Goal: Task Accomplishment & Management: Use online tool/utility

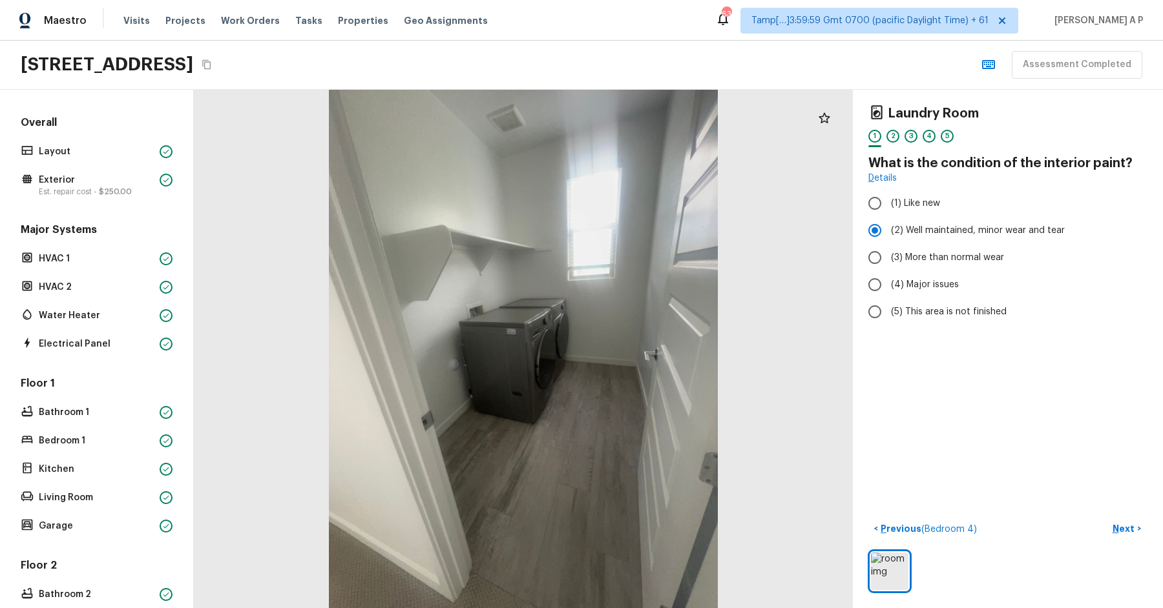
scroll to position [278, 0]
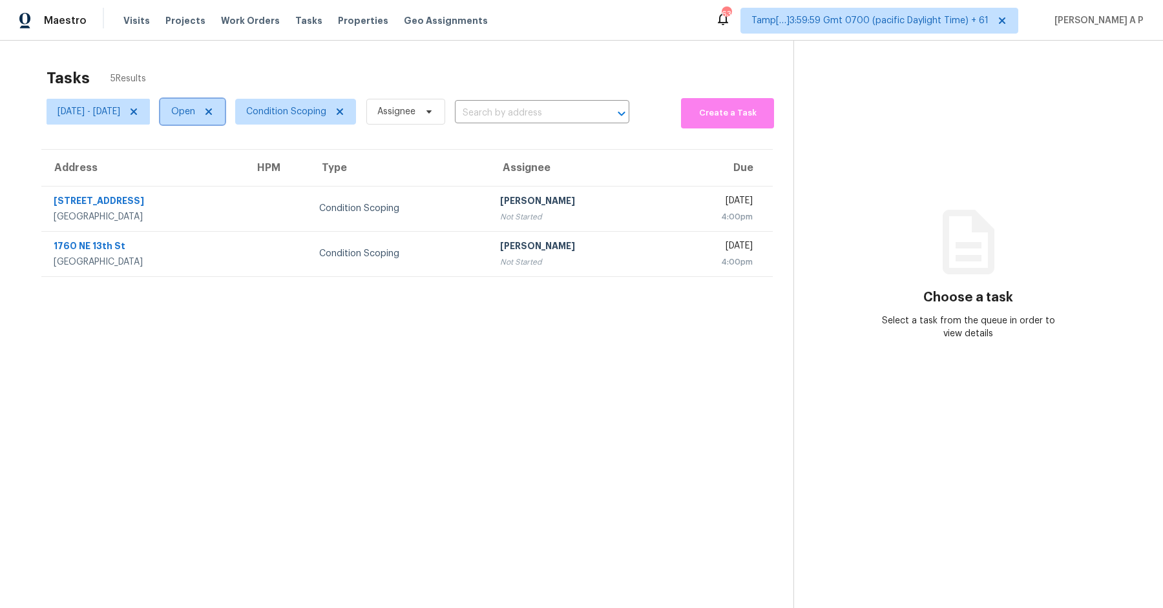
click at [195, 117] on span "Open" at bounding box center [183, 111] width 24 height 13
click at [239, 162] on label "Closed" at bounding box center [242, 166] width 47 height 13
click at [227, 162] on input "Closed" at bounding box center [223, 164] width 8 height 8
checkbox input "true"
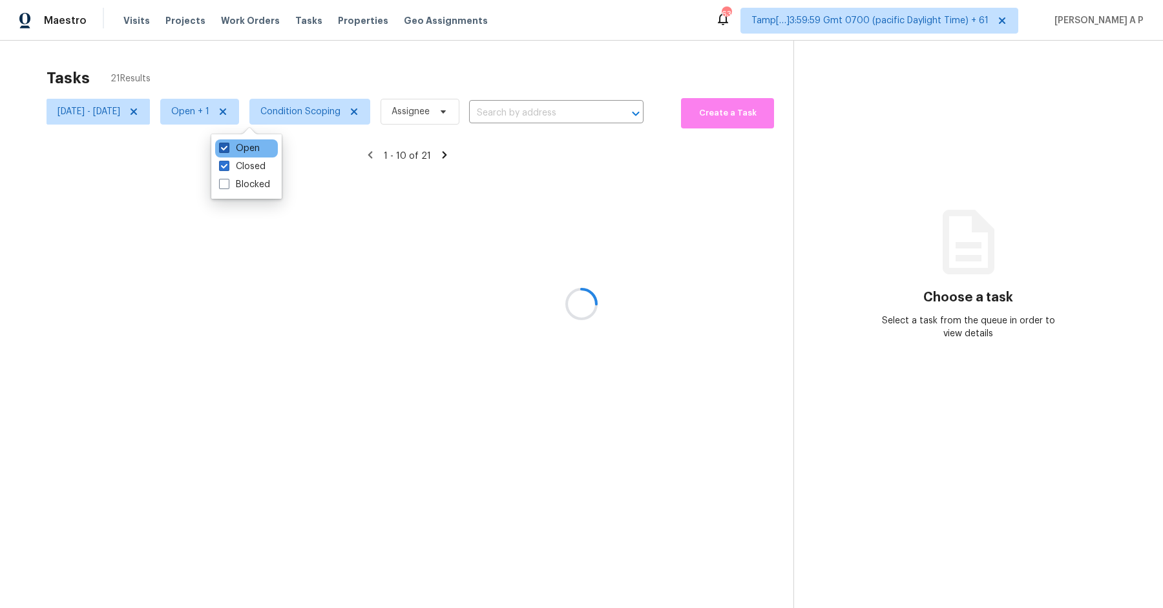
click at [239, 147] on label "Open" at bounding box center [239, 148] width 41 height 13
click at [227, 147] on input "Open" at bounding box center [223, 146] width 8 height 8
checkbox input "false"
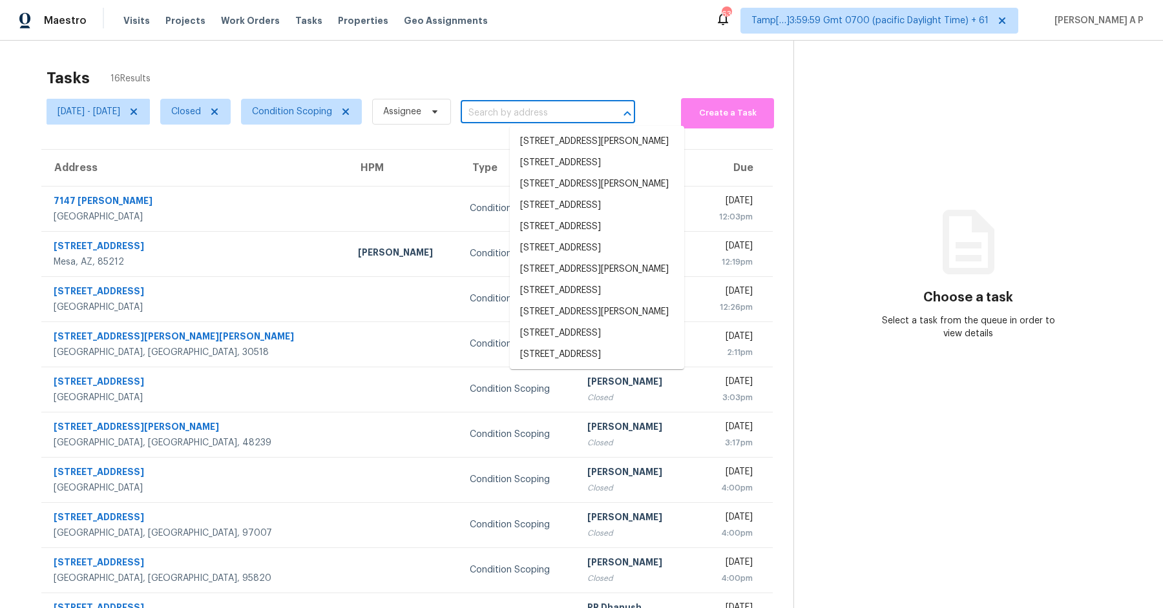
click at [581, 108] on input "text" at bounding box center [529, 113] width 138 height 20
paste input "[STREET_ADDRESS]"
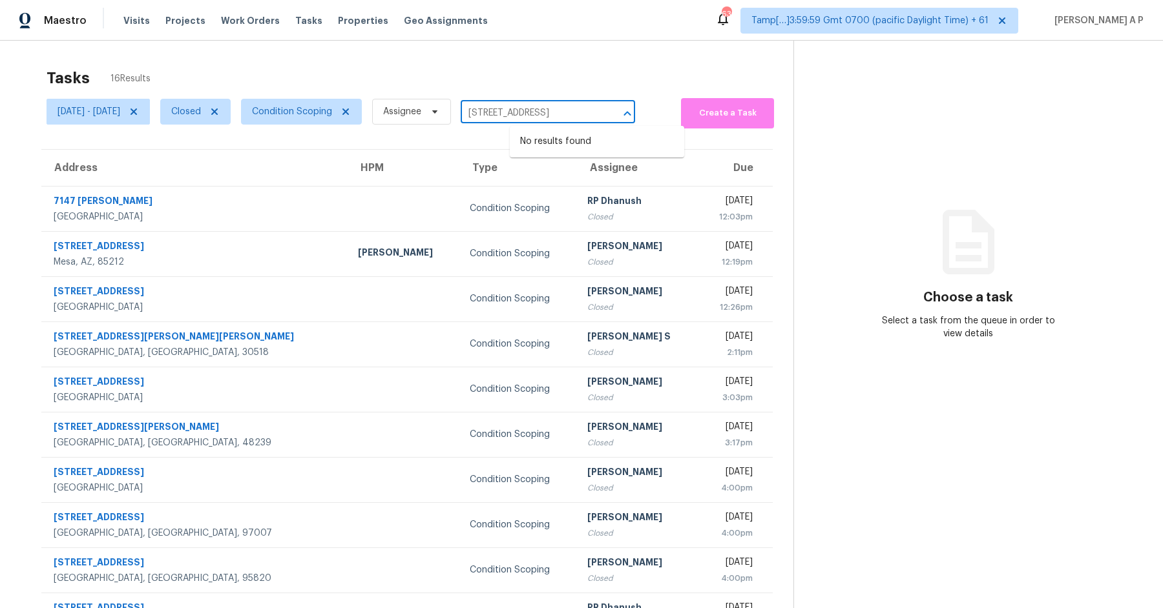
type input "[STREET_ADDRESS]"
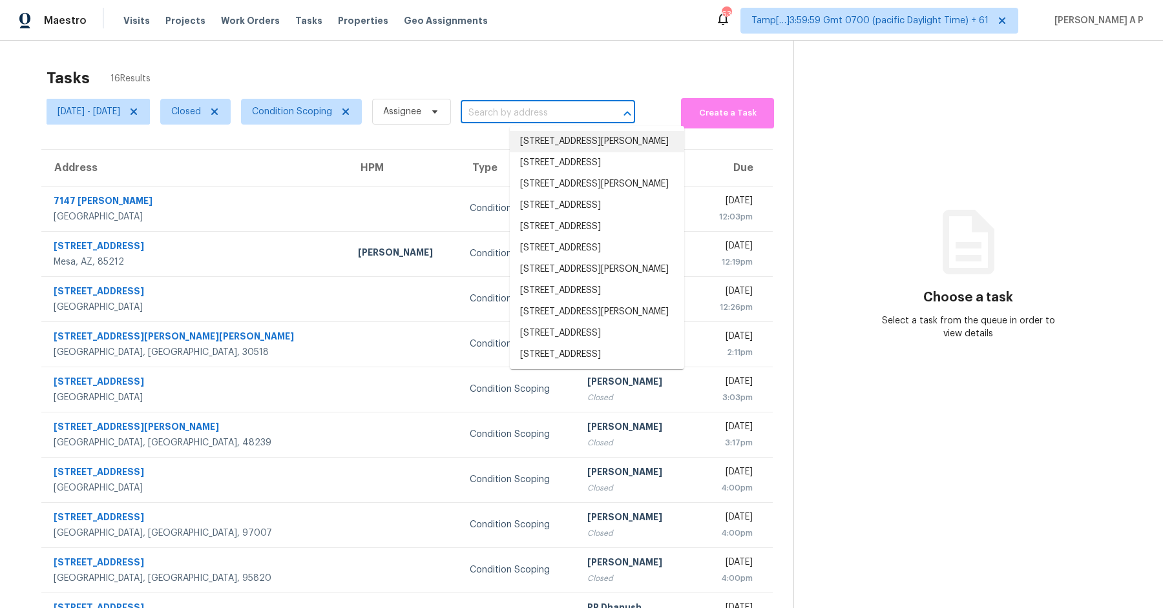
paste input "[STREET_ADDRESS]"
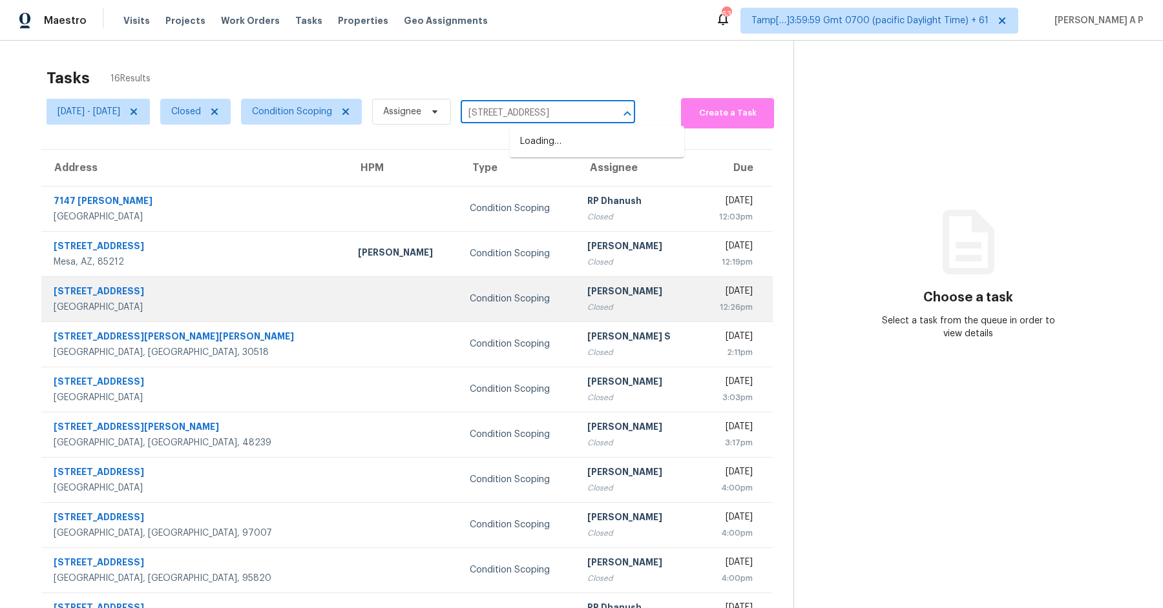
type input "[STREET_ADDRESS]"
click at [470, 296] on div "Condition Scoping" at bounding box center [518, 299] width 97 height 13
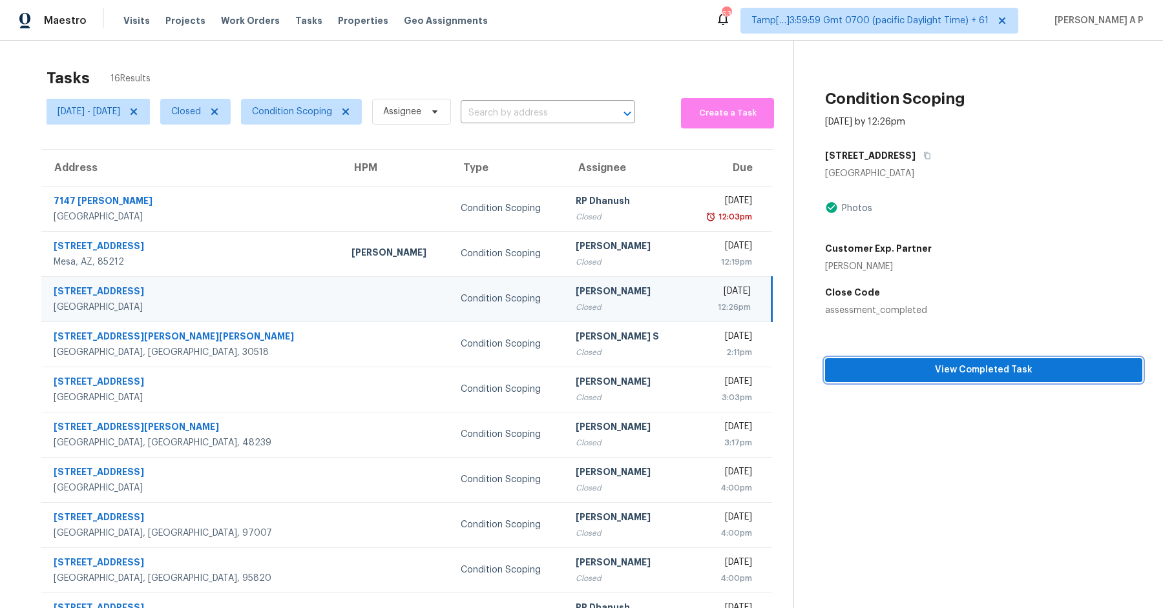
click at [922, 377] on span "View Completed Task" at bounding box center [983, 370] width 296 height 16
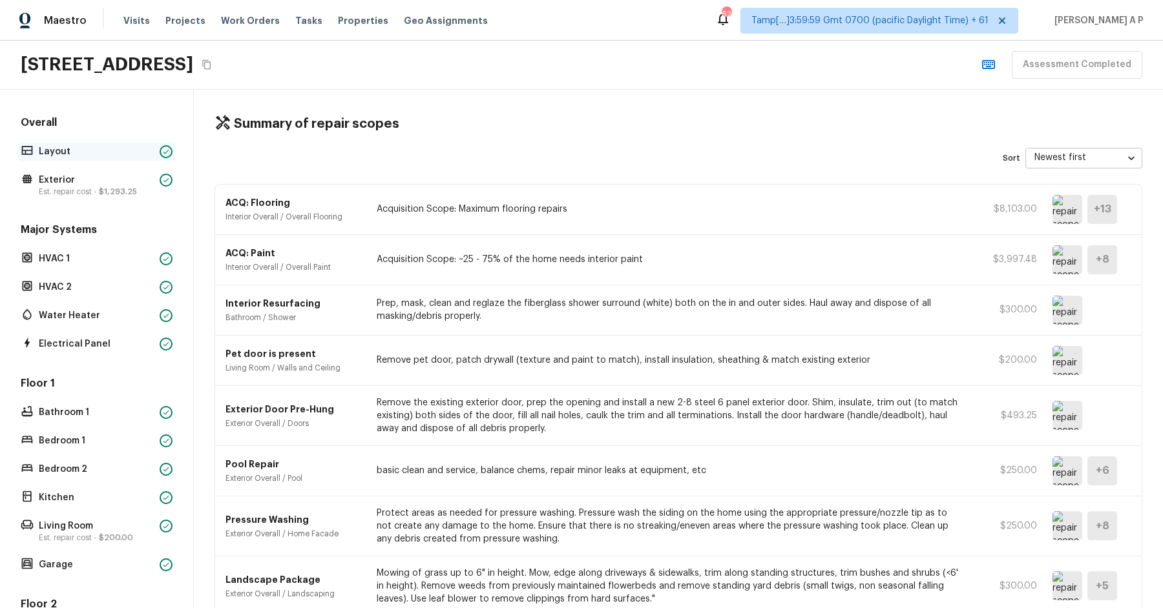
click at [147, 152] on p "Layout" at bounding box center [97, 151] width 116 height 13
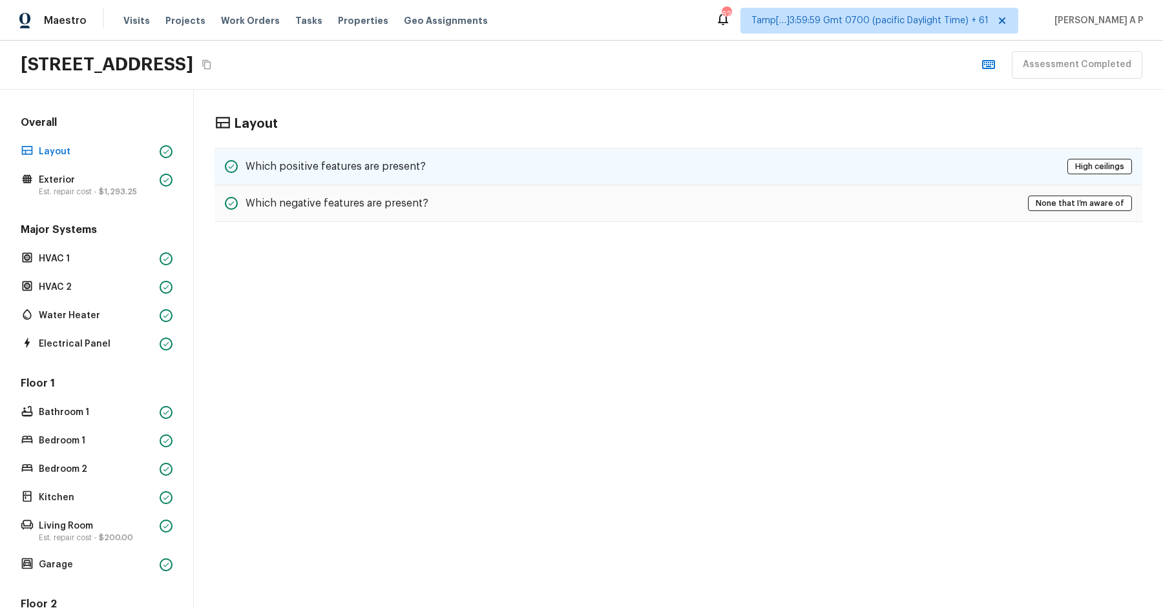
click at [262, 160] on h5 "Which positive features are present?" at bounding box center [335, 167] width 180 height 14
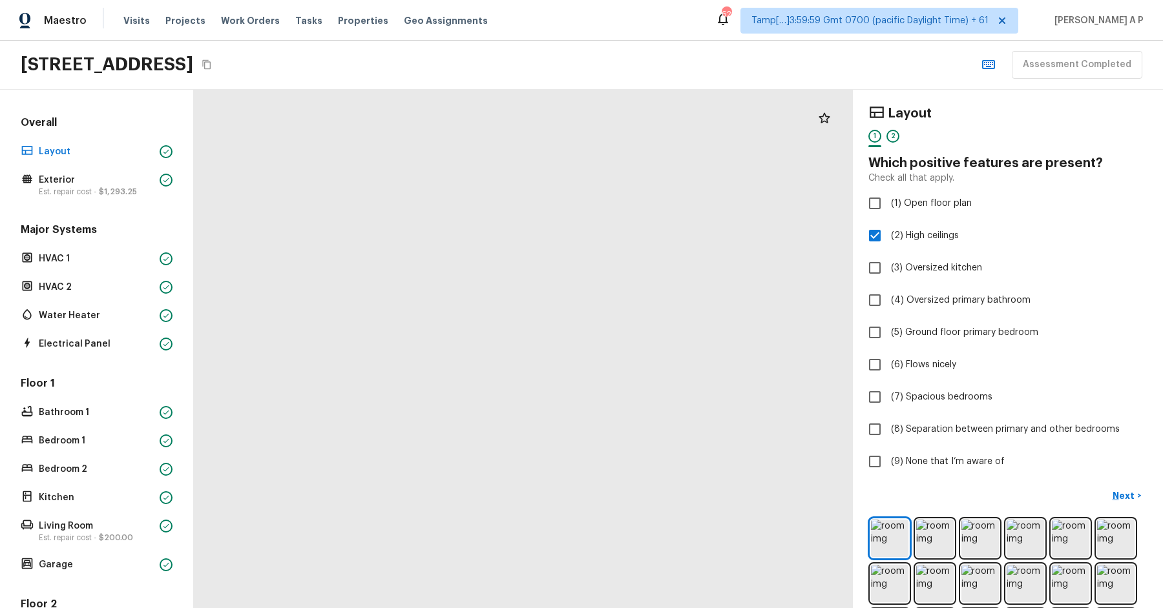
drag, startPoint x: 549, startPoint y: 249, endPoint x: 556, endPoint y: 485, distance: 236.5
click at [556, 484] on div at bounding box center [508, 598] width 1661 height 1308
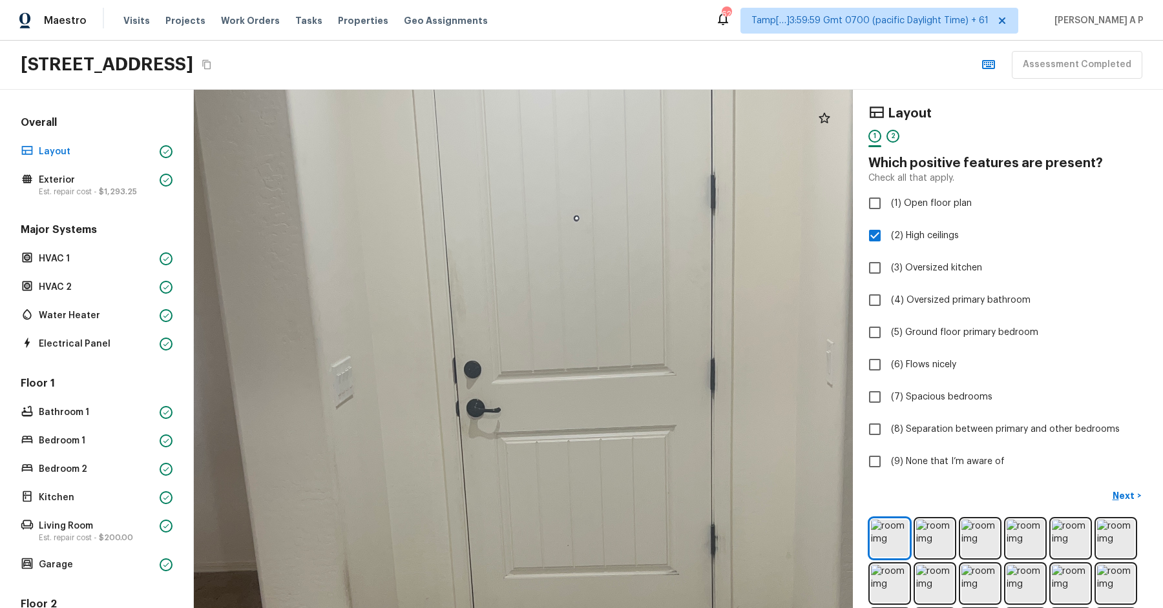
drag, startPoint x: 571, startPoint y: 396, endPoint x: 595, endPoint y: 167, distance: 230.5
click at [595, 167] on div at bounding box center [530, 493] width 1661 height 1308
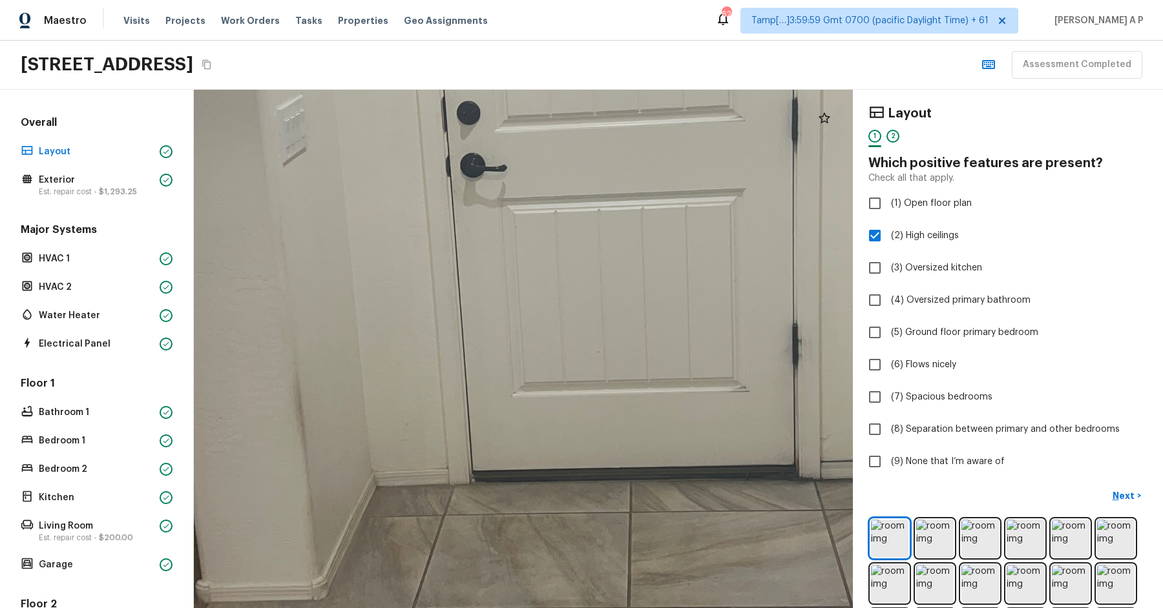
drag, startPoint x: 586, startPoint y: 330, endPoint x: 692, endPoint y: 249, distance: 133.7
click at [694, 249] on div at bounding box center [548, 280] width 2258 height 1777
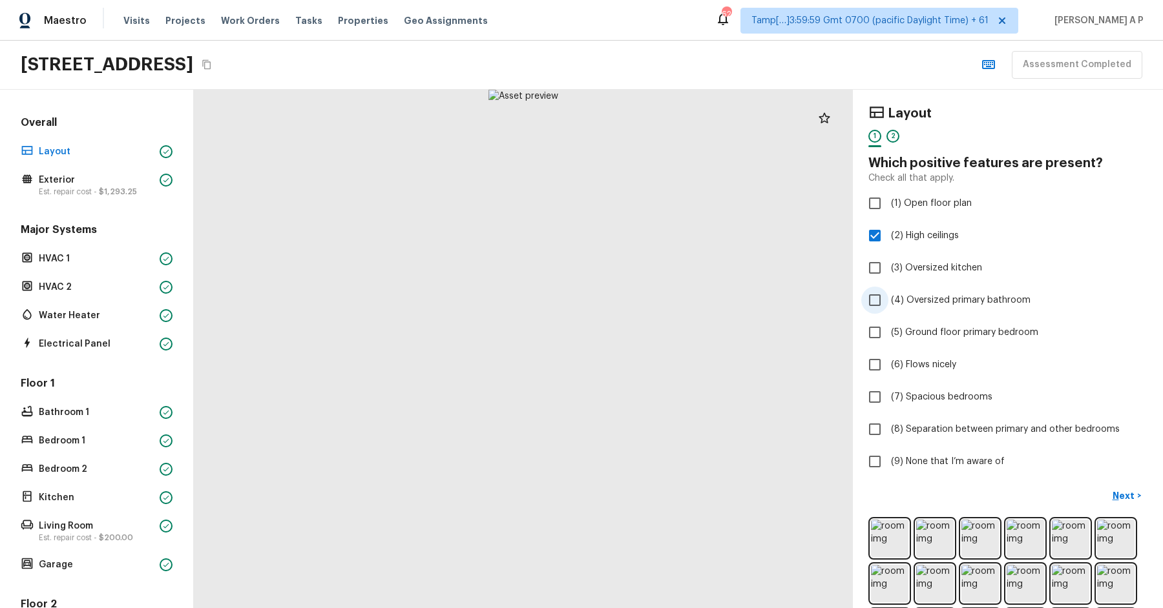
scroll to position [147, 0]
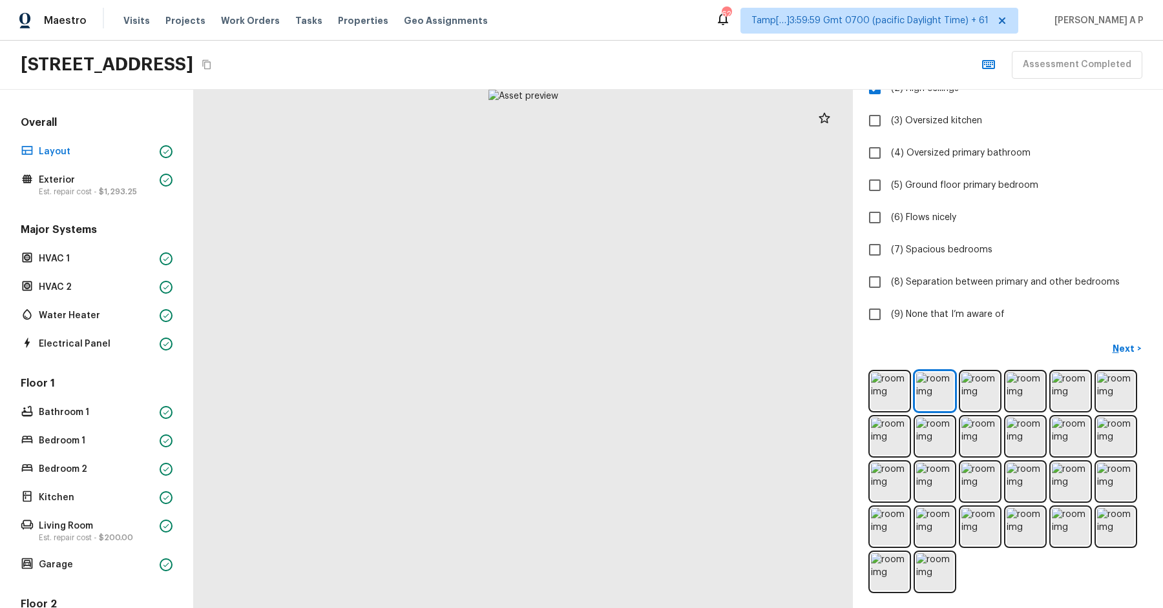
click at [1122, 336] on div "Layout 1 2 Which positive features are present? Check all that apply. (1) Open …" at bounding box center [1008, 349] width 310 height 519
click at [1122, 347] on p "Next" at bounding box center [1124, 348] width 25 height 13
click at [1069, 338] on button "Next ( Exterior ) >" at bounding box center [1108, 348] width 78 height 21
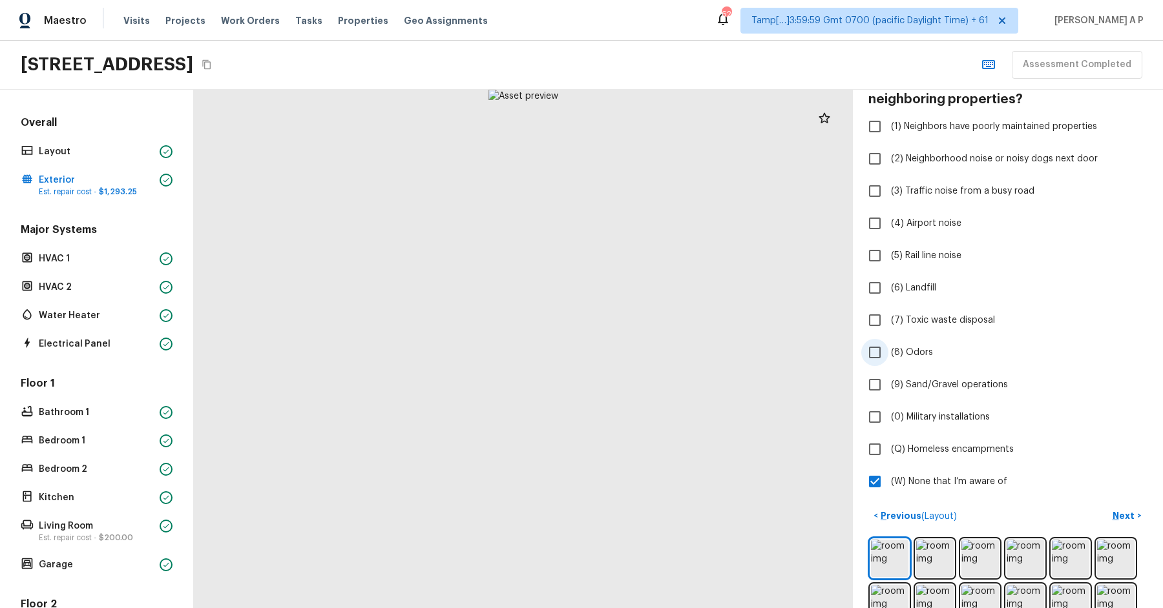
scroll to position [0, 0]
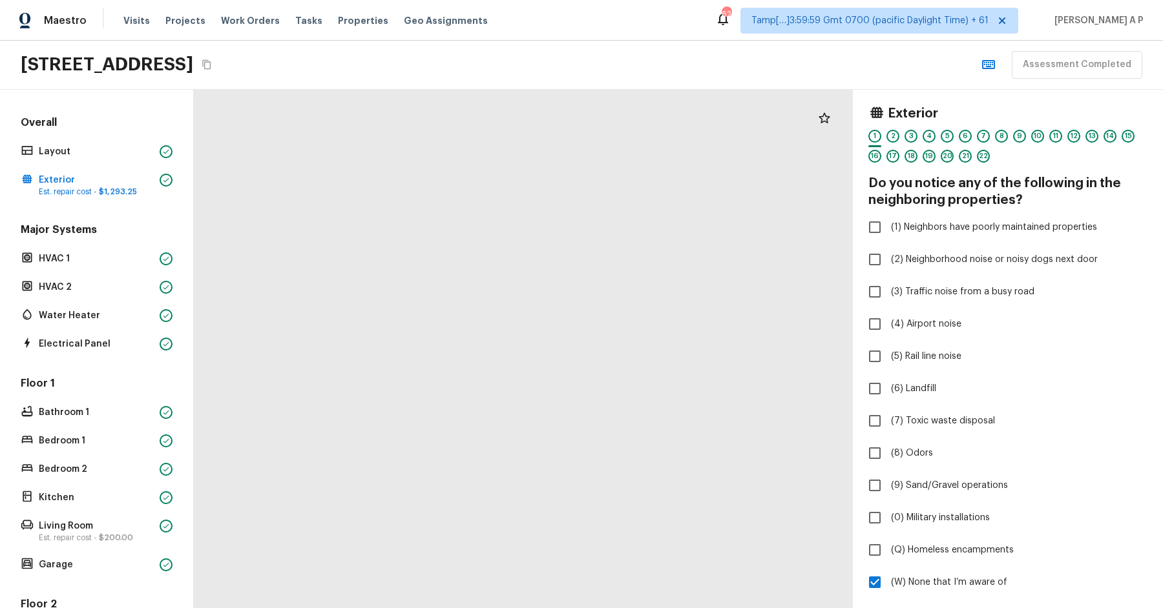
drag, startPoint x: 519, startPoint y: 300, endPoint x: 497, endPoint y: 537, distance: 238.7
click at [497, 535] on div at bounding box center [553, 496] width 1314 height 1034
drag, startPoint x: 597, startPoint y: 337, endPoint x: 608, endPoint y: 173, distance: 164.4
click at [608, 206] on div at bounding box center [386, 371] width 1974 height 1554
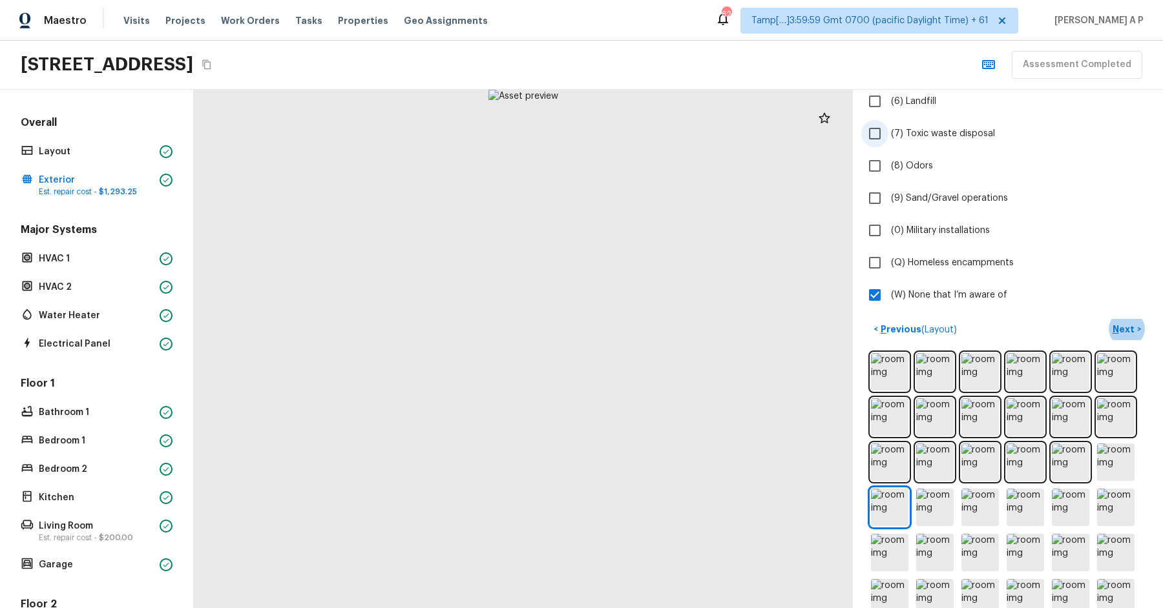
scroll to position [285, 0]
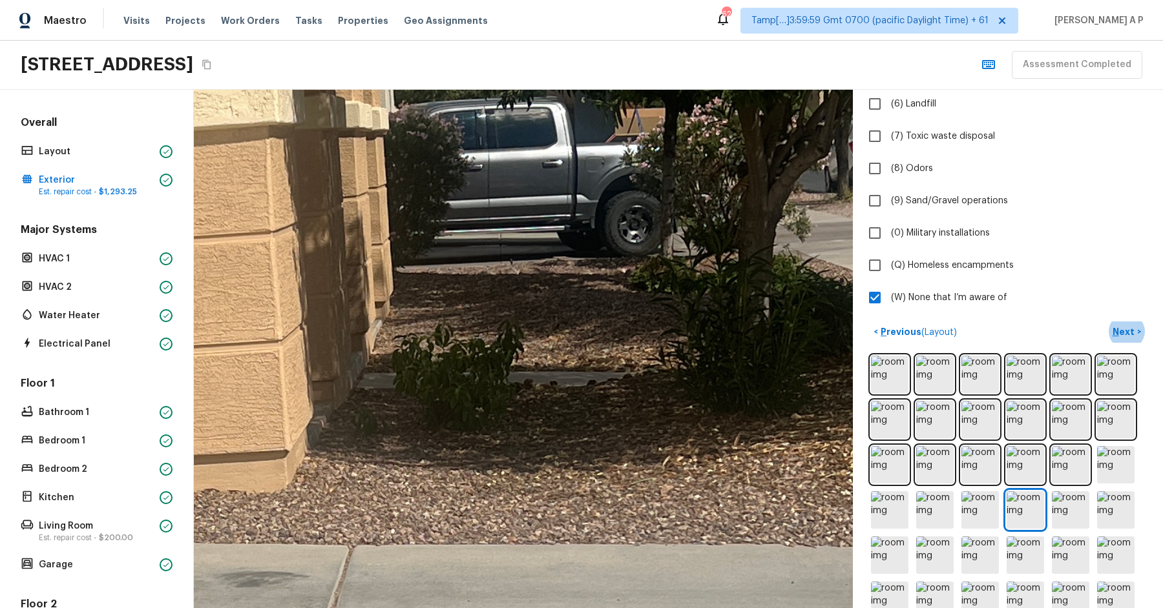
drag, startPoint x: 606, startPoint y: 268, endPoint x: 385, endPoint y: 298, distance: 223.5
click at [388, 297] on div at bounding box center [296, 541] width 3867 height 3045
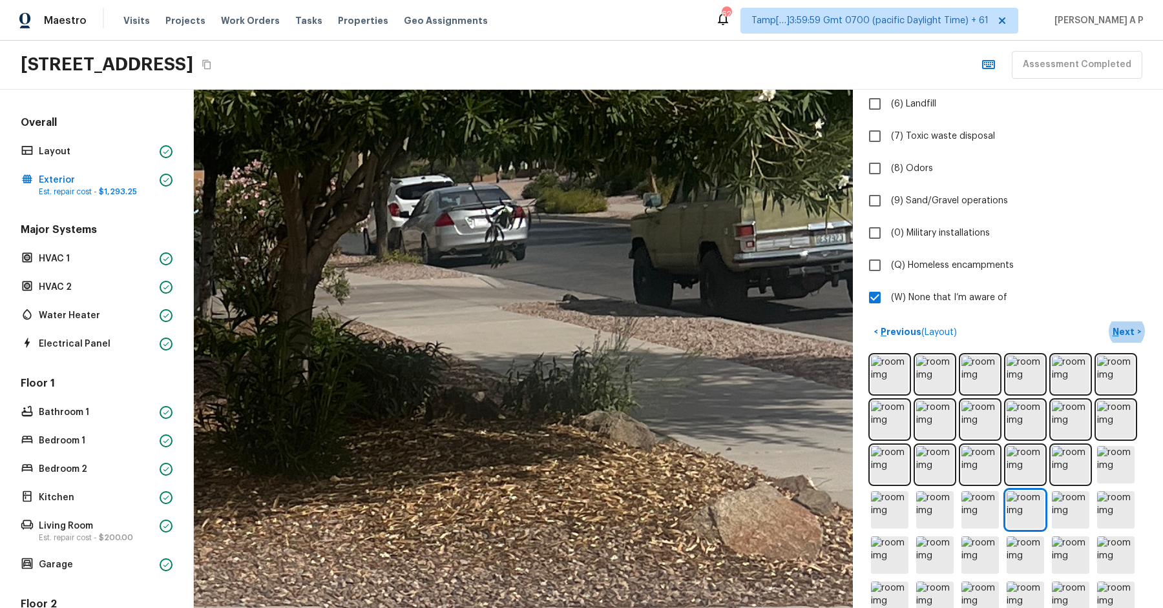
drag, startPoint x: 481, startPoint y: 264, endPoint x: 342, endPoint y: 269, distance: 138.3
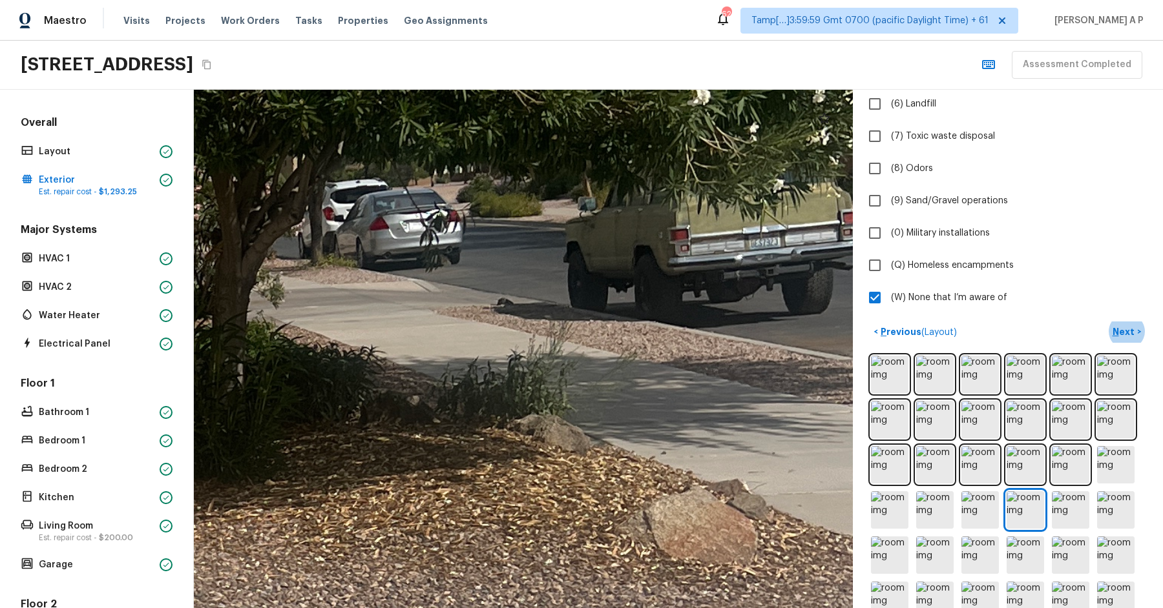
drag, startPoint x: 374, startPoint y: 283, endPoint x: 314, endPoint y: 284, distance: 60.1
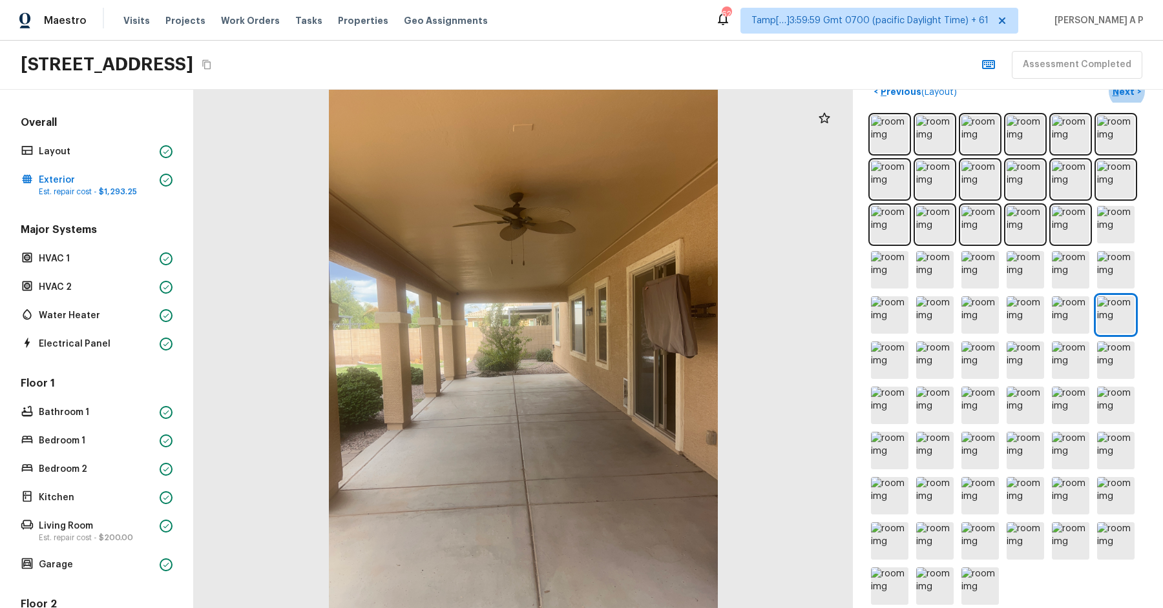
scroll to position [539, 0]
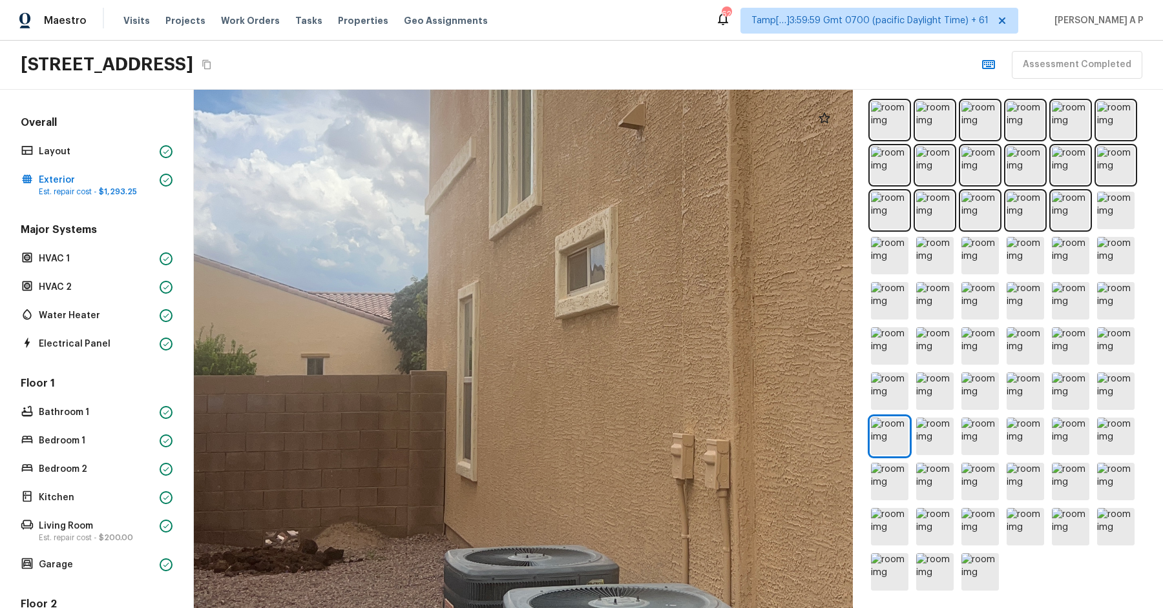
drag, startPoint x: 552, startPoint y: 312, endPoint x: 821, endPoint y: 307, distance: 269.4
click at [821, 307] on div at bounding box center [650, 273] width 2056 height 1619
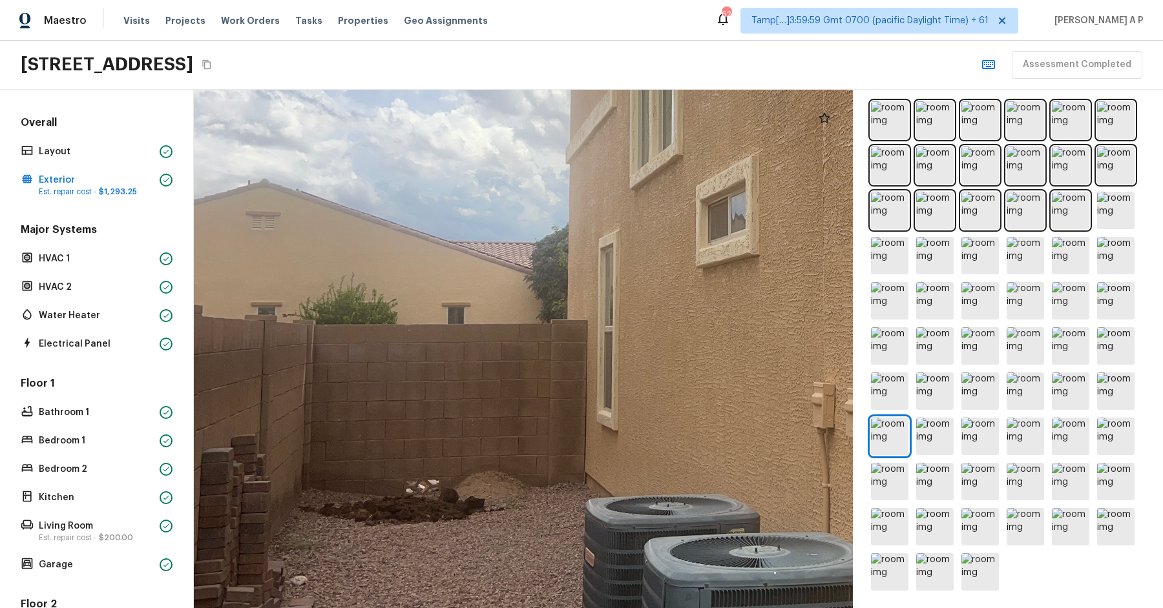
drag, startPoint x: 631, startPoint y: 355, endPoint x: 773, endPoint y: 334, distance: 143.6
click at [772, 334] on div at bounding box center [790, 222] width 2056 height 1619
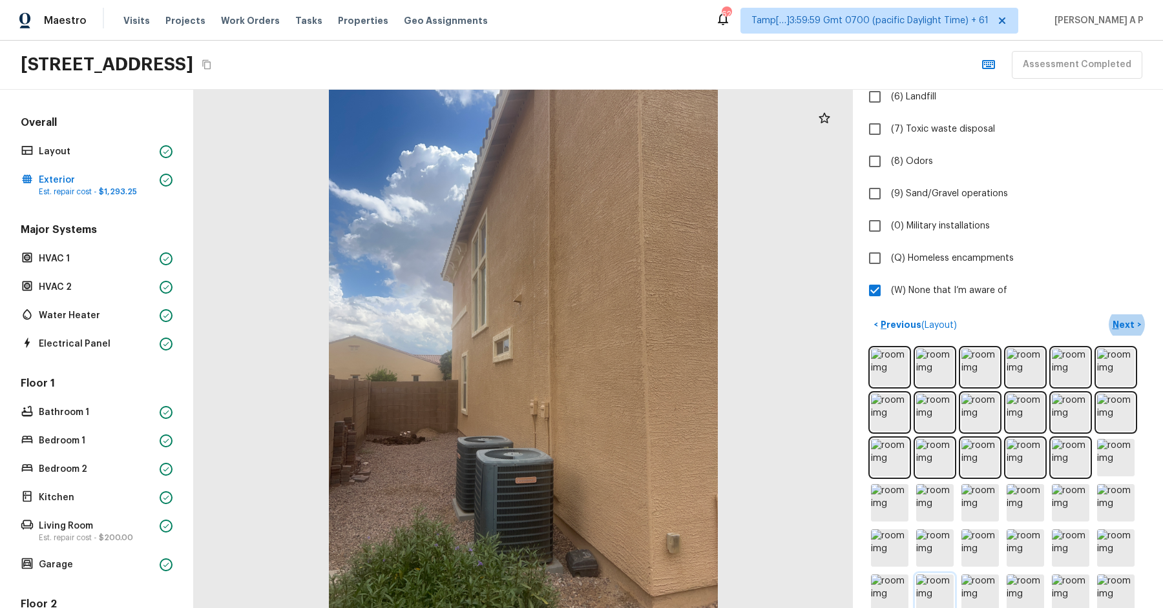
scroll to position [298, 0]
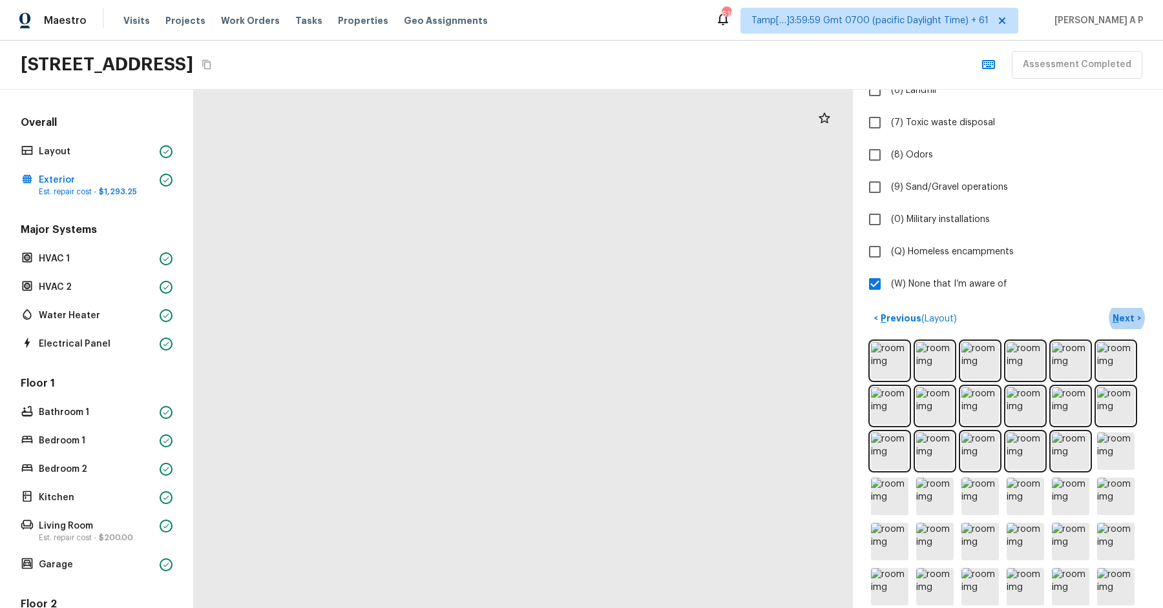
drag, startPoint x: 545, startPoint y: 409, endPoint x: 700, endPoint y: 419, distance: 155.3
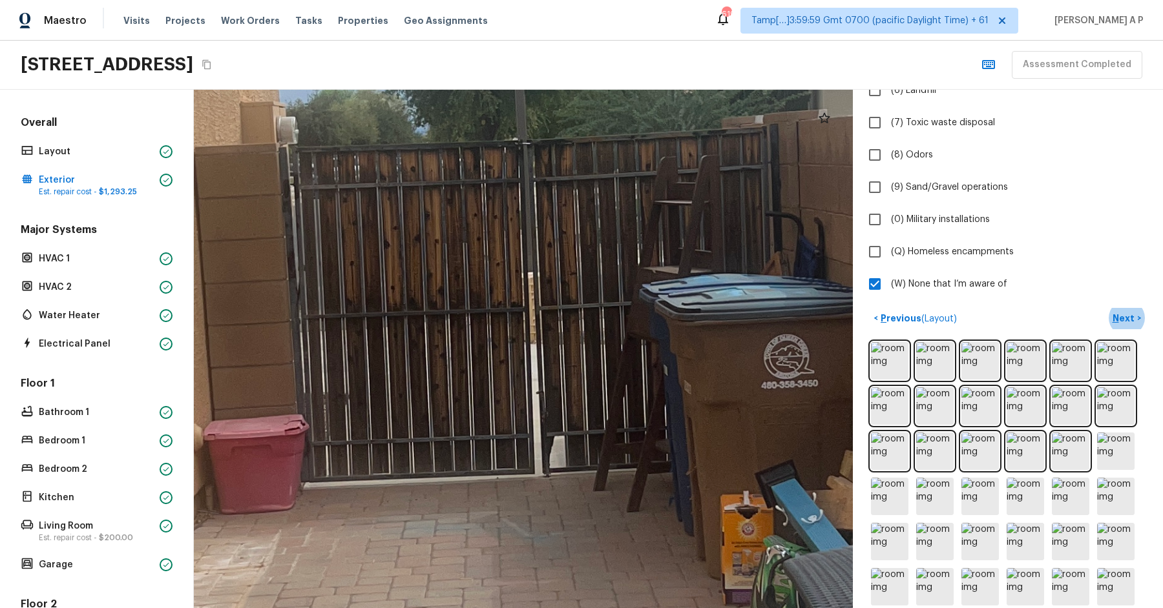
drag, startPoint x: 547, startPoint y: 293, endPoint x: 553, endPoint y: 543, distance: 250.0
click at [553, 543] on div at bounding box center [514, 368] width 3171 height 2497
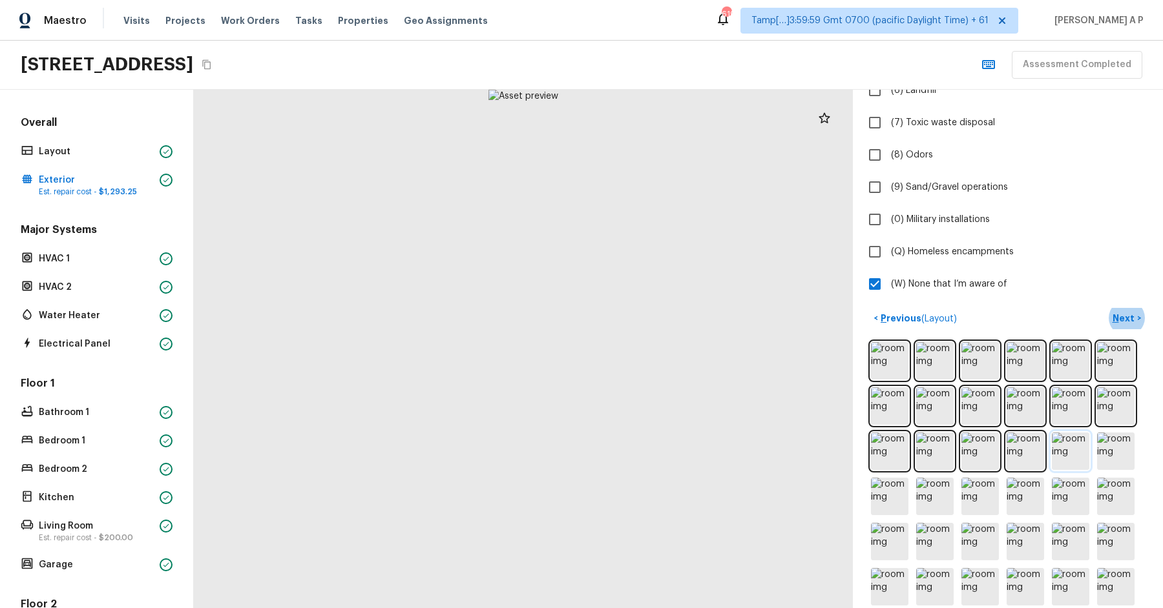
scroll to position [539, 0]
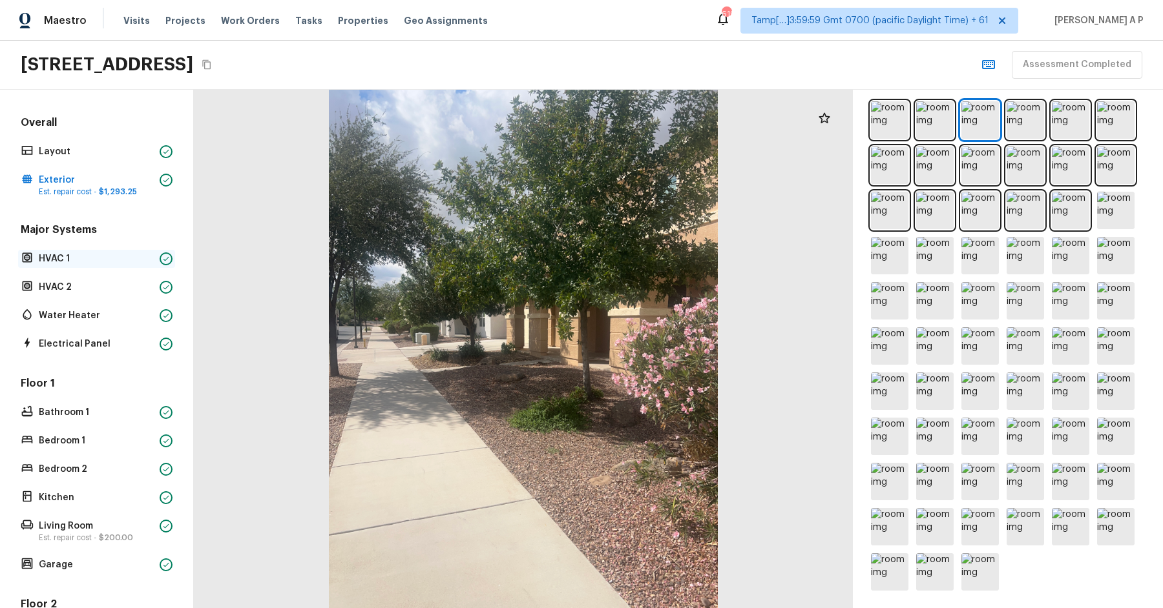
click at [118, 250] on div "HVAC 1" at bounding box center [96, 259] width 157 height 18
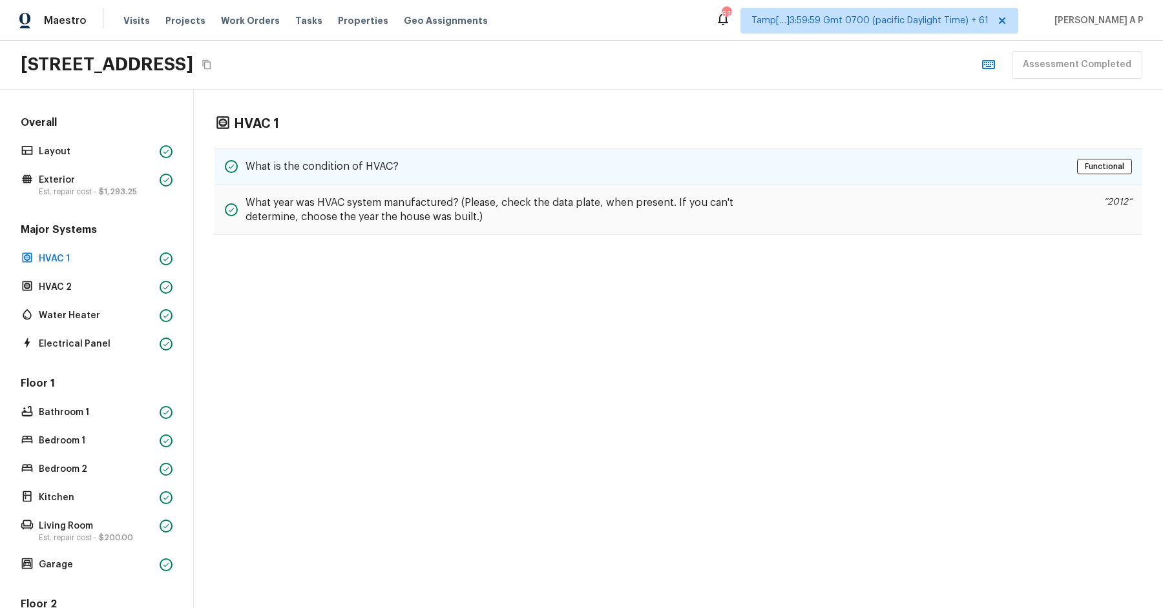
click at [333, 154] on div "What is the condition of HVAC? Functional" at bounding box center [677, 166] width 927 height 37
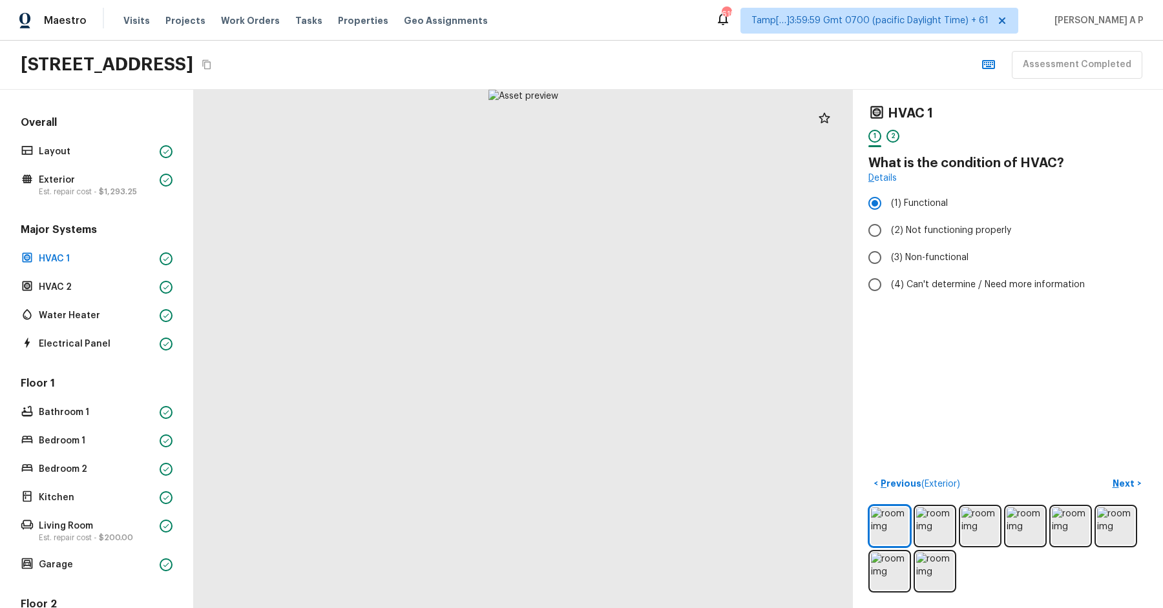
click at [333, 154] on div at bounding box center [523, 349] width 659 height 519
click at [130, 281] on p "HVAC 2" at bounding box center [97, 287] width 116 height 13
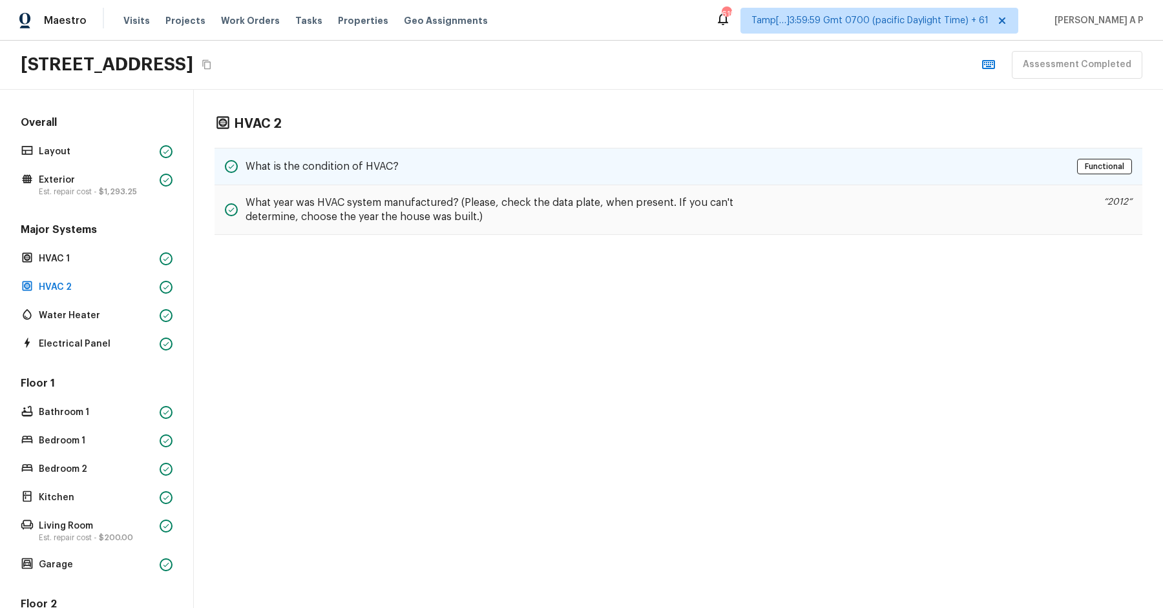
click at [357, 159] on div "What is the condition of HVAC?" at bounding box center [312, 167] width 174 height 16
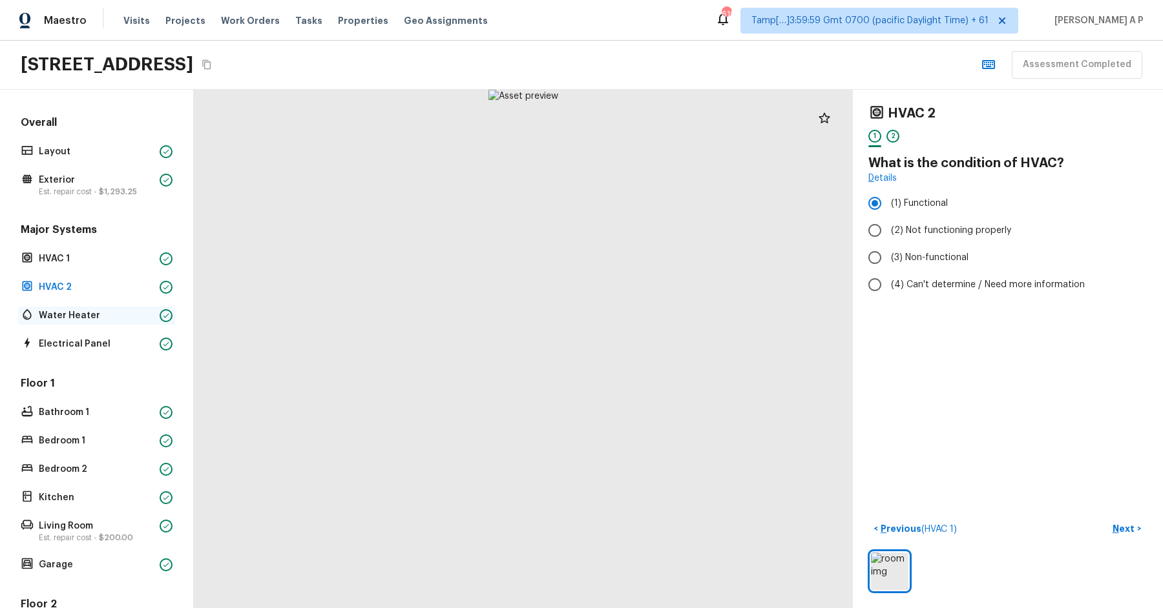
click at [105, 318] on p "Water Heater" at bounding box center [97, 315] width 116 height 13
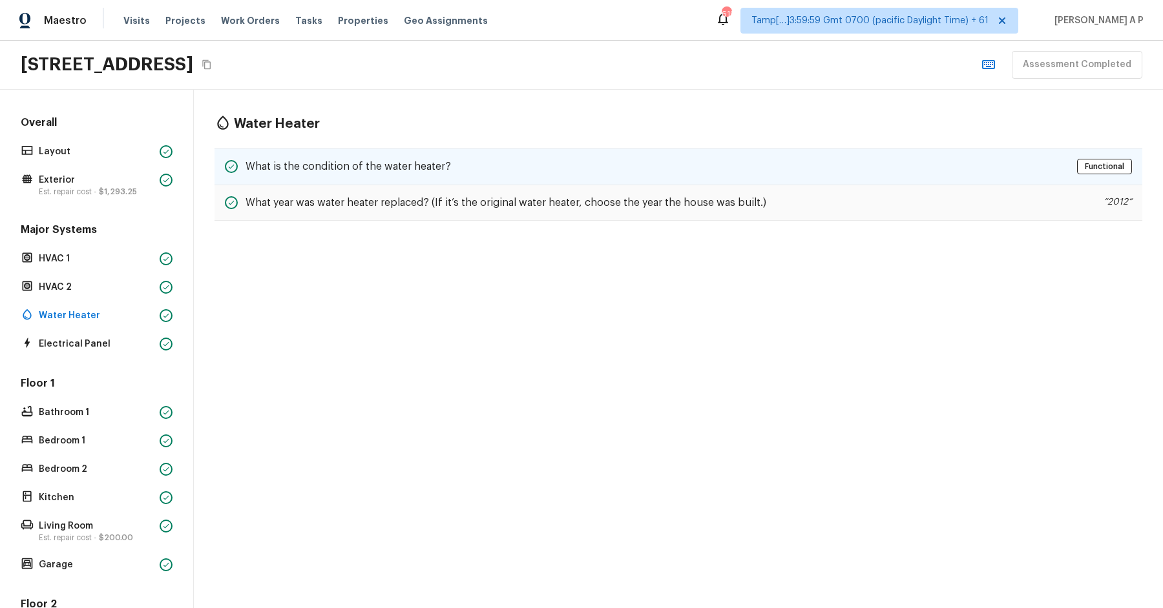
click at [327, 164] on h5 "What is the condition of the water heater?" at bounding box center [347, 167] width 205 height 14
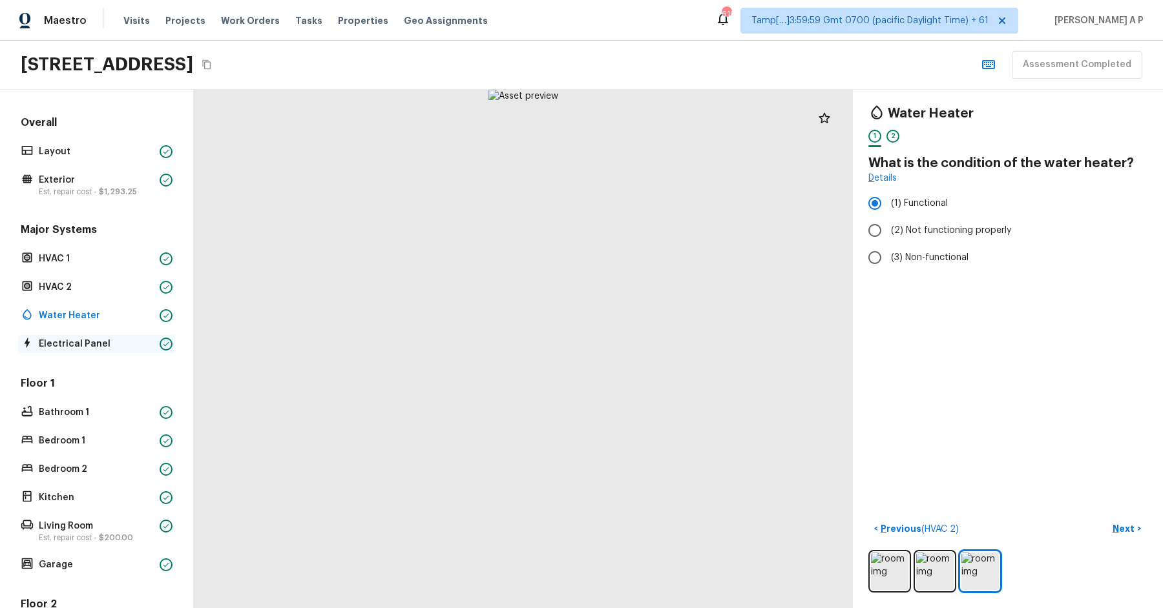
click at [88, 349] on div "Electrical Panel" at bounding box center [96, 344] width 157 height 18
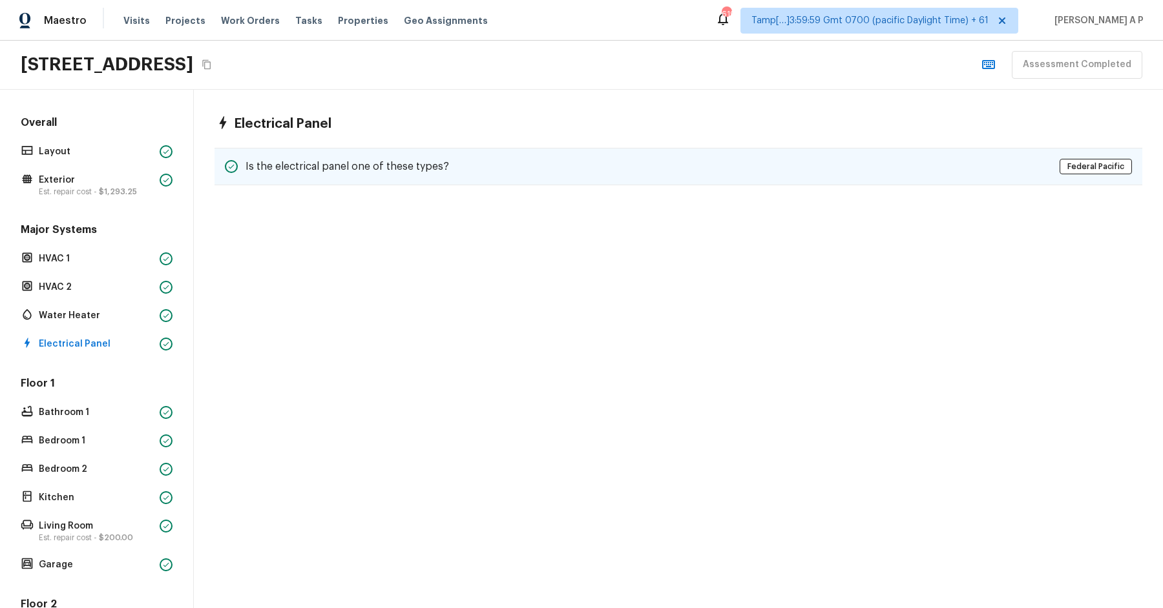
click at [300, 166] on h5 "Is the electrical panel one of these types?" at bounding box center [346, 167] width 203 height 14
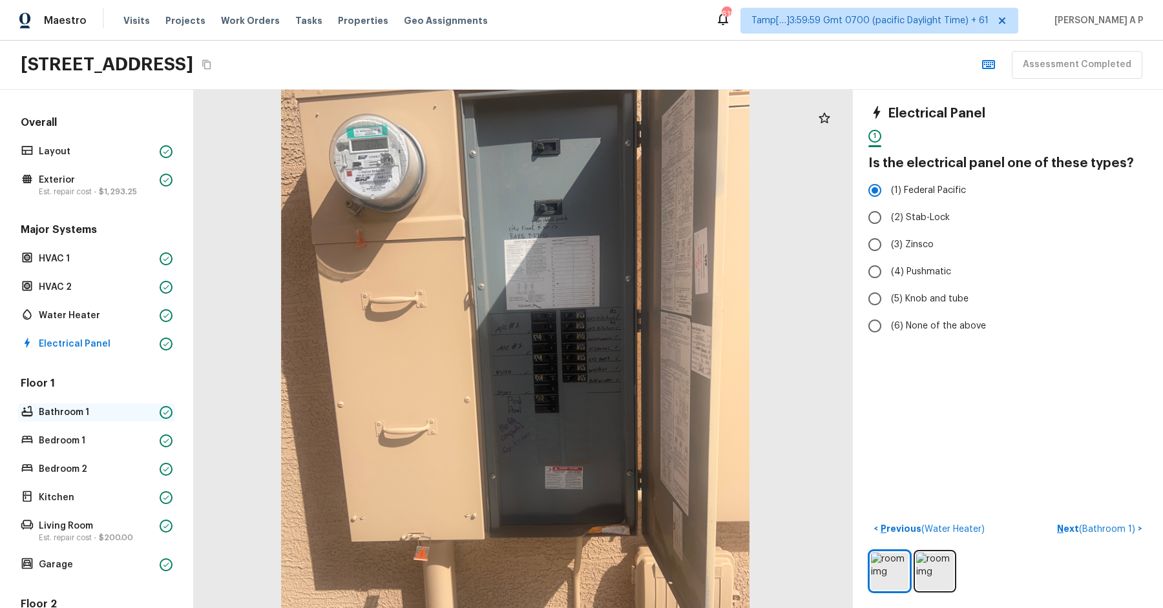
click at [122, 408] on p "Bathroom 1" at bounding box center [97, 412] width 116 height 13
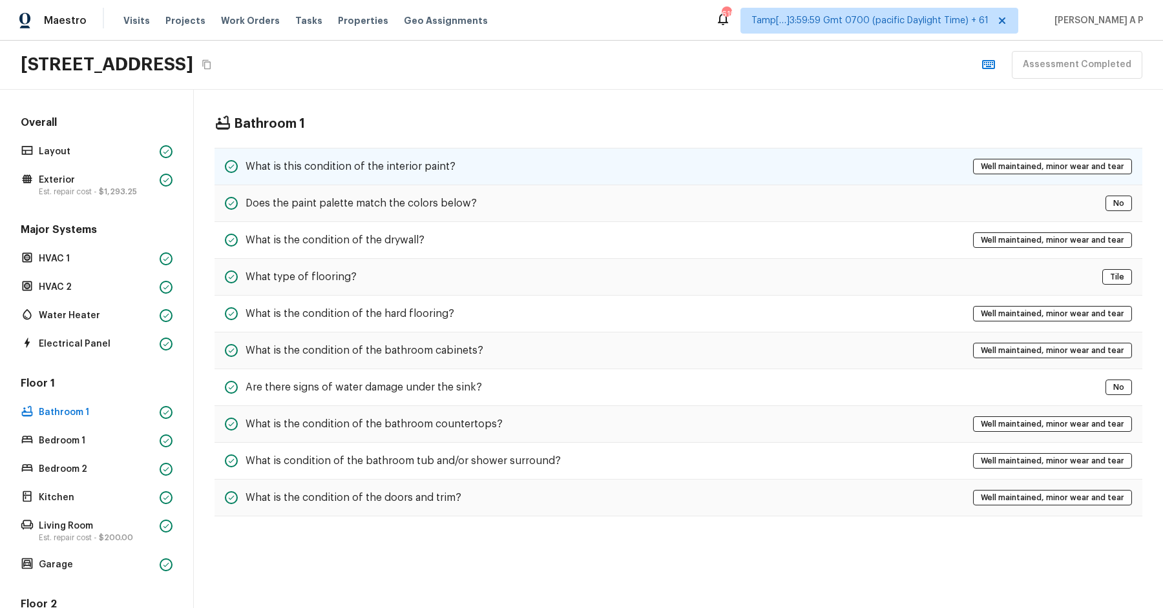
click at [435, 161] on h5 "What is this condition of the interior paint?" at bounding box center [350, 167] width 210 height 14
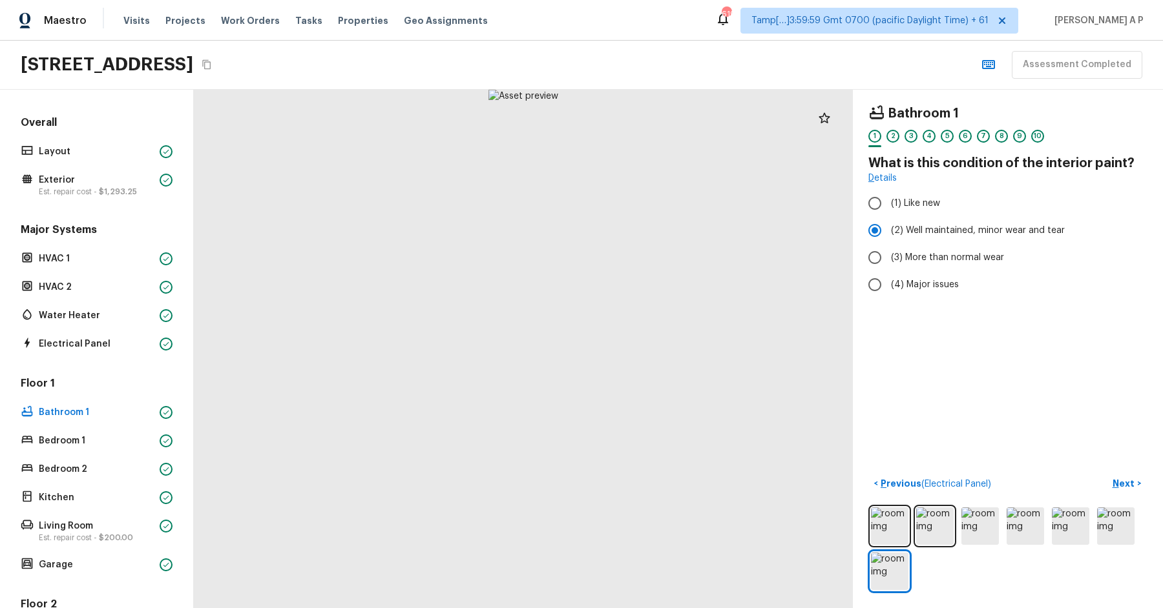
click at [72, 449] on div "Floor 1 Bathroom 1 Bedroom 1 Bedroom 2 Kitchen Living Room Est. repair cost - $…" at bounding box center [96, 476] width 157 height 198
click at [78, 435] on p "Bedroom 1" at bounding box center [97, 441] width 116 height 13
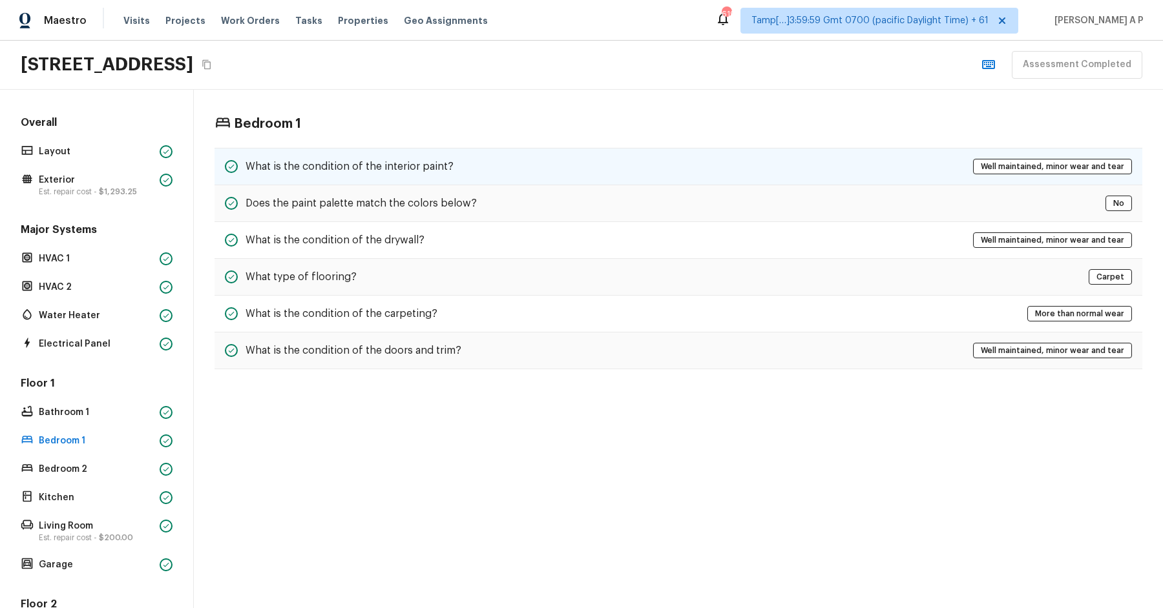
click at [376, 163] on h5 "What is the condition of the interior paint?" at bounding box center [349, 167] width 208 height 14
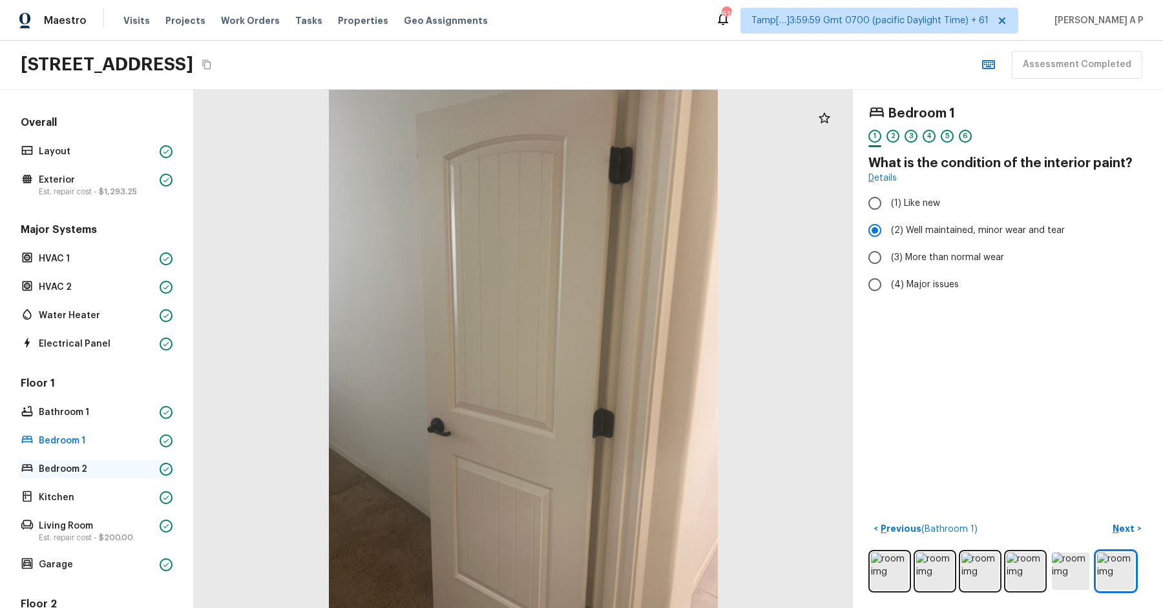
click at [76, 463] on p "Bedroom 2" at bounding box center [97, 469] width 116 height 13
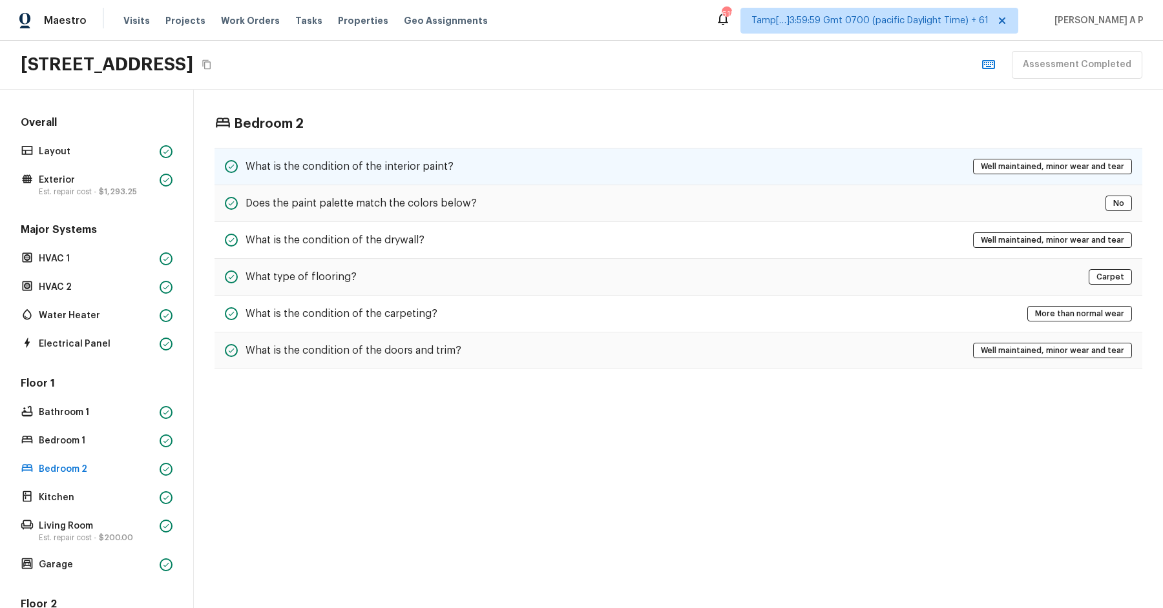
click at [397, 169] on h5 "What is the condition of the interior paint?" at bounding box center [349, 167] width 208 height 14
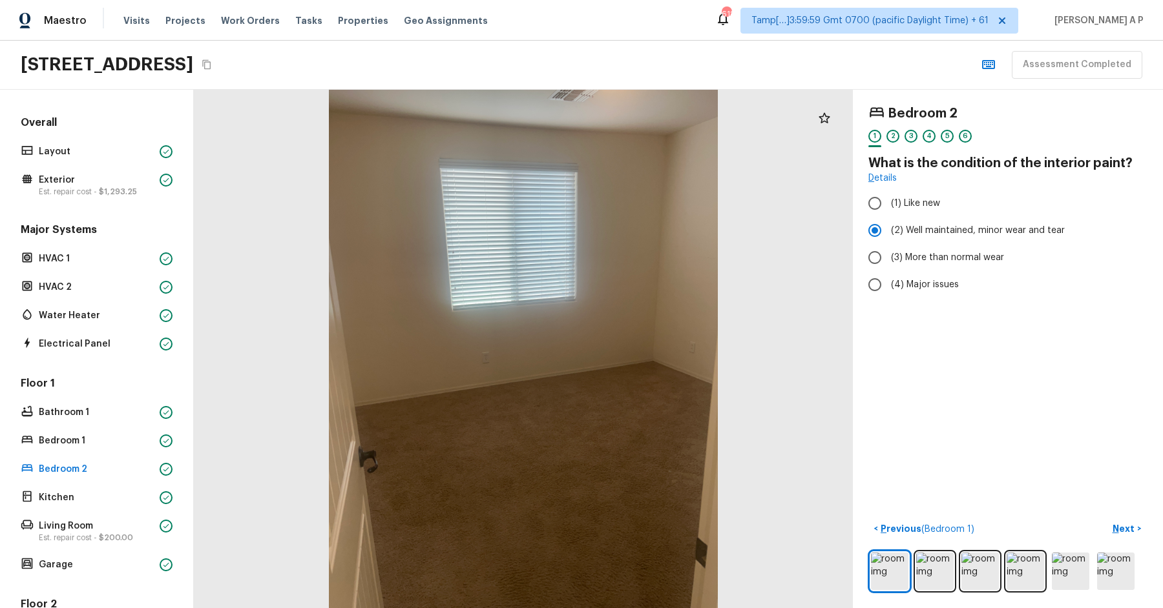
click at [72, 508] on div "Floor 1 Bathroom 1 Bedroom 1 Bedroom 2 Kitchen Living Room Est. repair cost - $…" at bounding box center [96, 476] width 157 height 198
click at [73, 504] on div "Kitchen" at bounding box center [96, 498] width 157 height 18
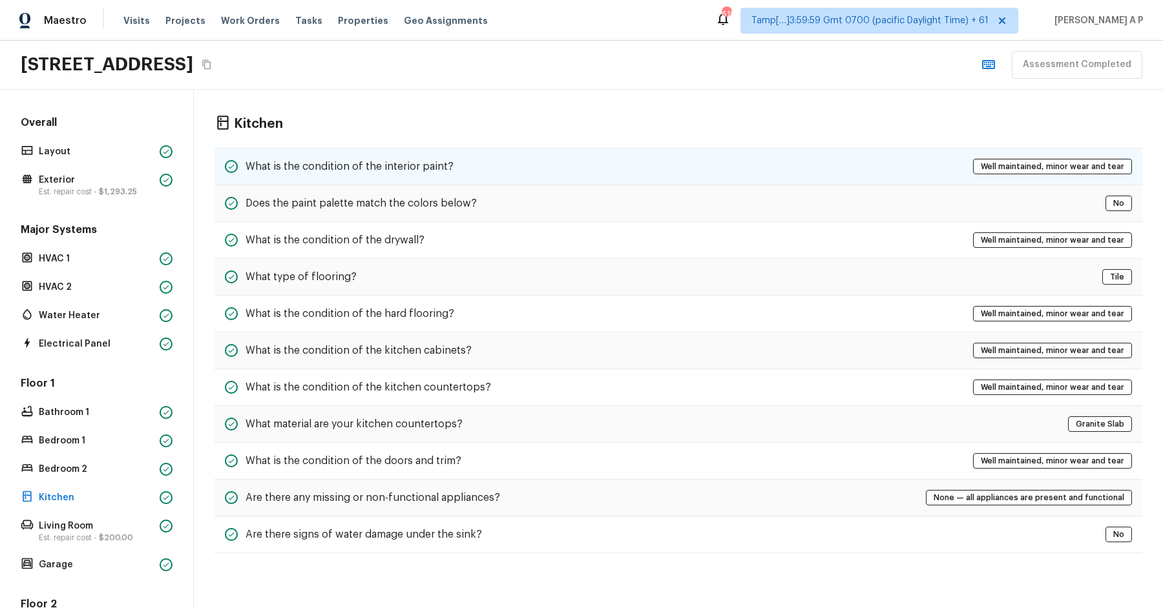
click at [355, 169] on h5 "What is the condition of the interior paint?" at bounding box center [349, 167] width 208 height 14
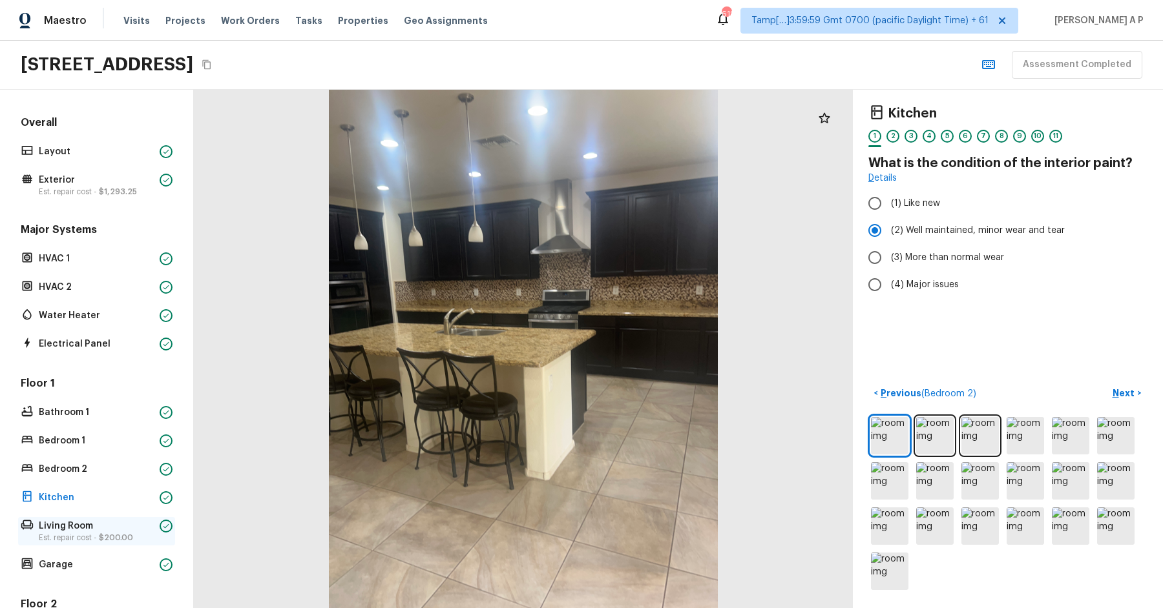
click at [70, 521] on p "Living Room" at bounding box center [97, 526] width 116 height 13
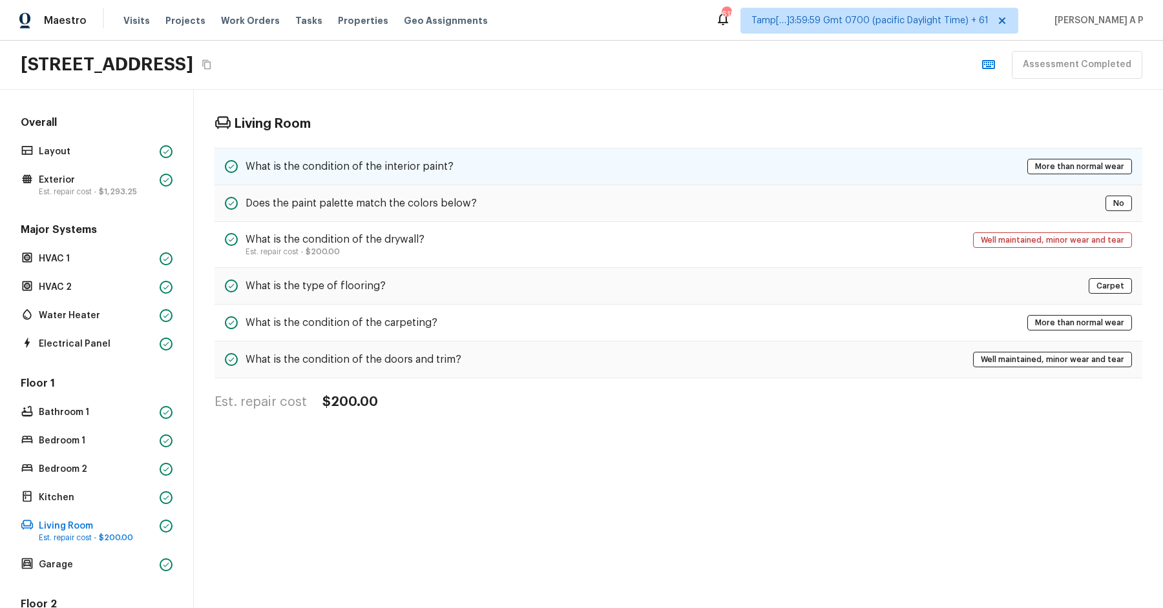
click at [367, 168] on h5 "What is the condition of the interior paint?" at bounding box center [349, 167] width 208 height 14
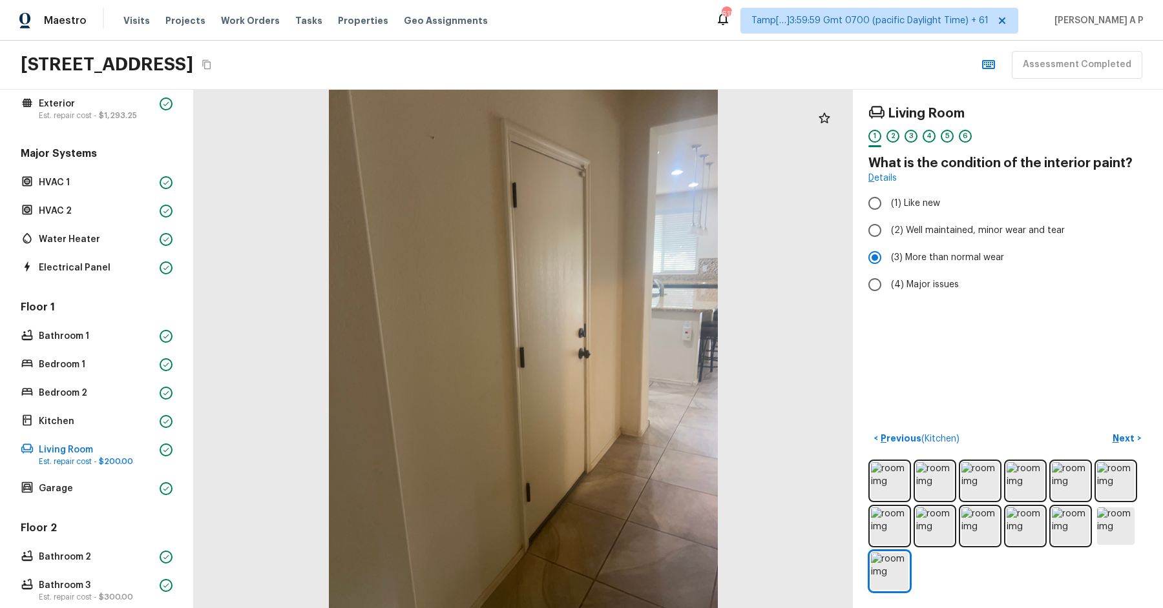
scroll to position [197, 0]
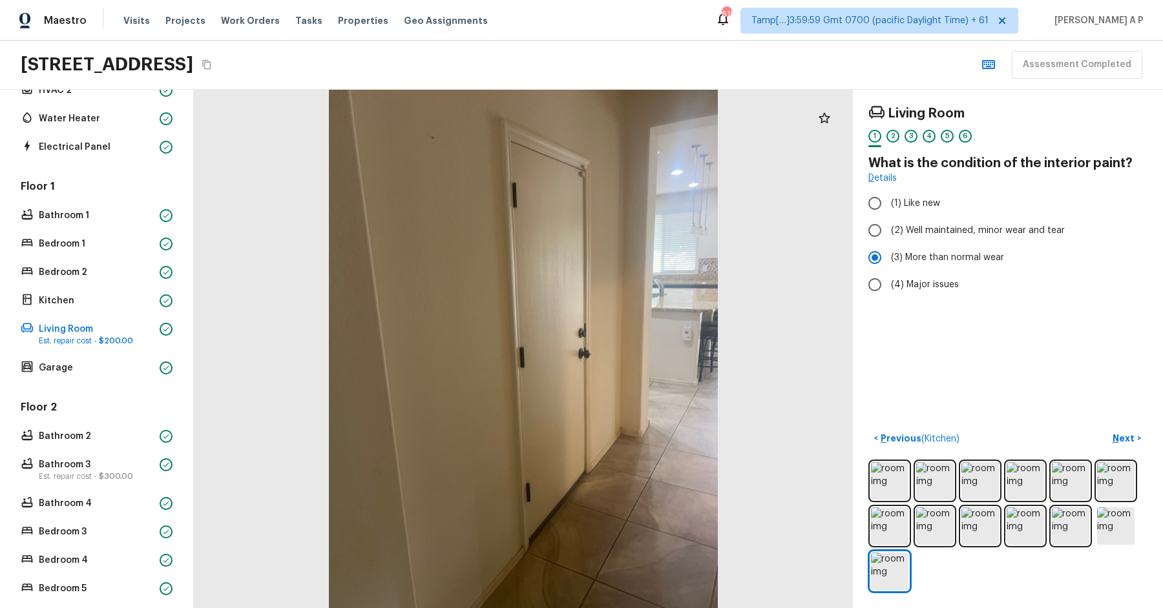
click at [92, 376] on div "Overall Layout Exterior Est. repair cost - $1,293.25 Major Systems HVAC 1 HVAC …" at bounding box center [96, 287] width 157 height 736
click at [94, 362] on p "Garage" at bounding box center [97, 368] width 116 height 13
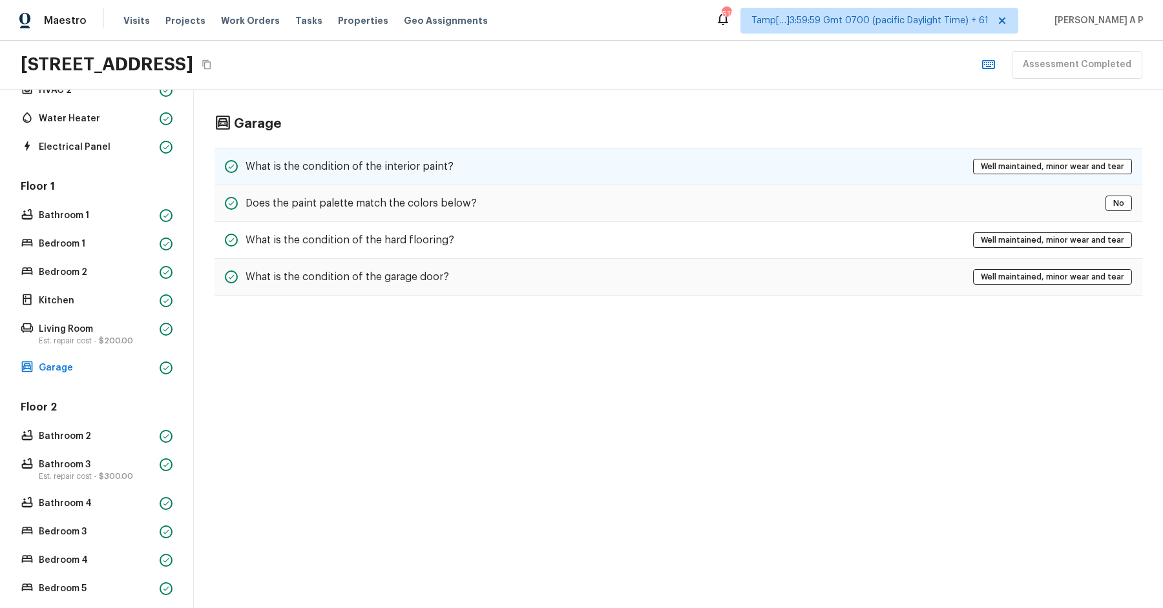
click at [358, 172] on div "What is the condition of the interior paint?" at bounding box center [339, 167] width 229 height 16
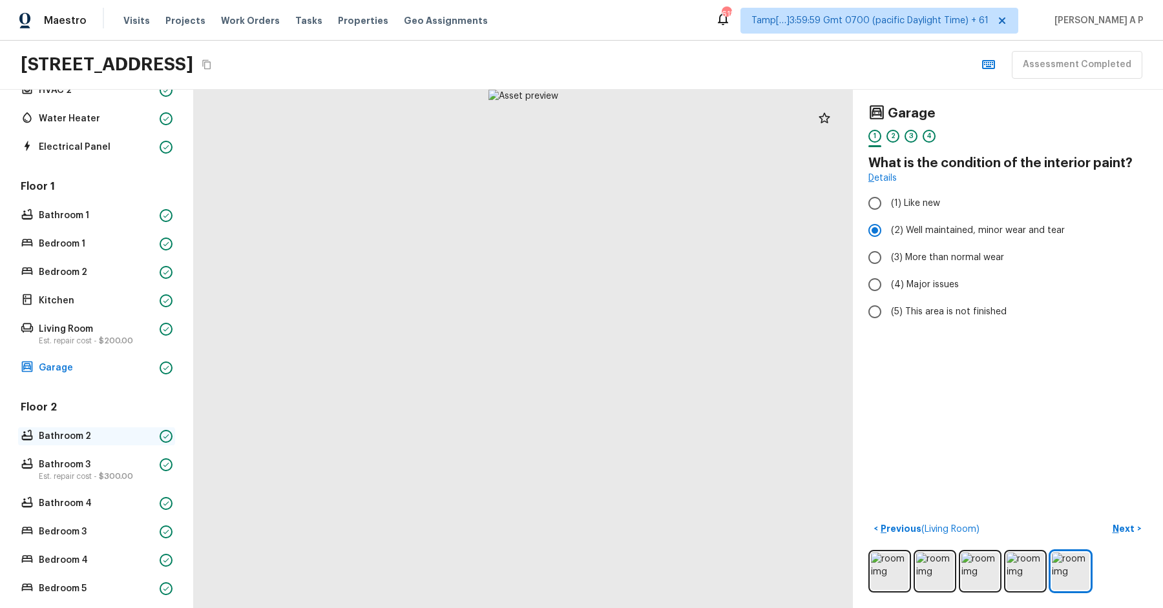
click at [119, 440] on p "Bathroom 2" at bounding box center [97, 436] width 116 height 13
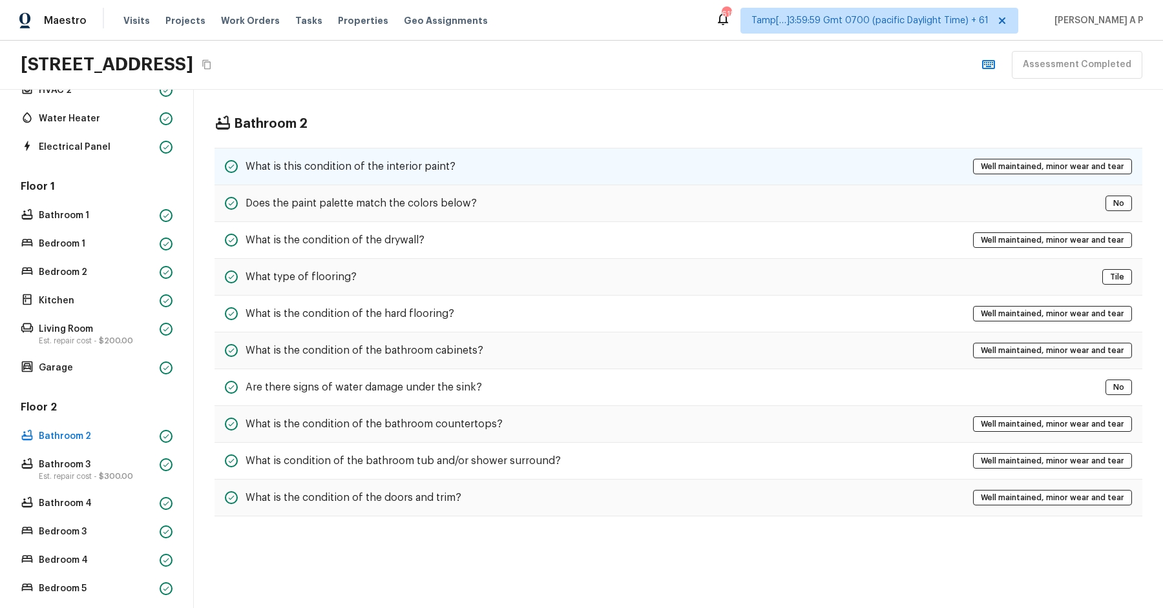
click at [498, 152] on div "What is this condition of the interior paint? Well maintained, minor wear and t…" at bounding box center [677, 166] width 927 height 37
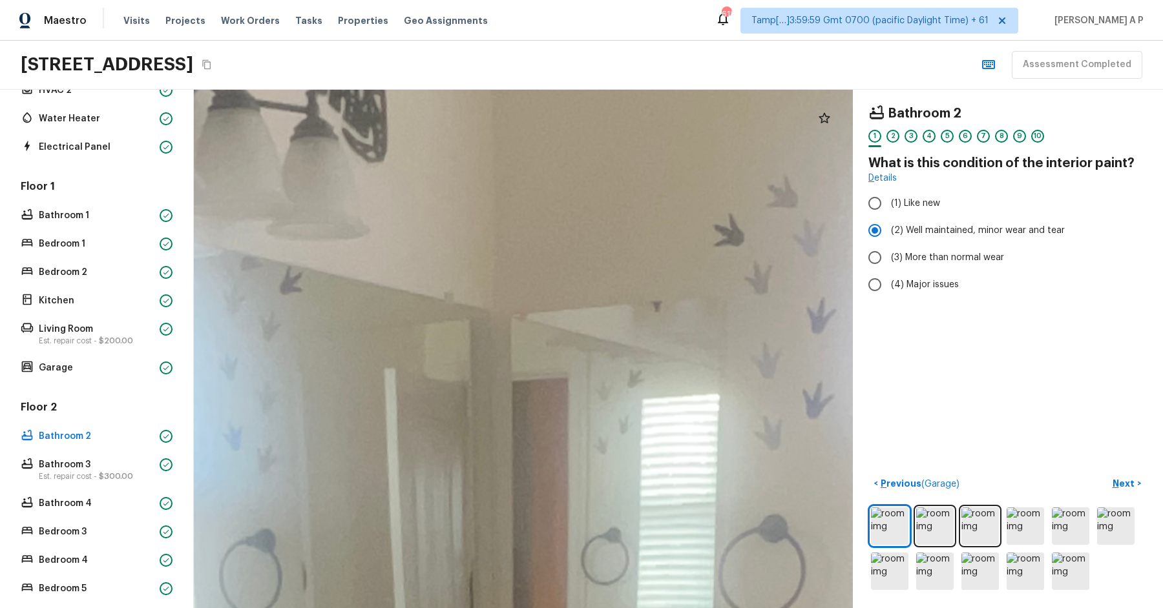
drag, startPoint x: 671, startPoint y: 276, endPoint x: 619, endPoint y: 311, distance: 62.9
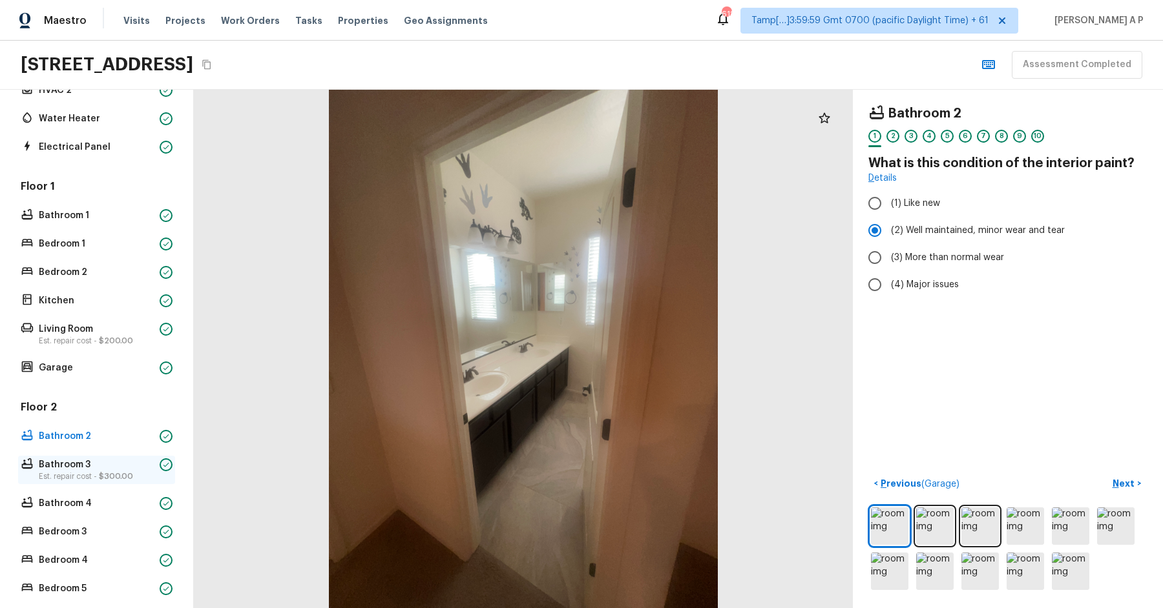
click at [138, 471] on p "Est. repair cost - $300.00" at bounding box center [97, 476] width 116 height 10
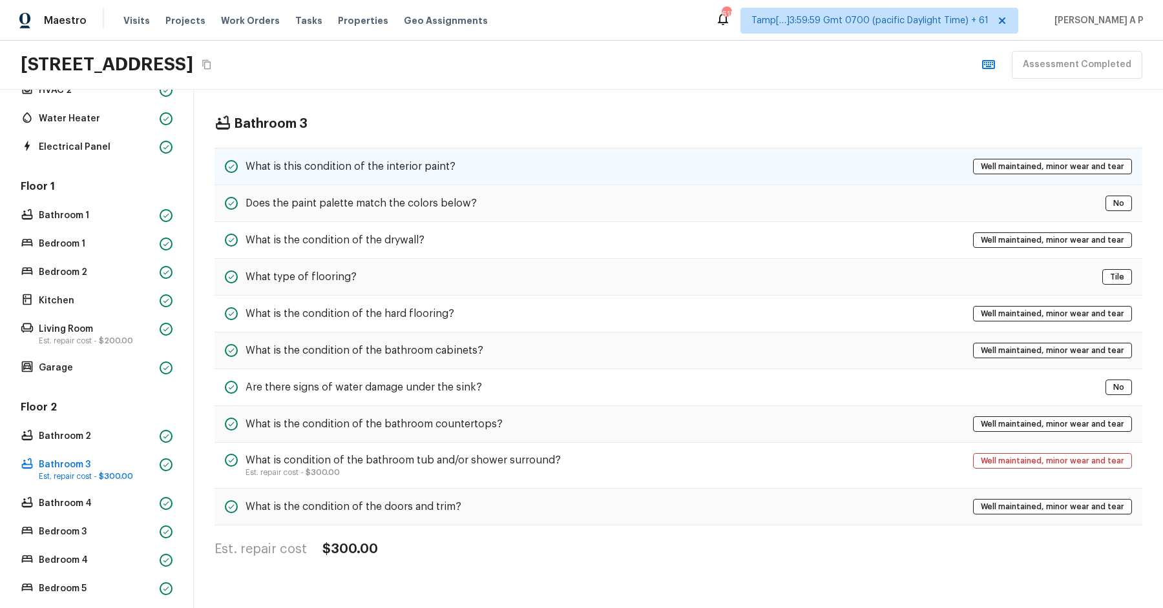
click at [393, 160] on h5 "What is this condition of the interior paint?" at bounding box center [350, 167] width 210 height 14
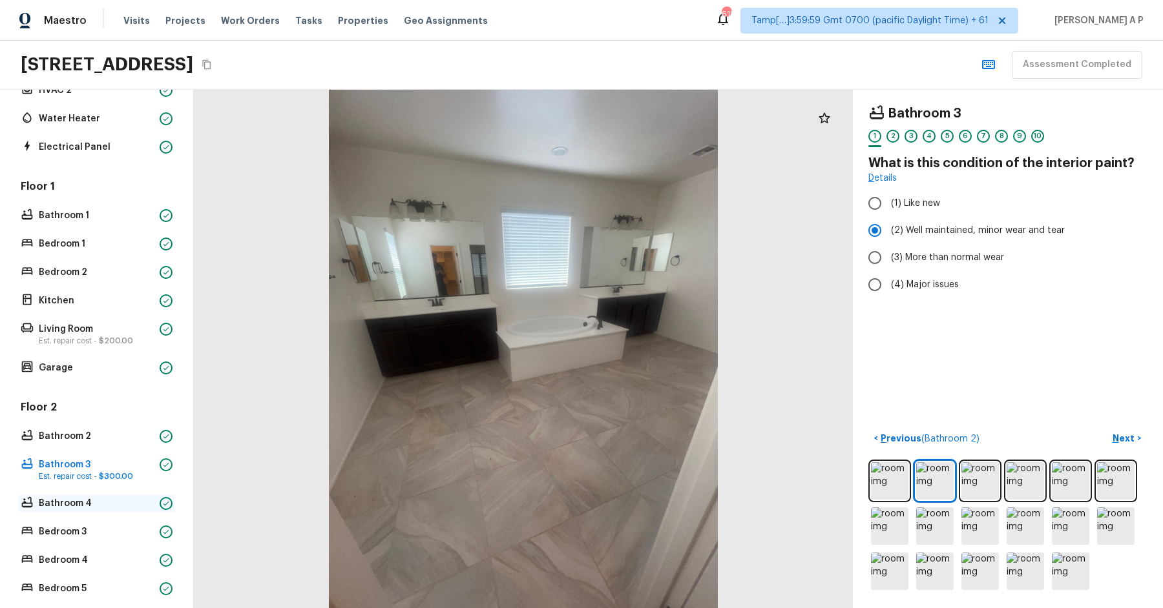
click at [73, 502] on p "Bathroom 4" at bounding box center [97, 503] width 116 height 13
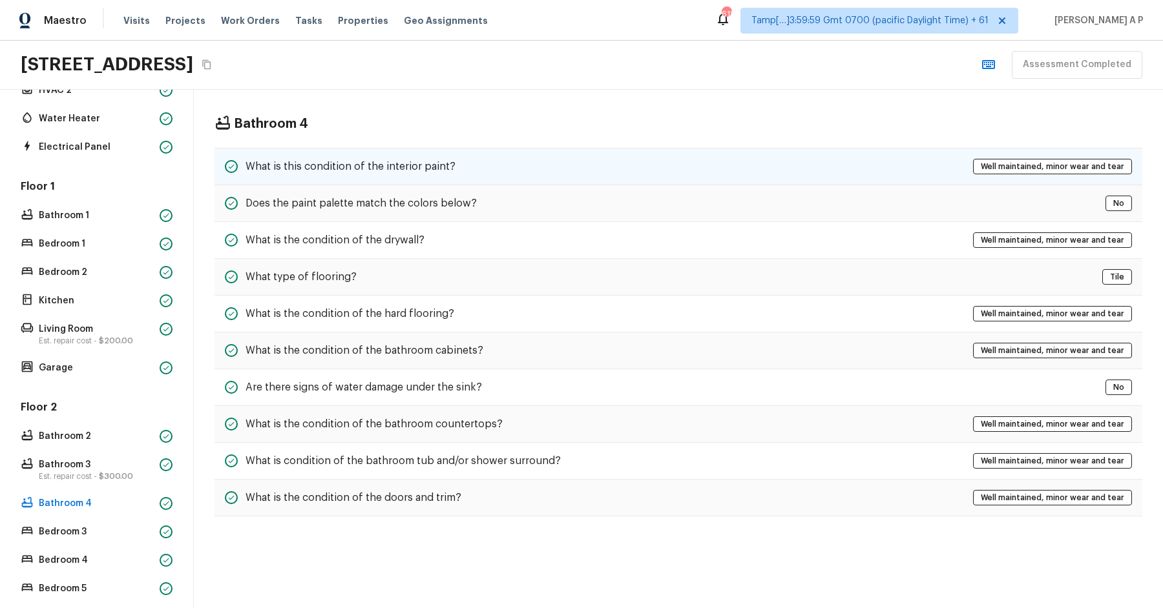
click at [454, 172] on div "What is this condition of the interior paint? Well maintained, minor wear and t…" at bounding box center [677, 166] width 927 height 37
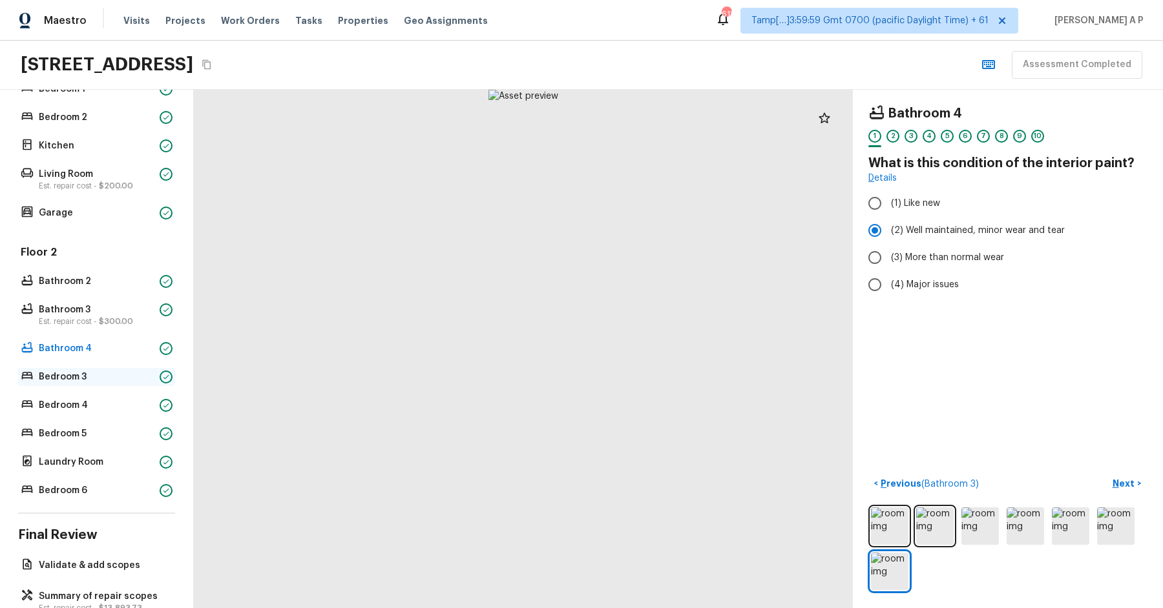
scroll to position [365, 0]
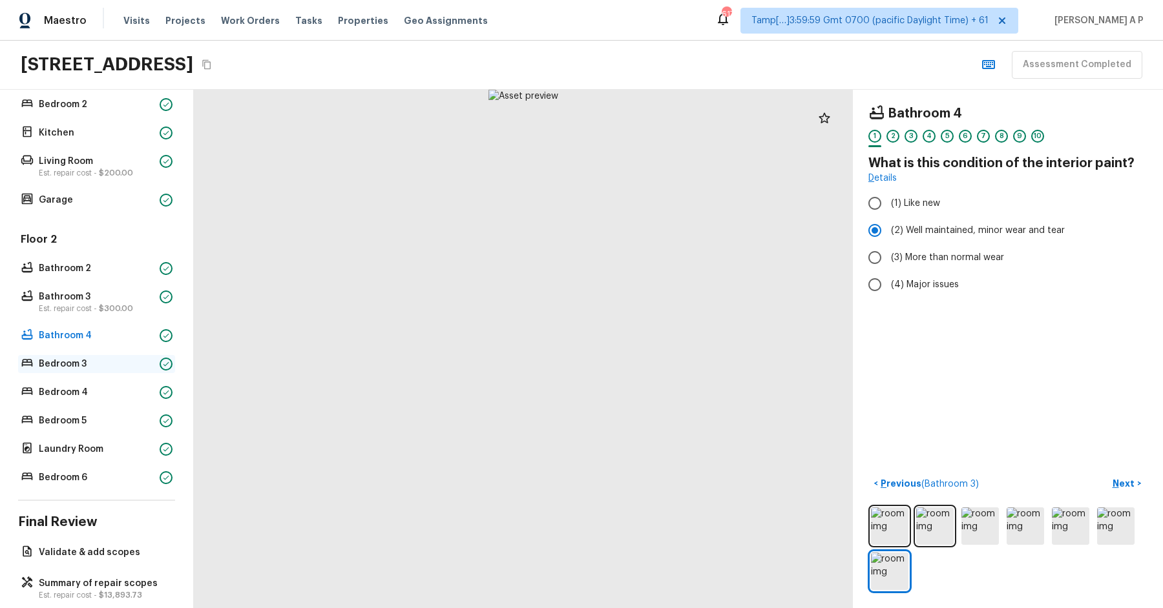
click at [107, 360] on p "Bedroom 3" at bounding box center [97, 364] width 116 height 13
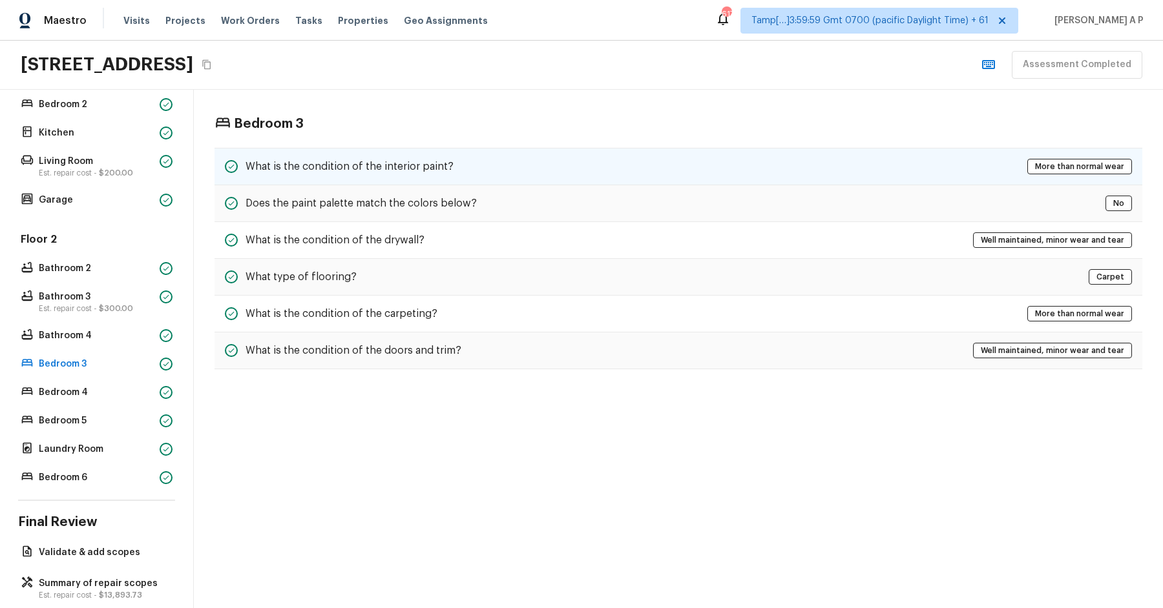
click at [398, 152] on div "What is the condition of the interior paint? More than normal wear" at bounding box center [677, 166] width 927 height 37
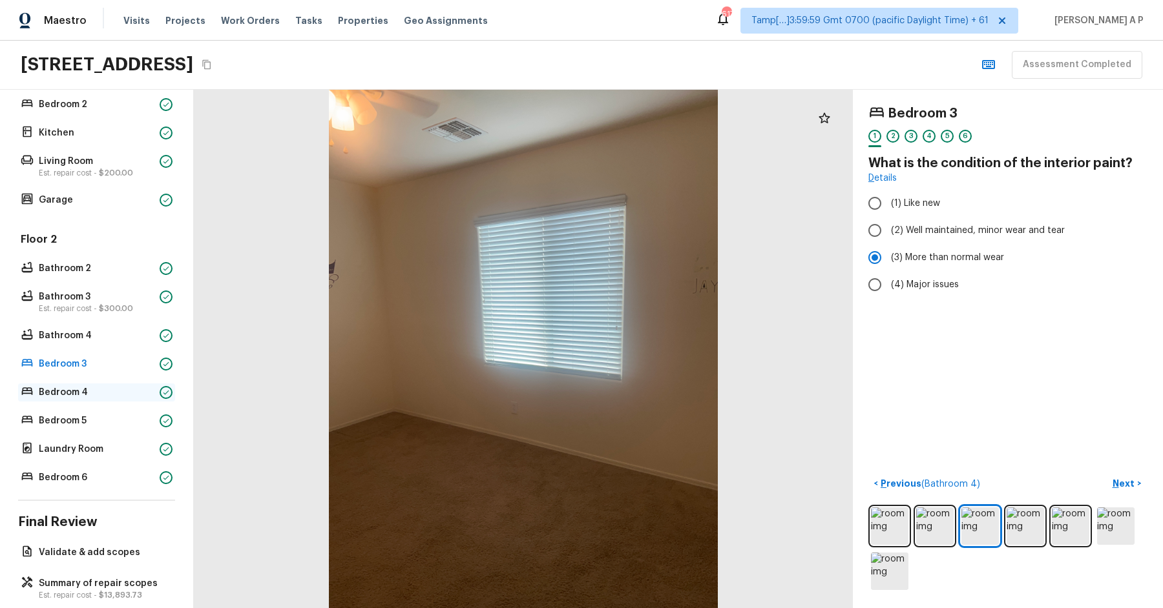
click at [106, 398] on div "Bedroom 4" at bounding box center [96, 393] width 157 height 18
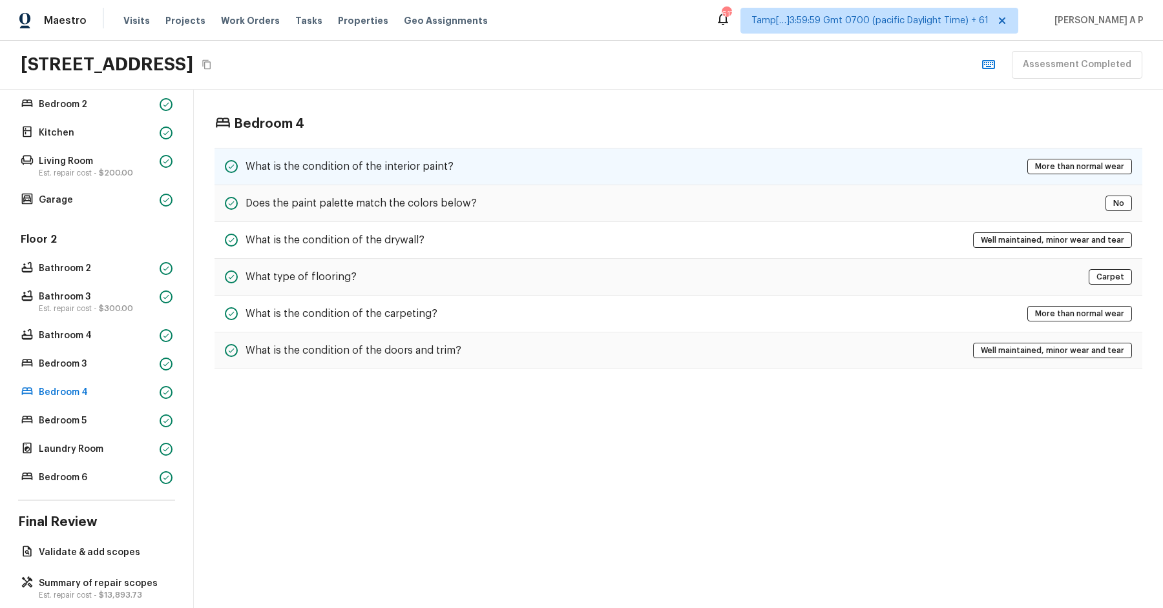
click at [464, 160] on div "What is the condition of the interior paint? More than normal wear" at bounding box center [677, 166] width 927 height 37
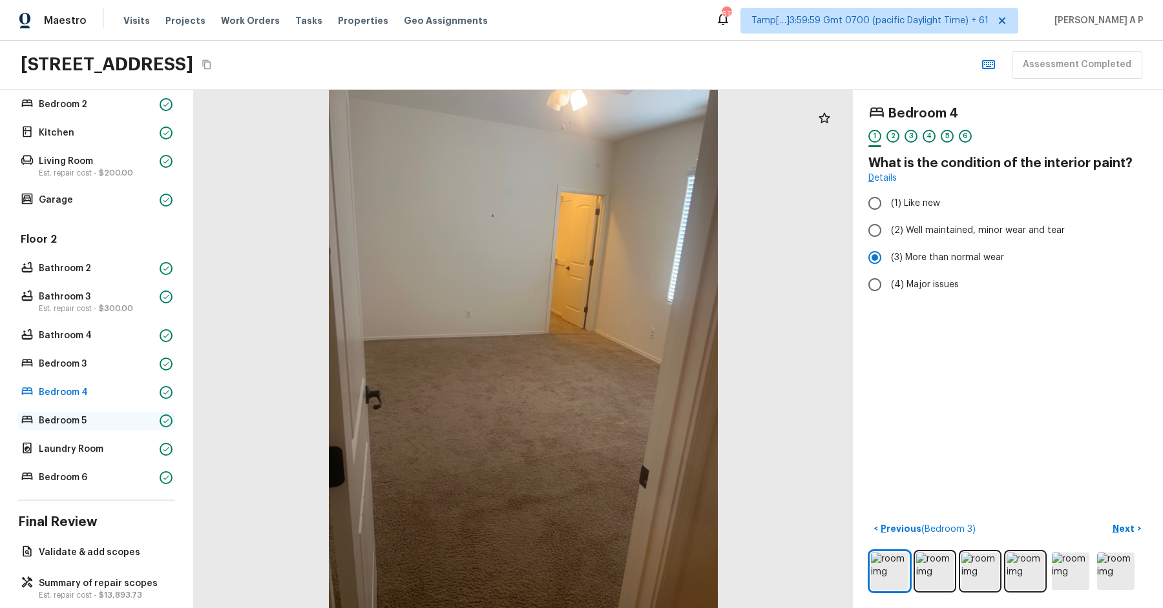
click at [128, 417] on p "Bedroom 5" at bounding box center [97, 421] width 116 height 13
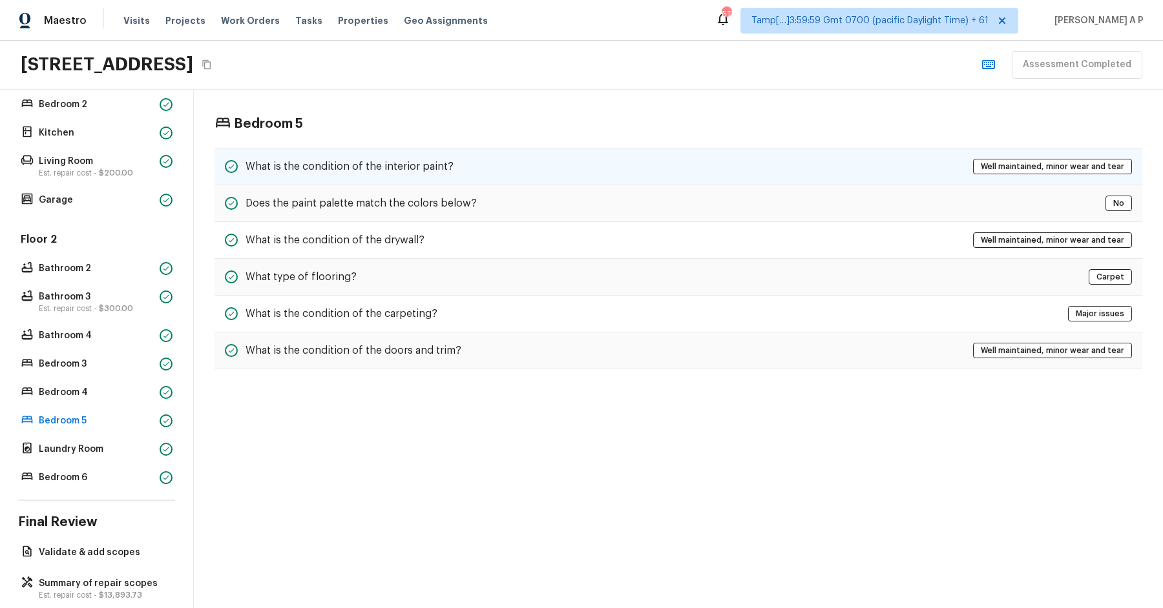
click at [482, 167] on div "What is the condition of the interior paint? Well maintained, minor wear and te…" at bounding box center [677, 166] width 927 height 37
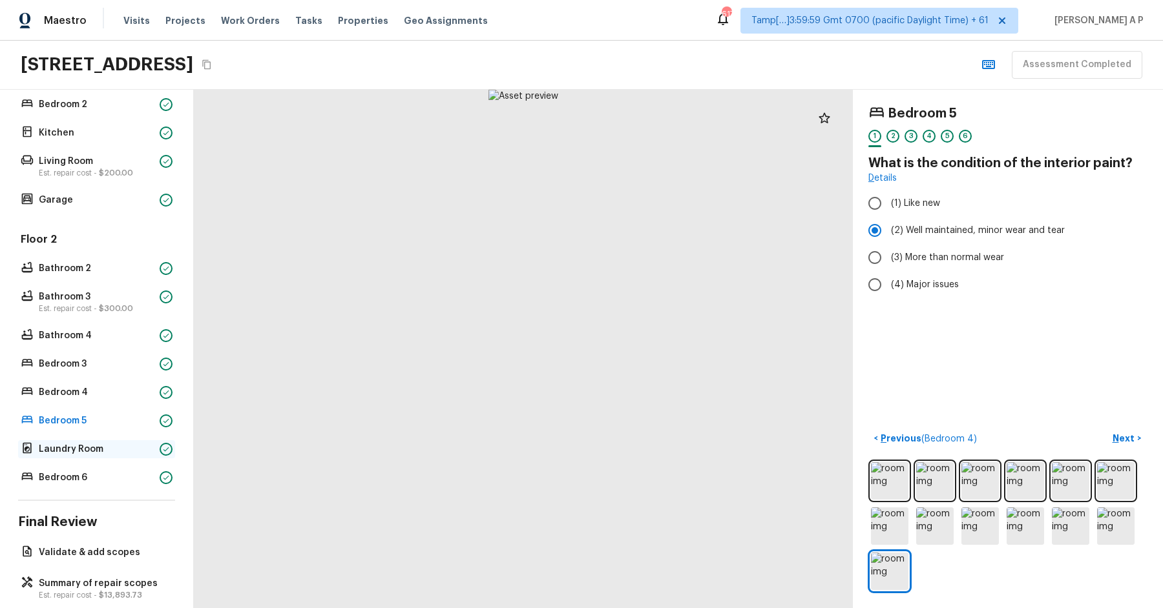
click at [81, 446] on p "Laundry Room" at bounding box center [97, 449] width 116 height 13
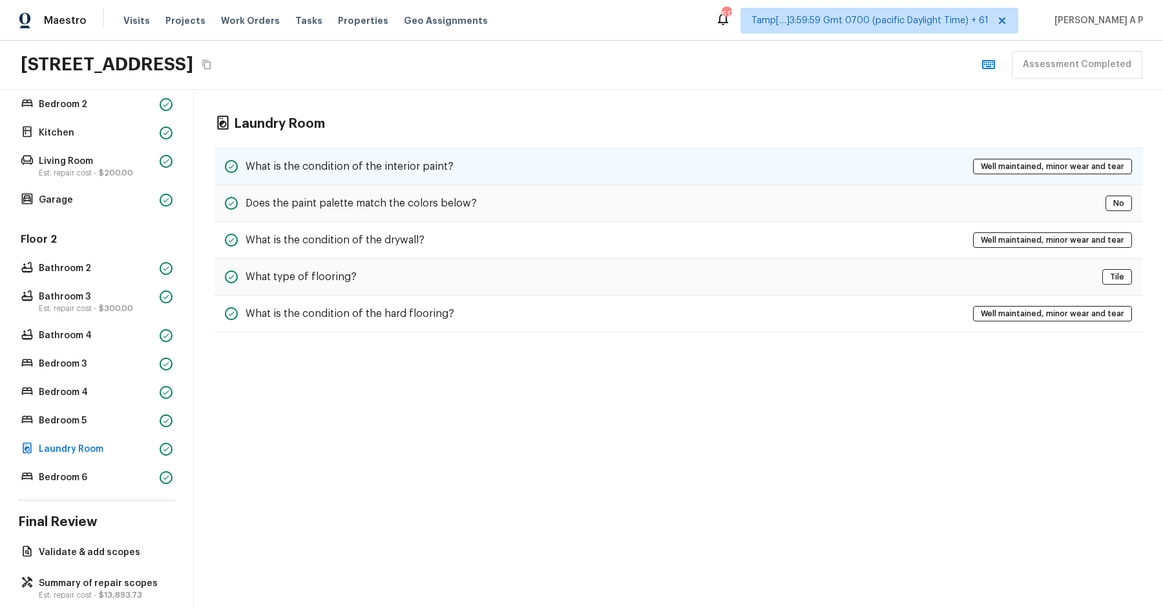
click at [329, 176] on div "What is the condition of the interior paint? Well maintained, minor wear and te…" at bounding box center [677, 166] width 927 height 37
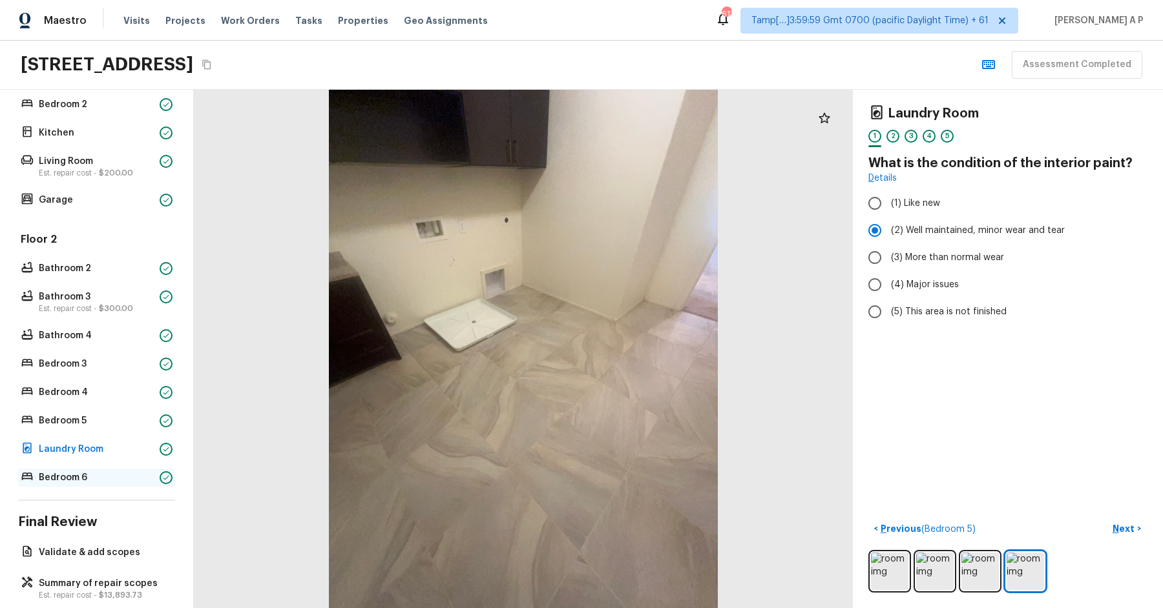
click at [130, 469] on div "Bedroom 6" at bounding box center [96, 478] width 157 height 18
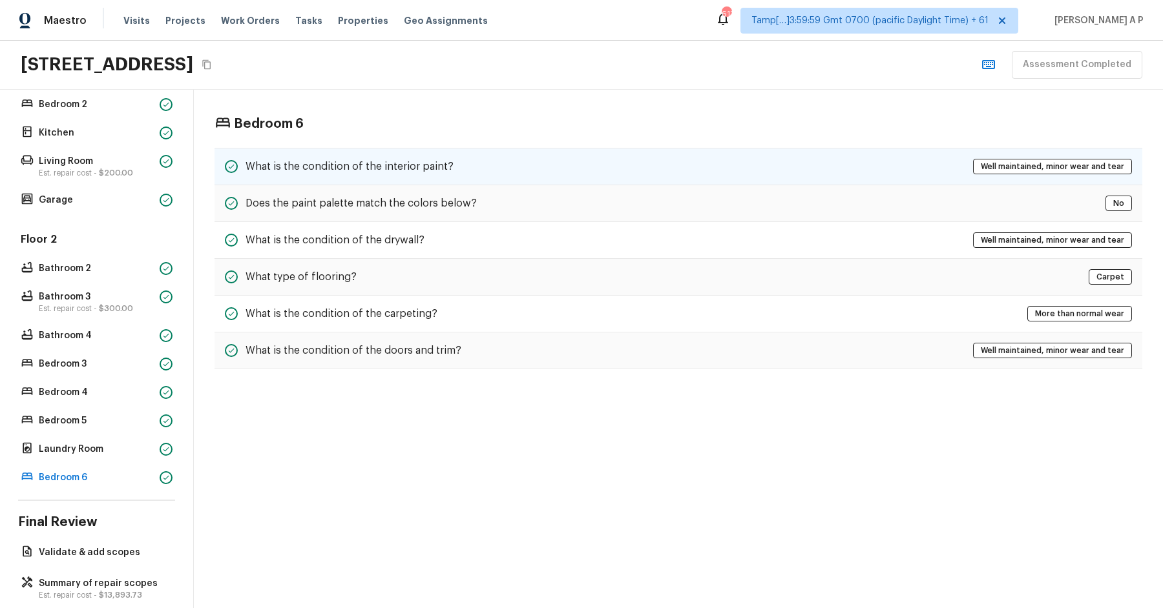
click at [573, 158] on div "What is the condition of the interior paint? Well maintained, minor wear and te…" at bounding box center [677, 166] width 927 height 37
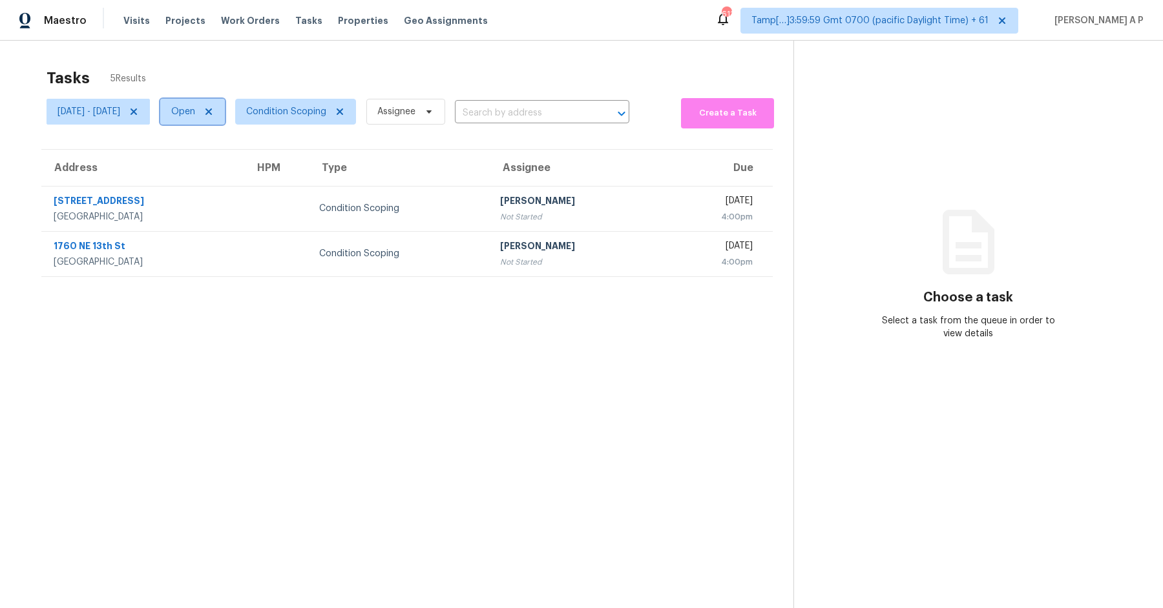
click at [195, 116] on span "Open" at bounding box center [183, 111] width 24 height 13
click at [243, 171] on label "Closed" at bounding box center [242, 166] width 47 height 13
click at [227, 169] on input "Closed" at bounding box center [223, 164] width 8 height 8
checkbox input "true"
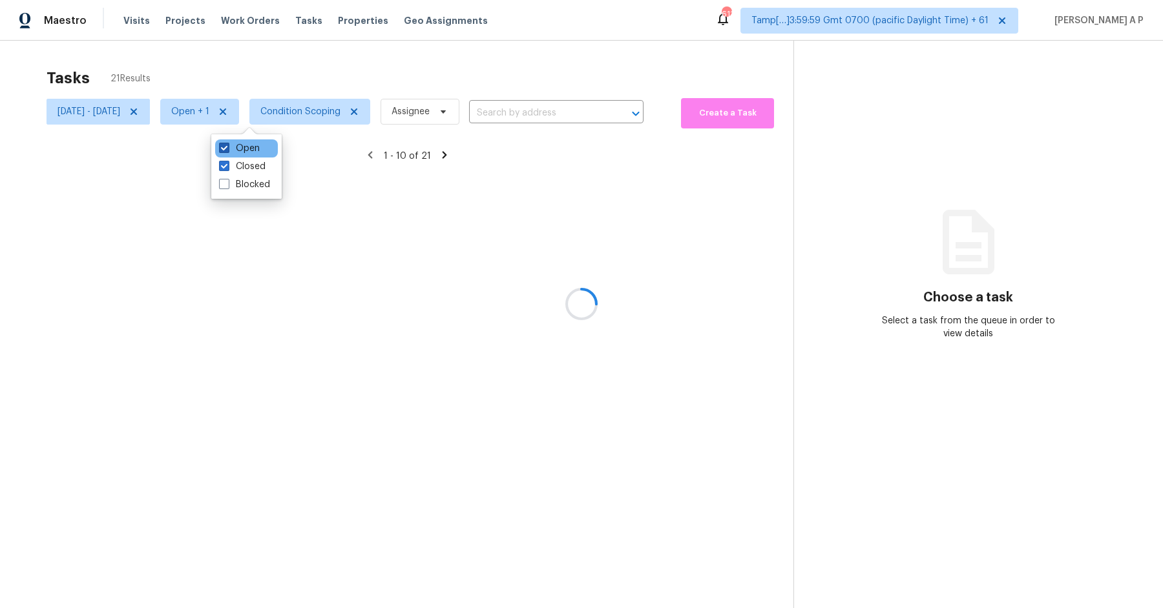
click at [244, 153] on label "Open" at bounding box center [239, 148] width 41 height 13
click at [227, 150] on input "Open" at bounding box center [223, 146] width 8 height 8
checkbox input "false"
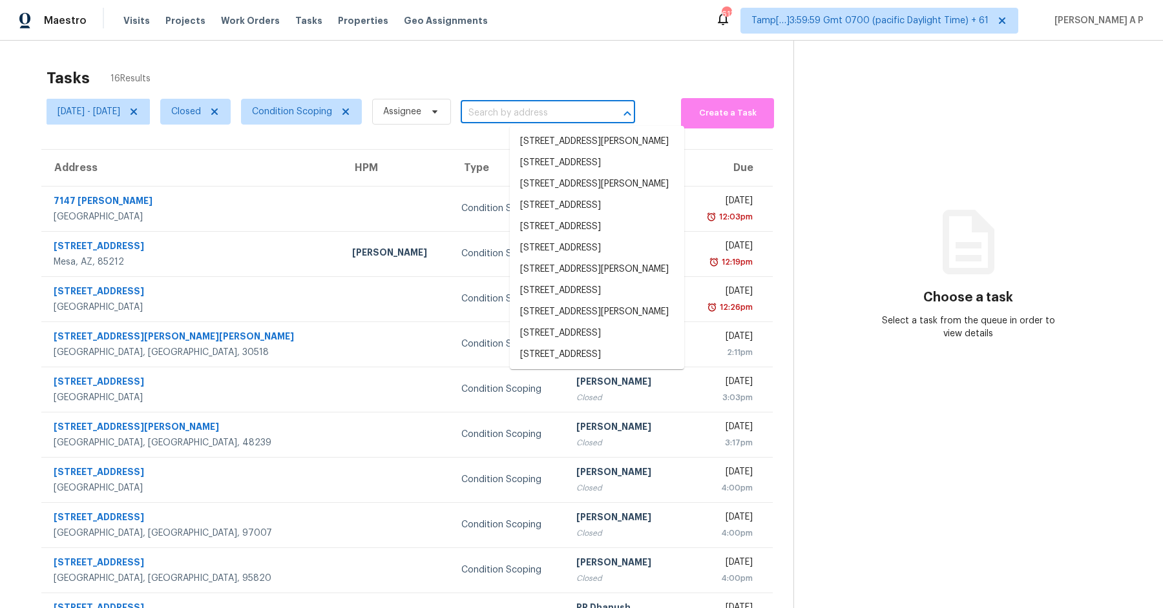
click at [535, 107] on input "text" at bounding box center [529, 113] width 138 height 20
paste input "[STREET_ADDRESS]"
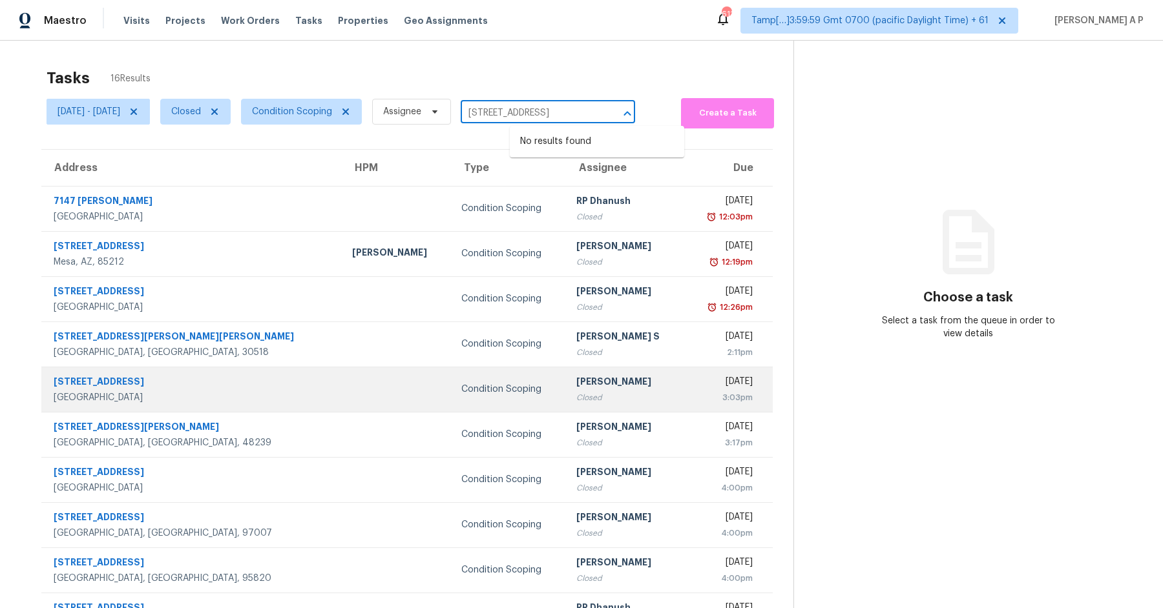
type input "[STREET_ADDRESS]"
click at [451, 398] on td "Condition Scoping" at bounding box center [508, 389] width 115 height 45
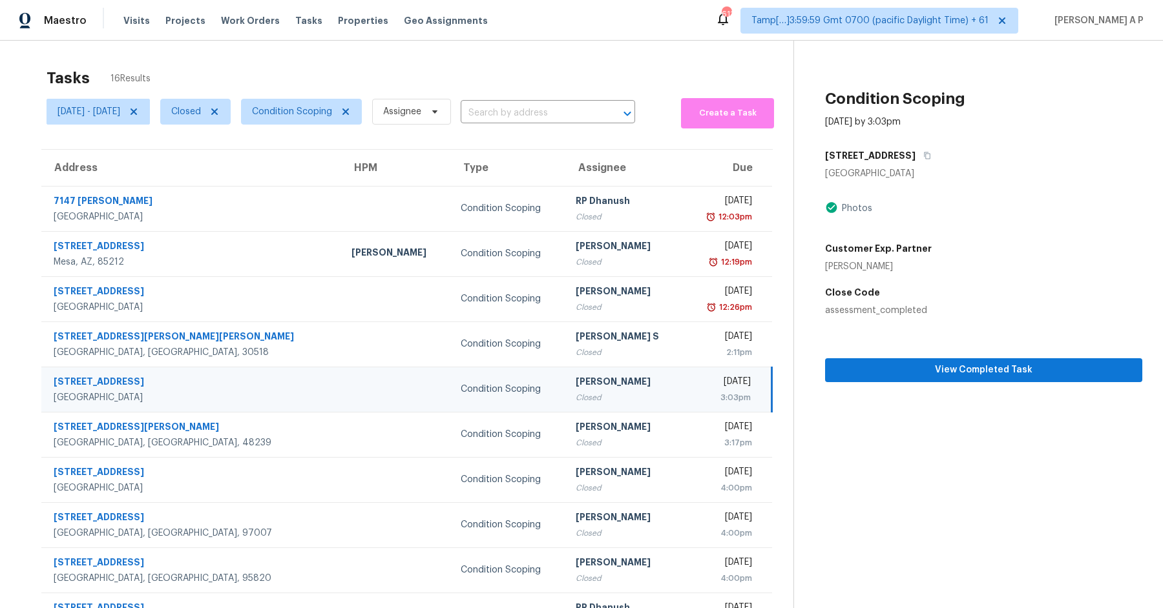
click at [1005, 349] on div "View Completed Task" at bounding box center [983, 349] width 317 height 65
click at [988, 373] on span "View Completed Task" at bounding box center [983, 370] width 296 height 16
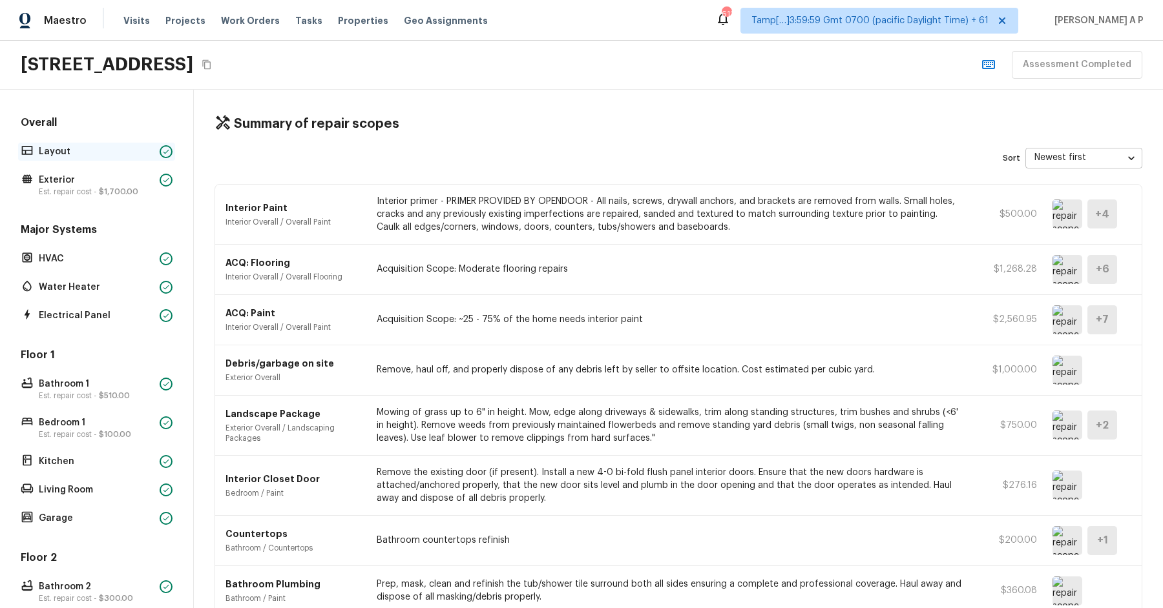
click at [124, 149] on p "Layout" at bounding box center [97, 151] width 116 height 13
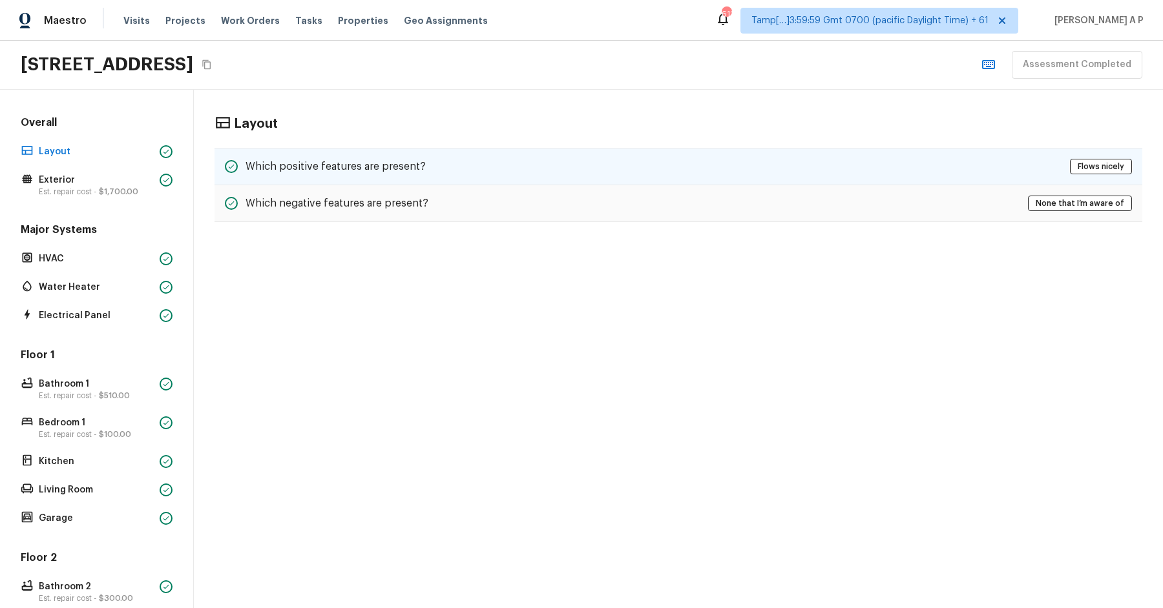
click at [285, 171] on h5 "Which positive features are present?" at bounding box center [335, 167] width 180 height 14
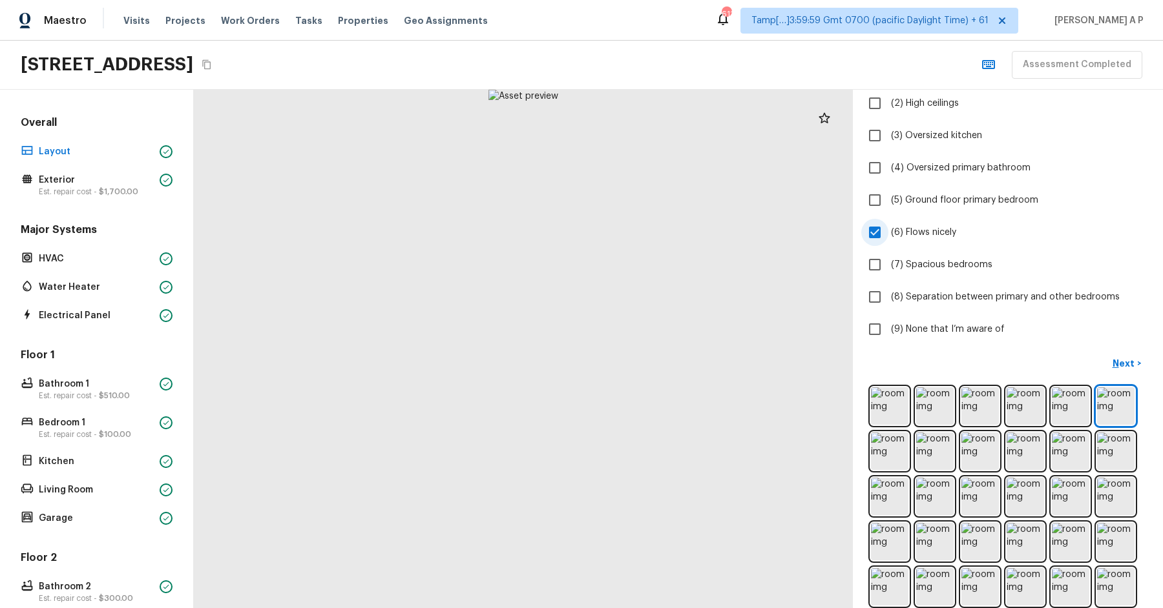
scroll to position [192, 0]
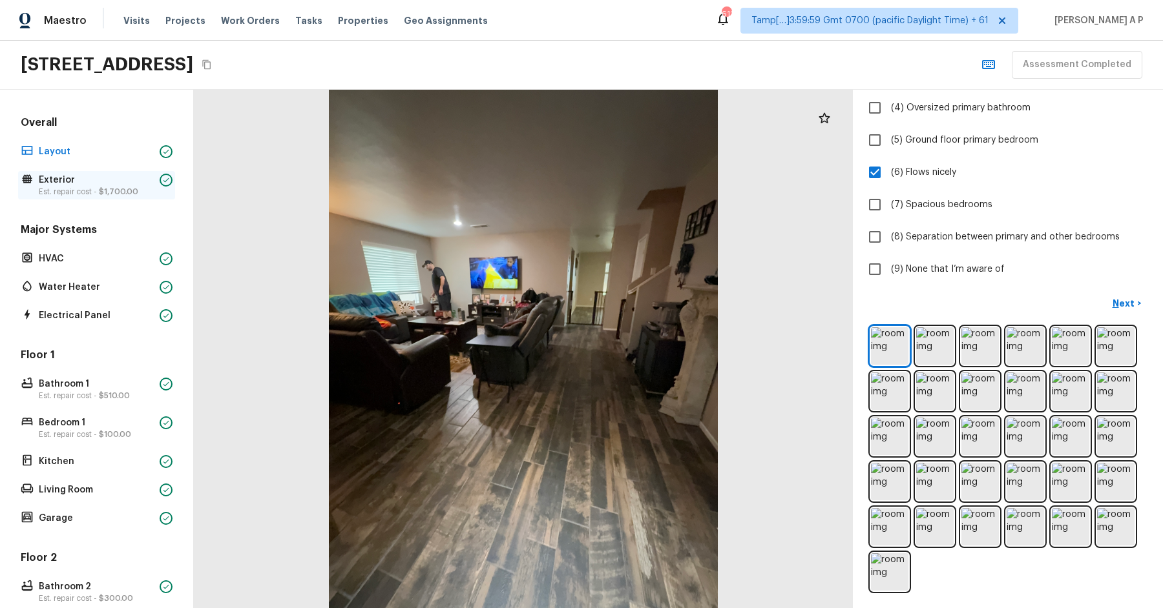
click at [63, 189] on p "Est. repair cost - $1,700.00" at bounding box center [97, 192] width 116 height 10
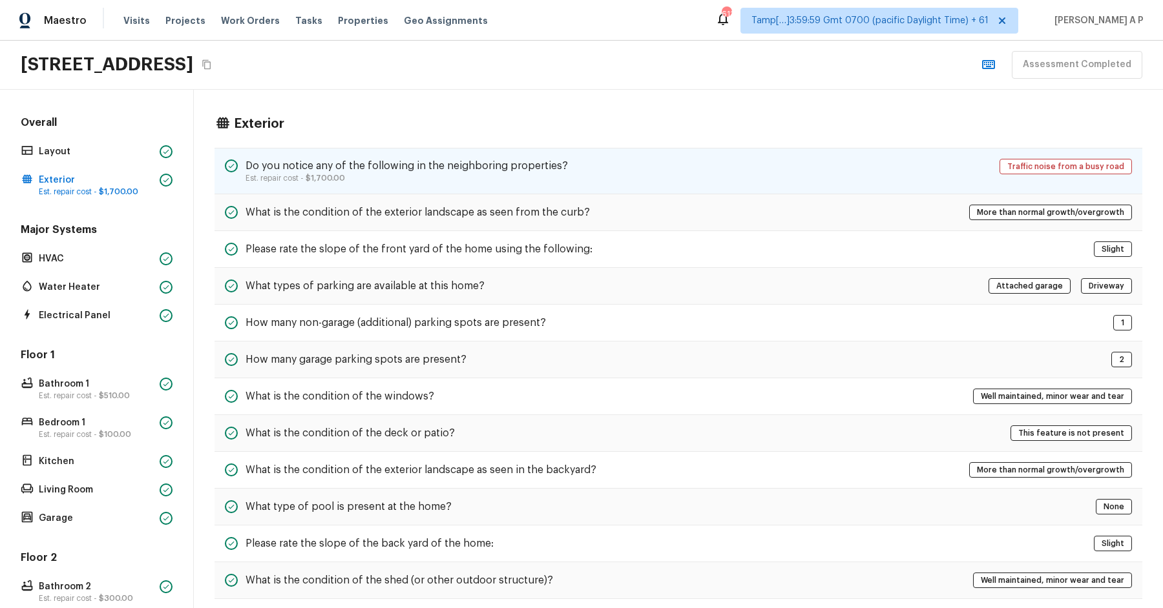
click at [341, 167] on h5 "Do you notice any of the following in the neighboring properties?" at bounding box center [406, 166] width 322 height 14
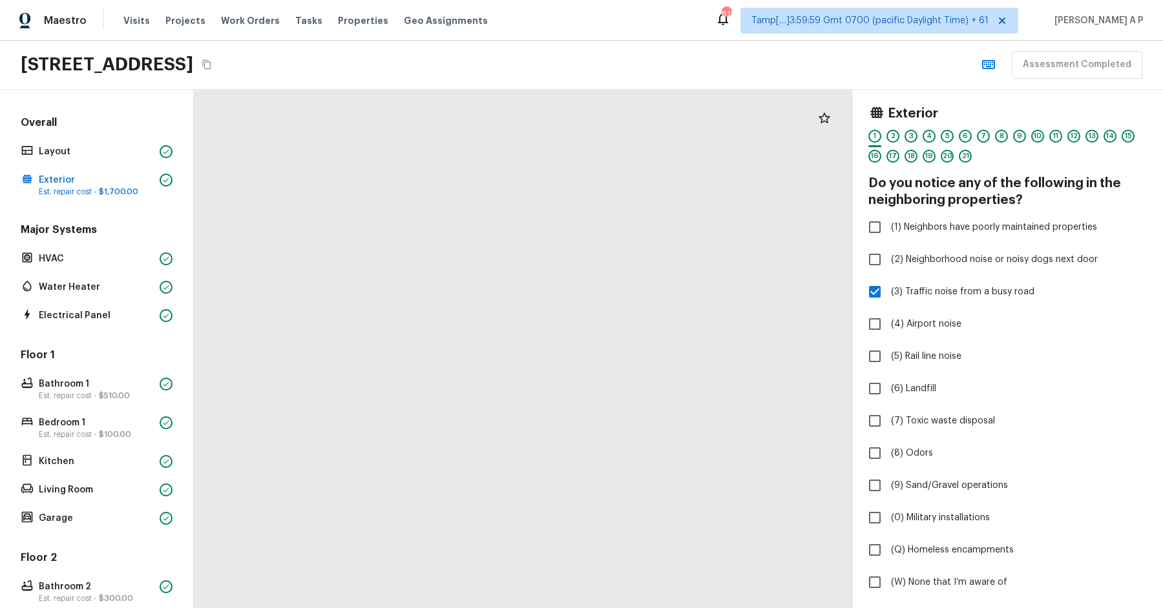
drag, startPoint x: 508, startPoint y: 240, endPoint x: 545, endPoint y: 381, distance: 146.3
click at [545, 381] on div at bounding box center [561, 505] width 1386 height 1091
drag, startPoint x: 507, startPoint y: 311, endPoint x: 643, endPoint y: 371, distance: 148.6
click at [643, 371] on div at bounding box center [697, 566] width 1386 height 1091
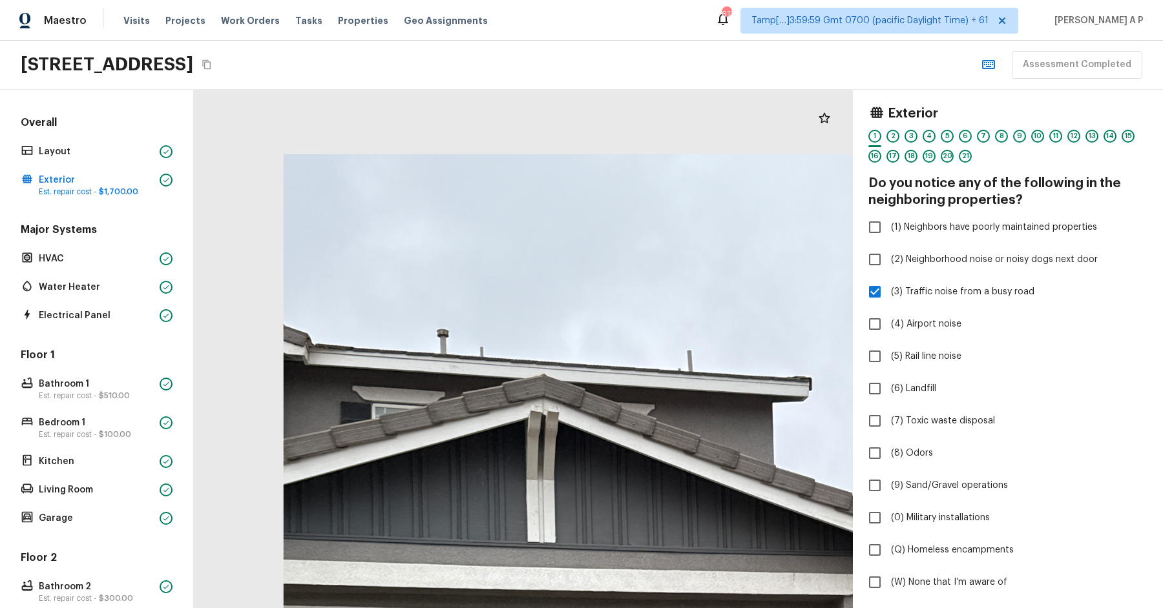
drag, startPoint x: 590, startPoint y: 305, endPoint x: 585, endPoint y: 483, distance: 178.3
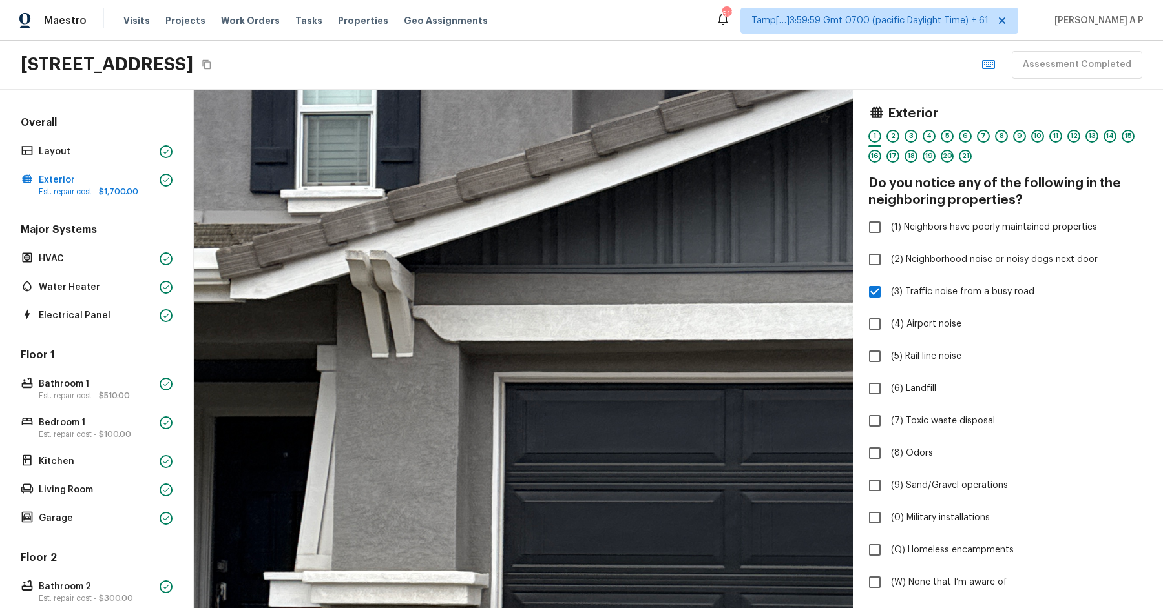
drag, startPoint x: 453, startPoint y: 249, endPoint x: 537, endPoint y: 479, distance: 244.6
click at [537, 478] on div at bounding box center [653, 483] width 2235 height 1760
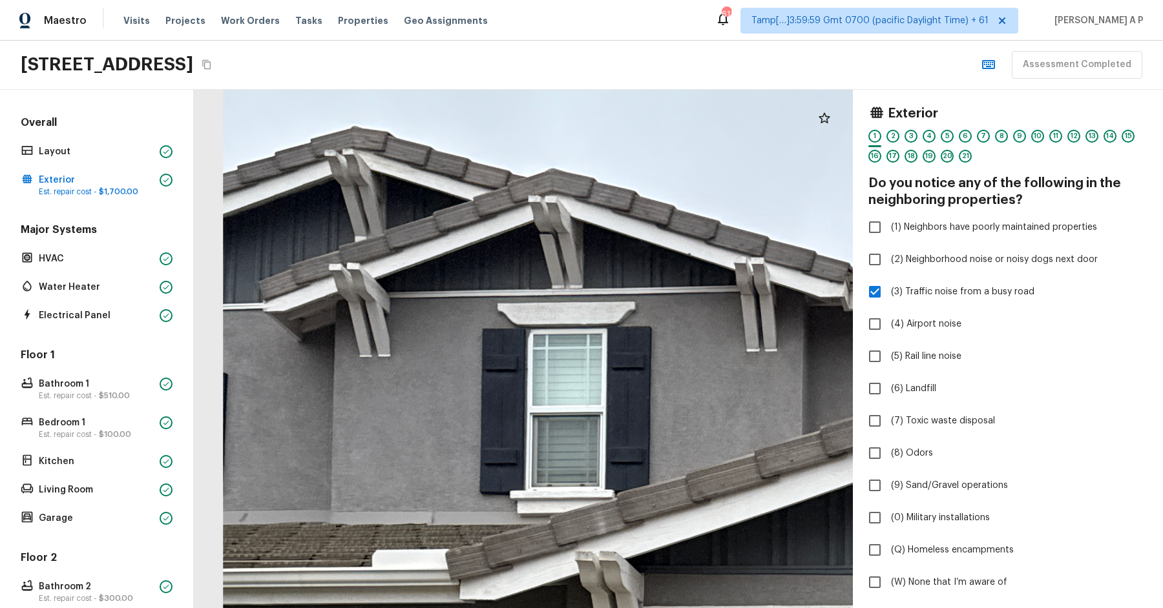
drag, startPoint x: 505, startPoint y: 421, endPoint x: 629, endPoint y: 432, distance: 124.5
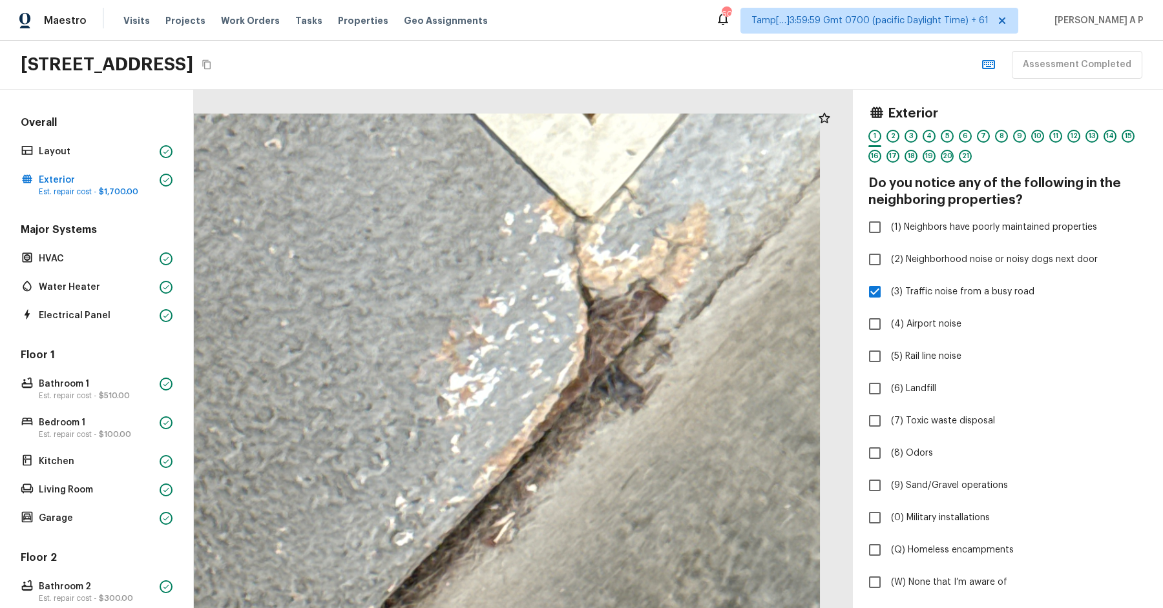
drag, startPoint x: 610, startPoint y: 191, endPoint x: 566, endPoint y: 386, distance: 199.4
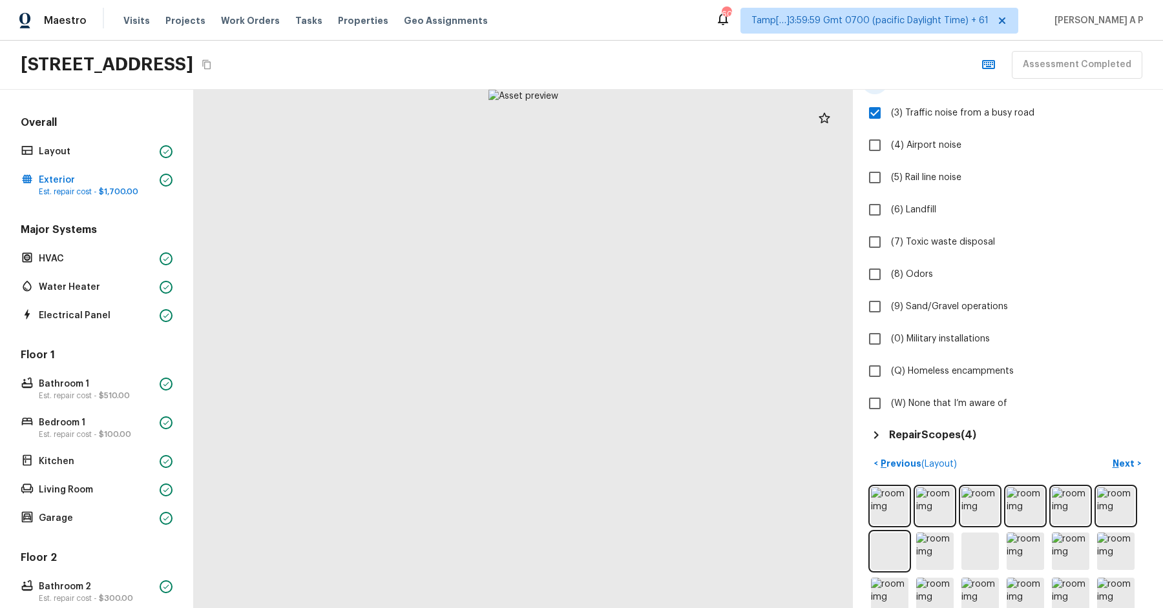
scroll to position [339, 0]
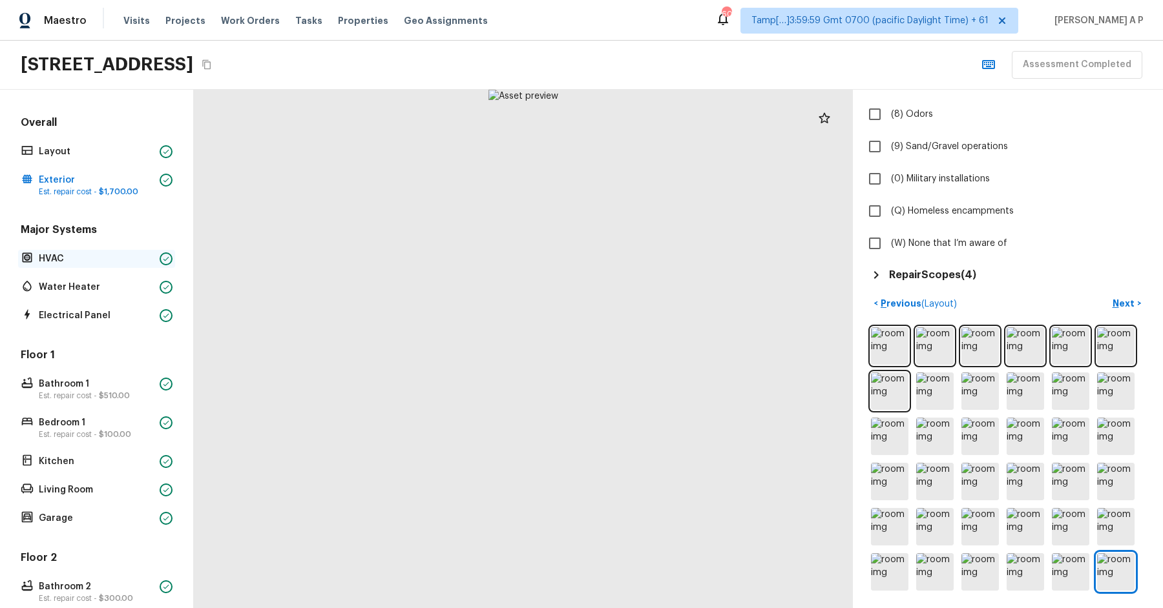
click at [164, 262] on div at bounding box center [166, 259] width 13 height 13
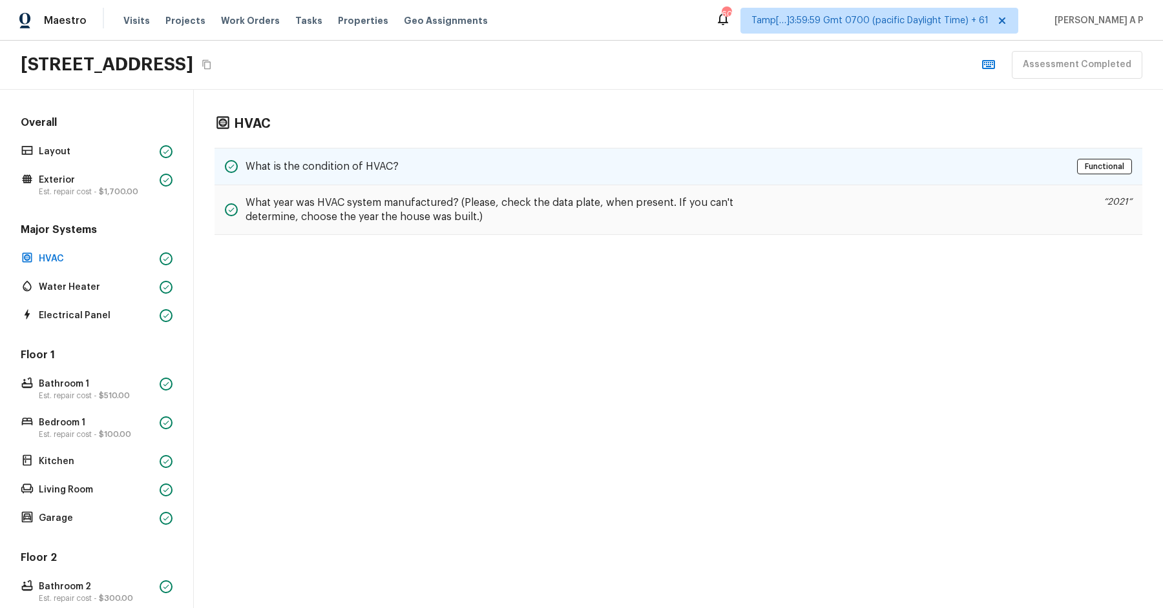
click at [364, 157] on div "What is the condition of HVAC? Functional" at bounding box center [677, 166] width 927 height 37
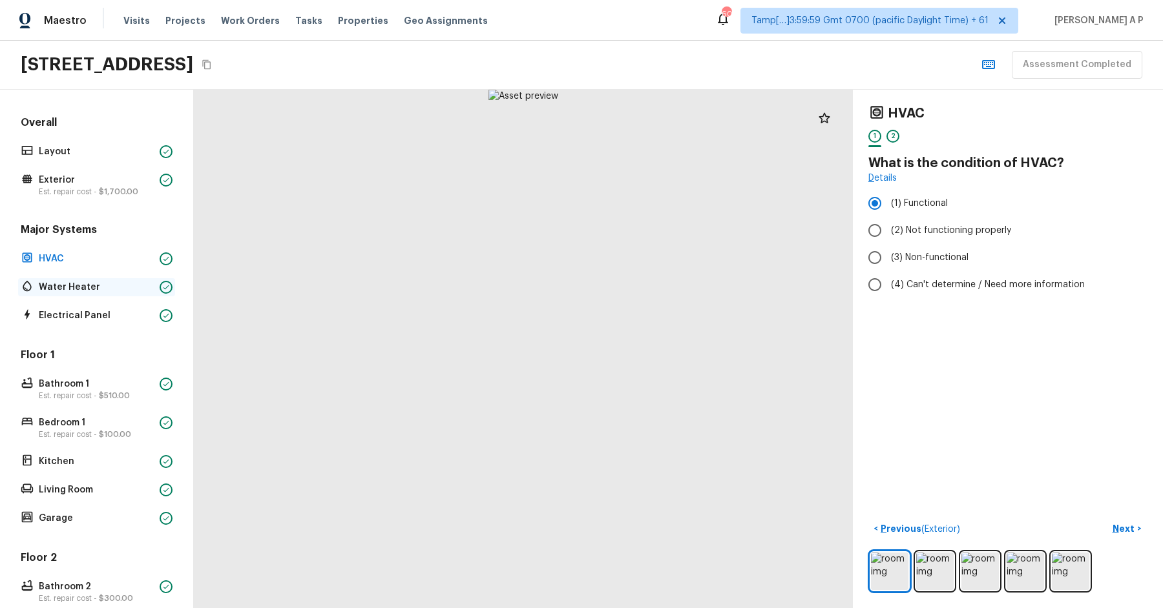
click at [152, 278] on div "Water Heater" at bounding box center [96, 287] width 157 height 18
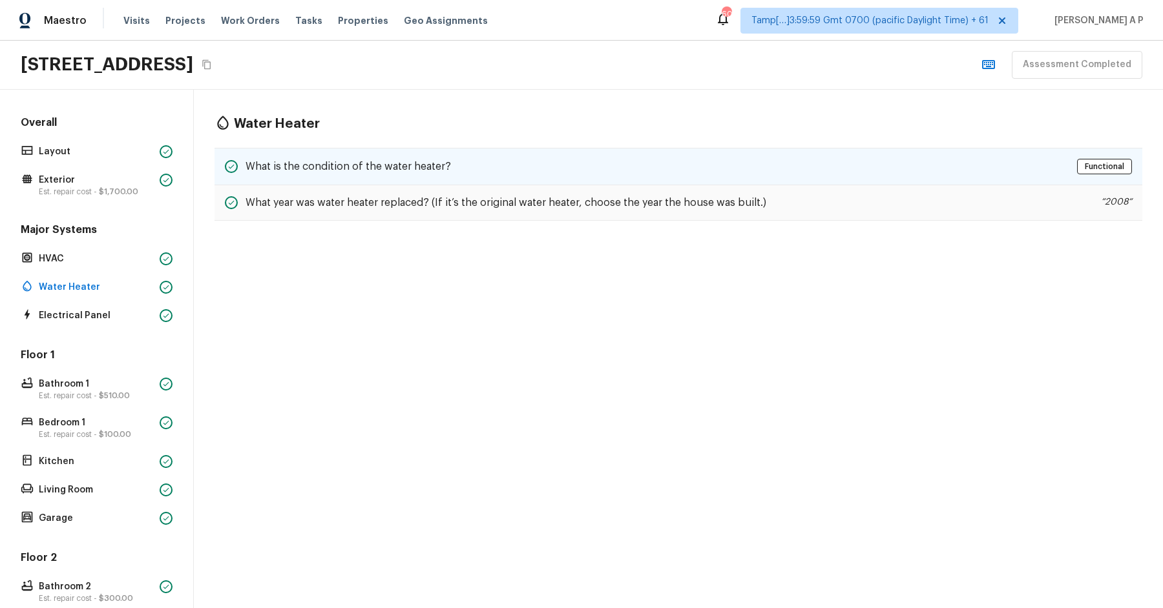
click at [275, 160] on h5 "What is the condition of the water heater?" at bounding box center [347, 167] width 205 height 14
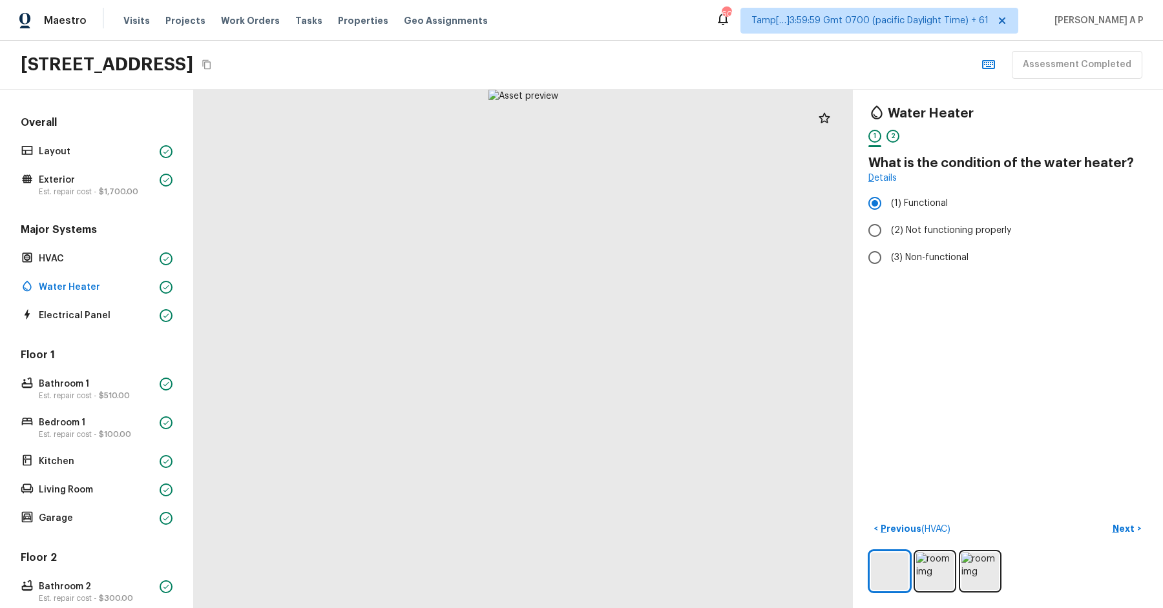
click at [275, 158] on div at bounding box center [523, 349] width 659 height 519
click at [165, 313] on icon at bounding box center [166, 316] width 8 height 8
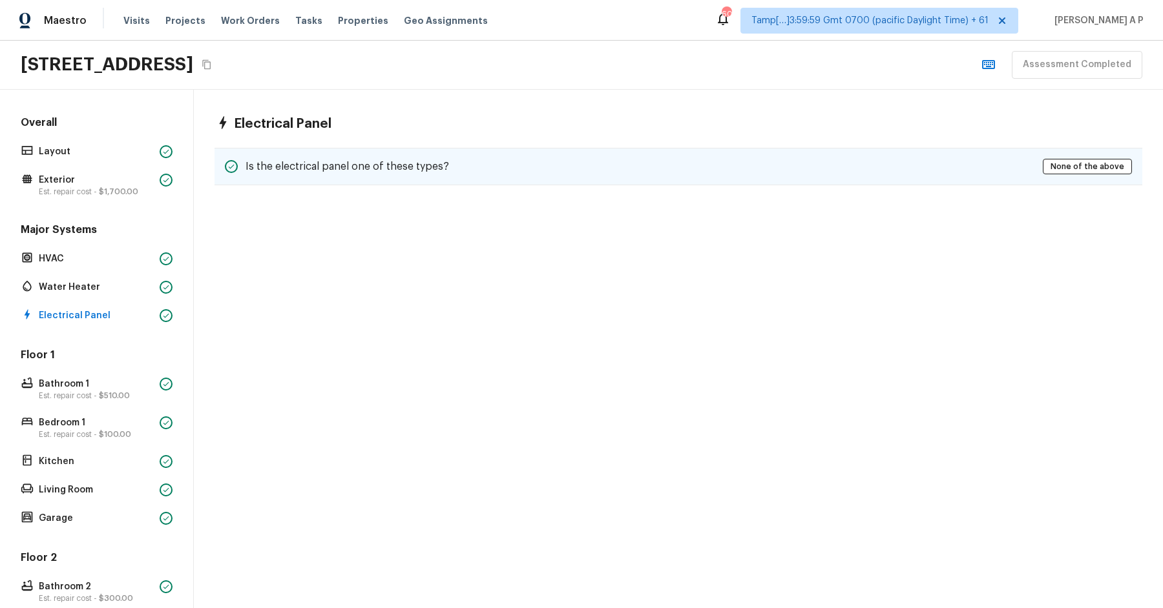
click at [304, 173] on div "Is the electrical panel one of these types? None of the above" at bounding box center [677, 166] width 927 height 37
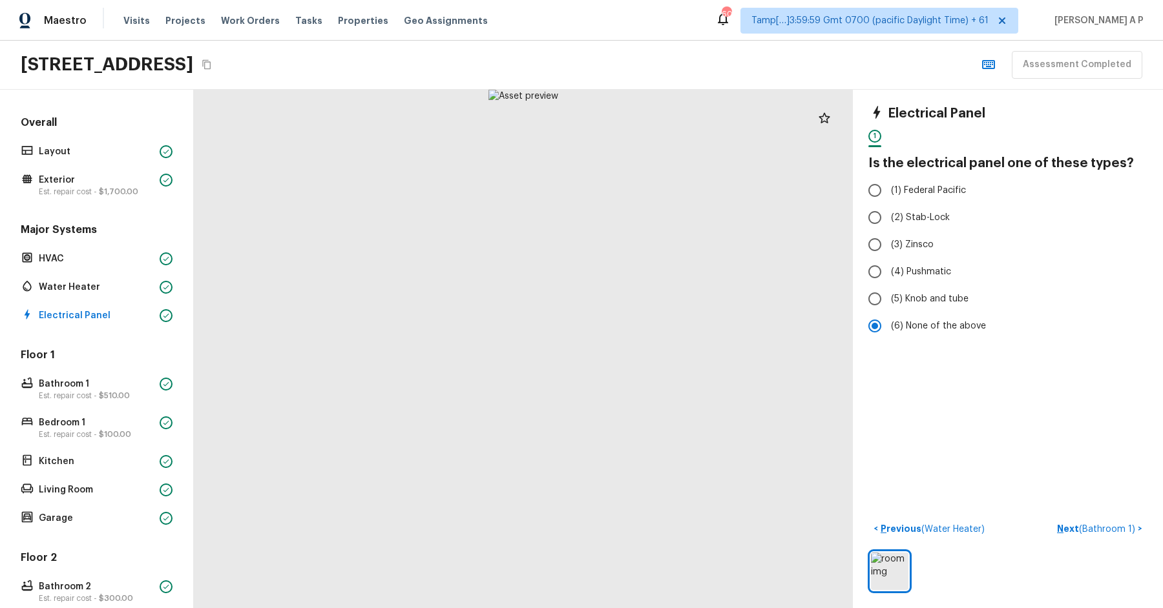
click at [127, 362] on h5 "Floor 1" at bounding box center [96, 356] width 157 height 17
click at [123, 378] on p "Bathroom 1" at bounding box center [97, 384] width 116 height 13
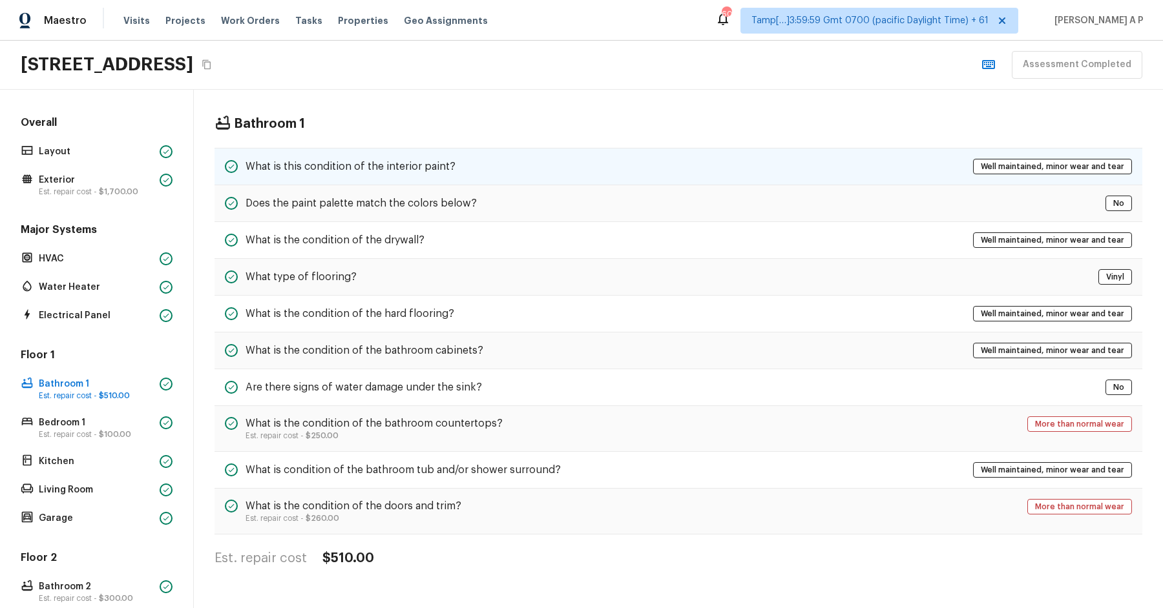
click at [404, 170] on h5 "What is this condition of the interior paint?" at bounding box center [350, 167] width 210 height 14
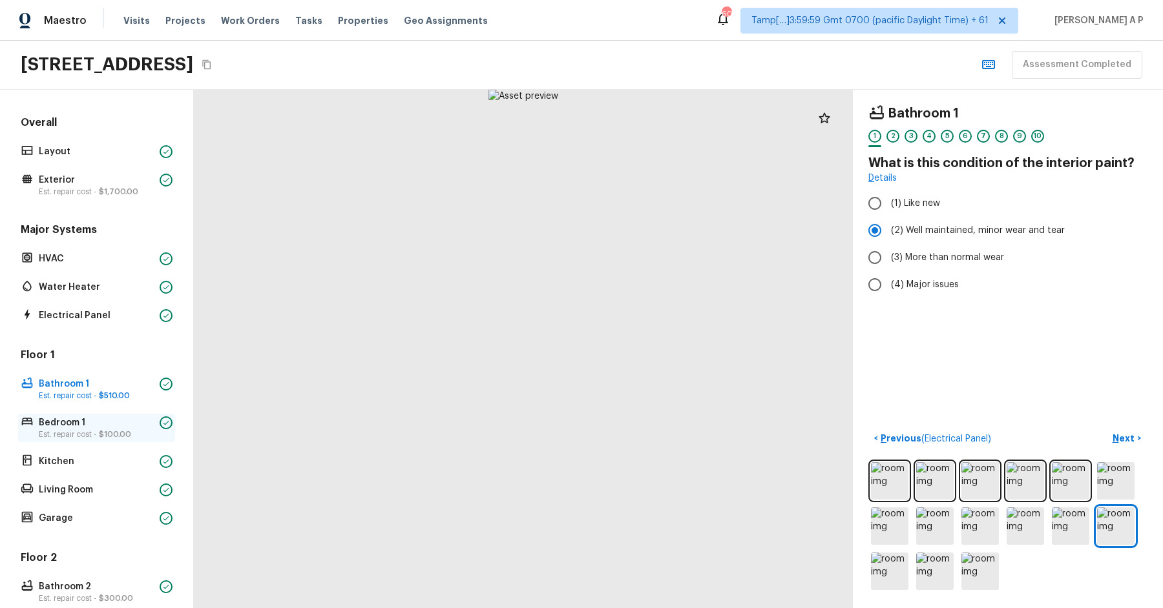
click at [43, 437] on p "Est. repair cost - $100.00" at bounding box center [97, 434] width 116 height 10
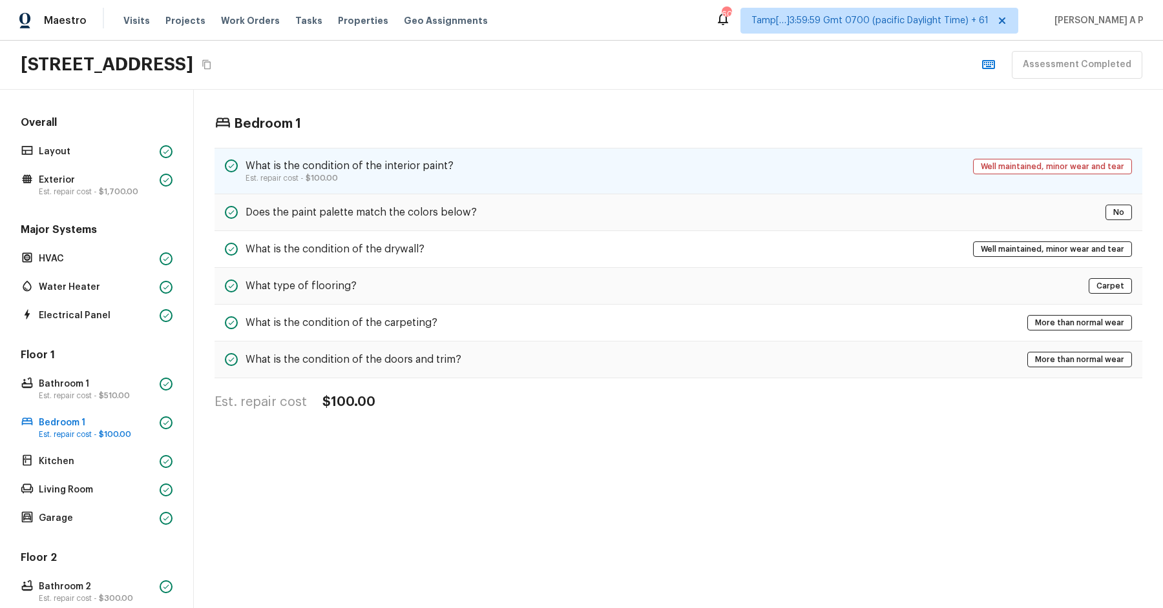
click at [358, 148] on div "What is the condition of the interior paint? Est. repair cost - $100.00 Well ma…" at bounding box center [677, 171] width 927 height 47
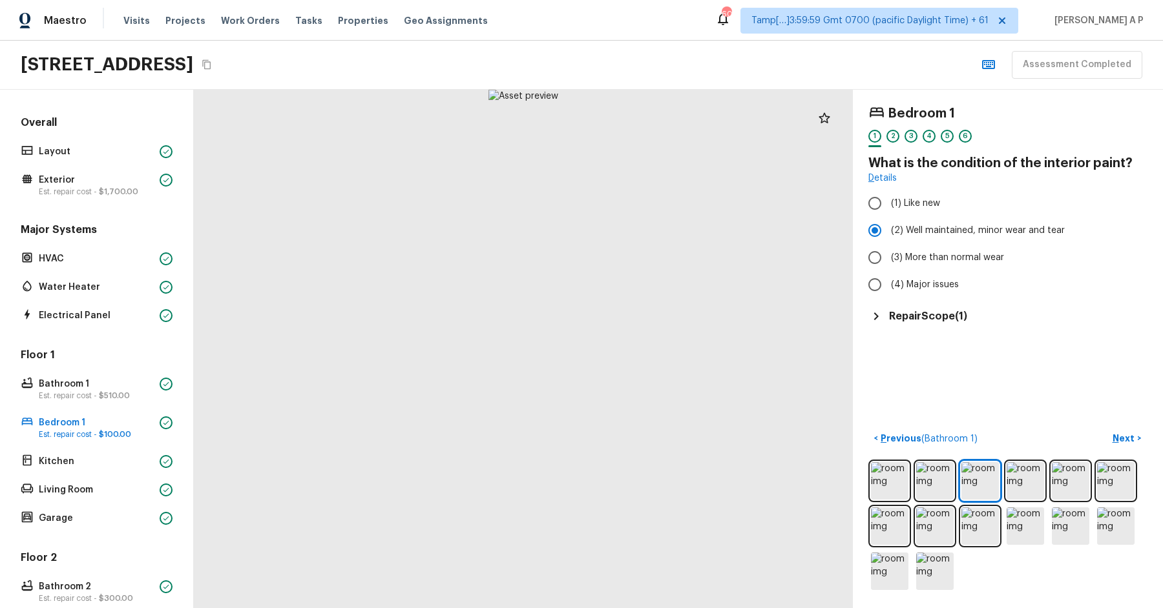
click at [490, 383] on div at bounding box center [523, 349] width 659 height 519
click at [140, 449] on div "Floor 1 Bathroom 1 Est. repair cost - $510.00 Bedroom 1 Est. repair cost - $100…" at bounding box center [96, 438] width 157 height 180
click at [137, 453] on div "Kitchen" at bounding box center [96, 462] width 157 height 18
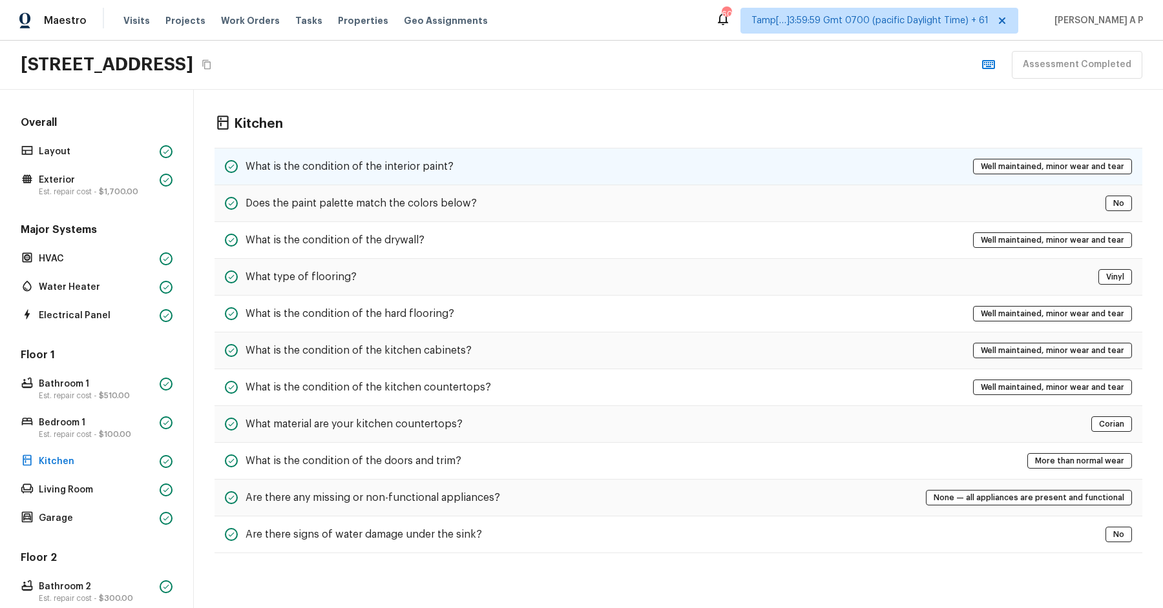
click at [412, 161] on h5 "What is the condition of the interior paint?" at bounding box center [349, 167] width 208 height 14
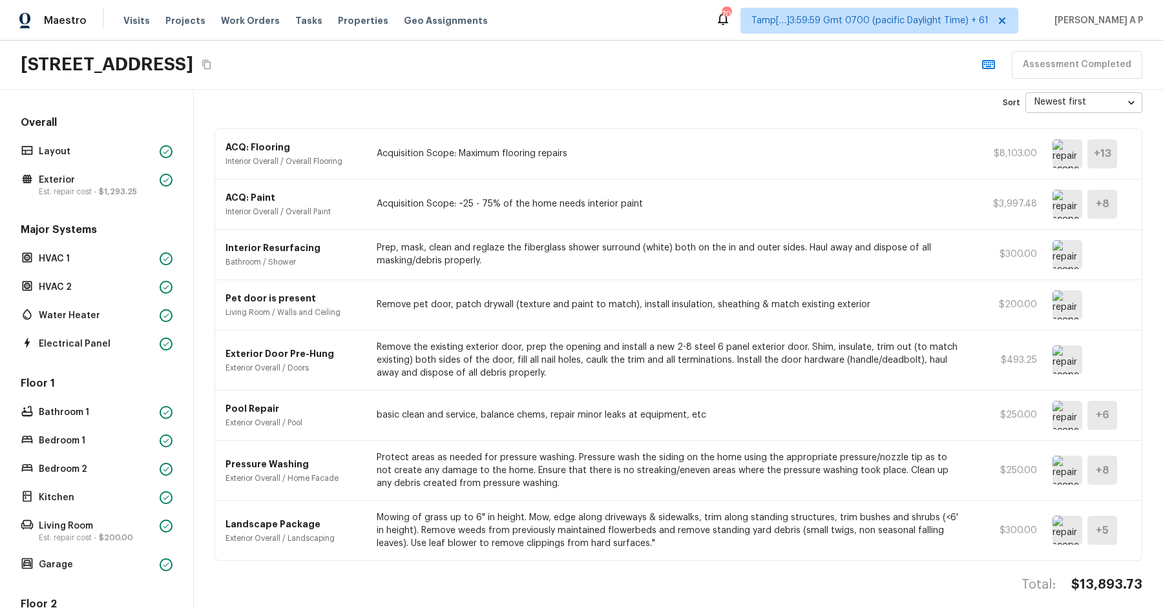
scroll to position [63, 0]
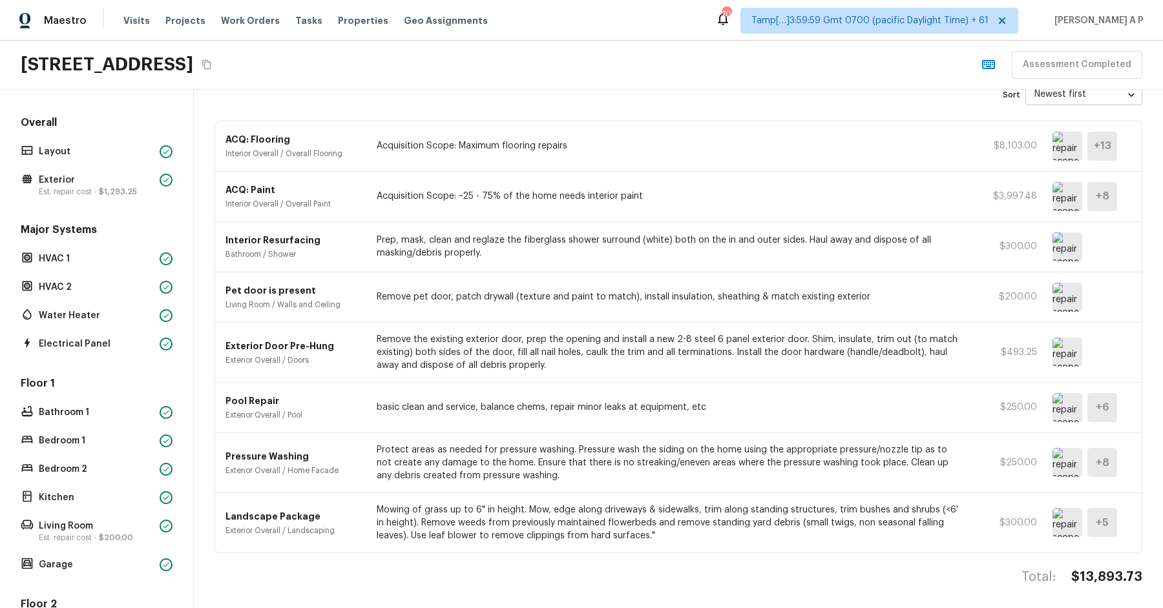
click at [705, 401] on p "basic clean and service, balance chems, repair minor leaks at equipment, etc" at bounding box center [670, 407] width 586 height 13
click at [1069, 294] on img at bounding box center [1067, 297] width 30 height 29
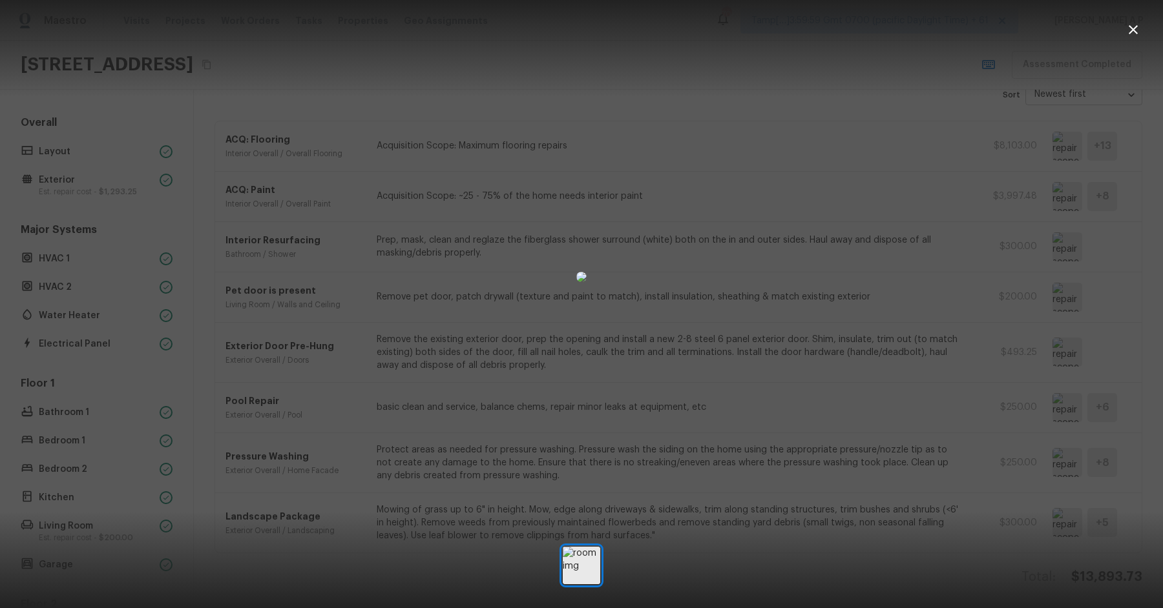
click at [876, 345] on div at bounding box center [581, 277] width 1163 height 513
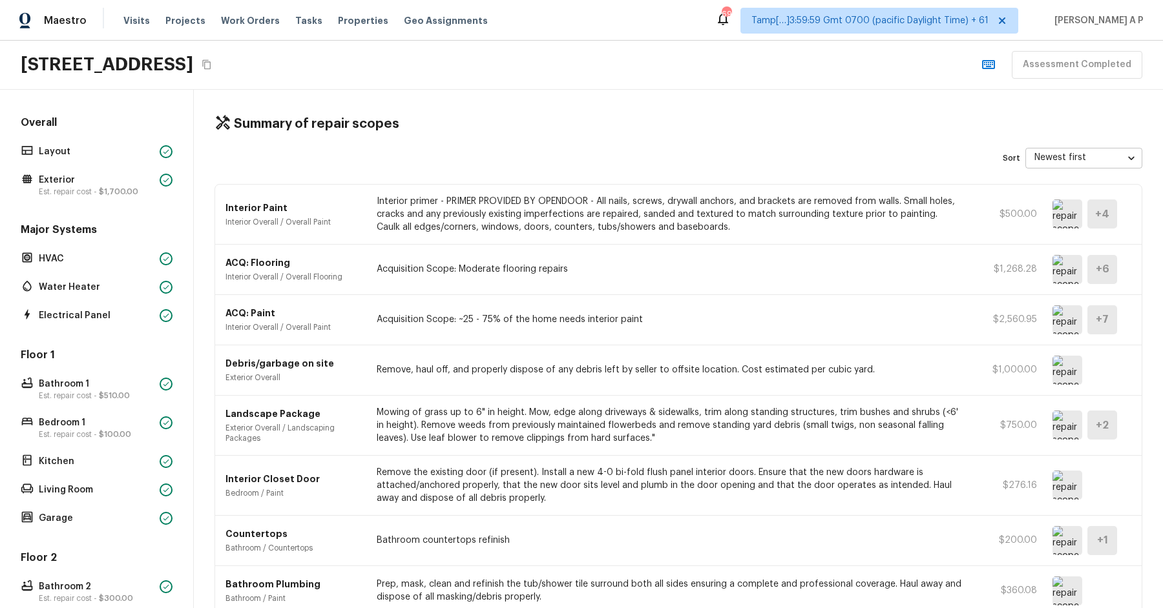
click at [634, 358] on div "Debris/garbage on site Exterior Overall Remove, haul off, and properly dispose …" at bounding box center [678, 371] width 926 height 50
